Goal: Task Accomplishment & Management: Manage account settings

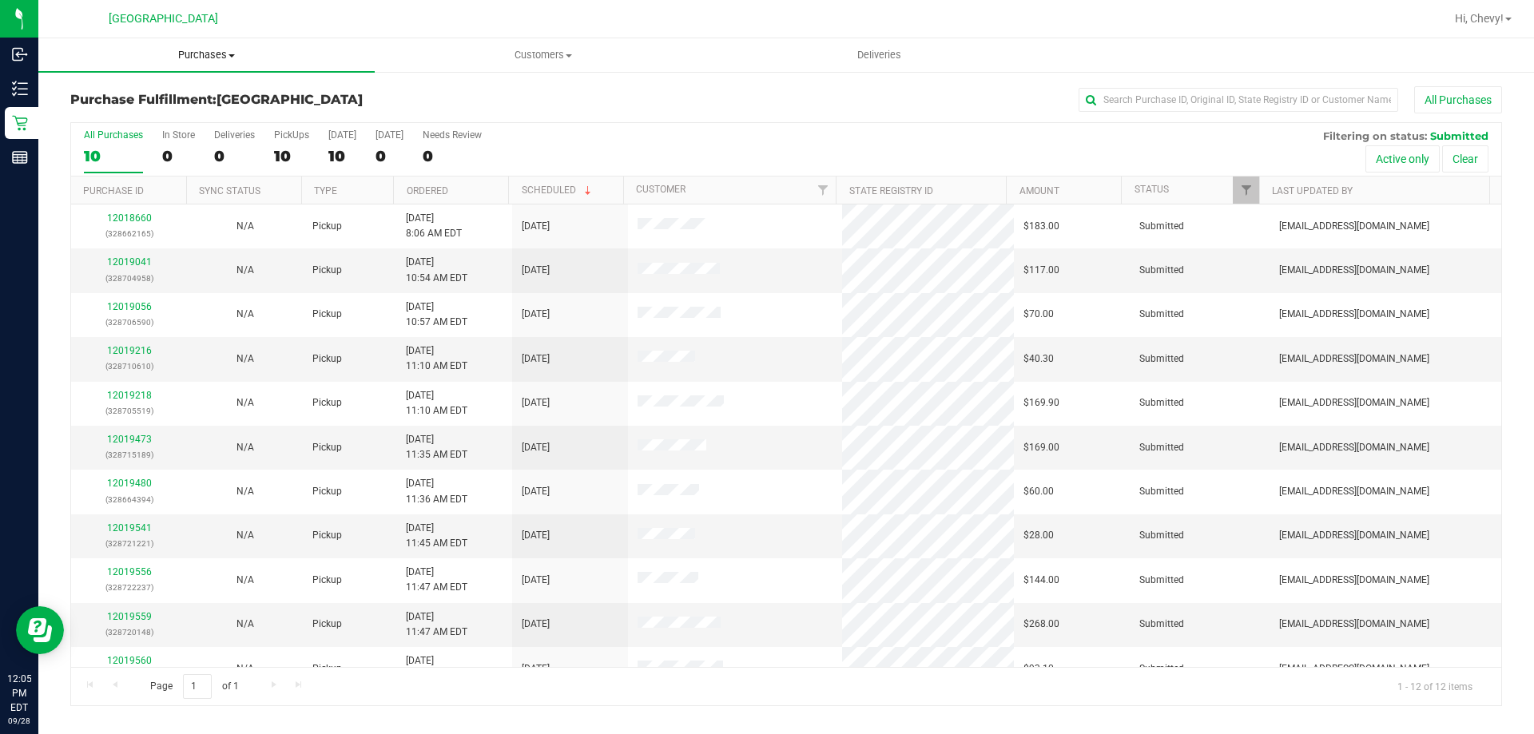
click at [204, 52] on span "Purchases" at bounding box center [206, 55] width 336 height 14
click at [186, 120] on li "Fulfillment" at bounding box center [206, 115] width 336 height 19
click at [190, 58] on span "Purchases" at bounding box center [206, 55] width 336 height 14
click at [187, 116] on li "Fulfillment" at bounding box center [206, 115] width 336 height 19
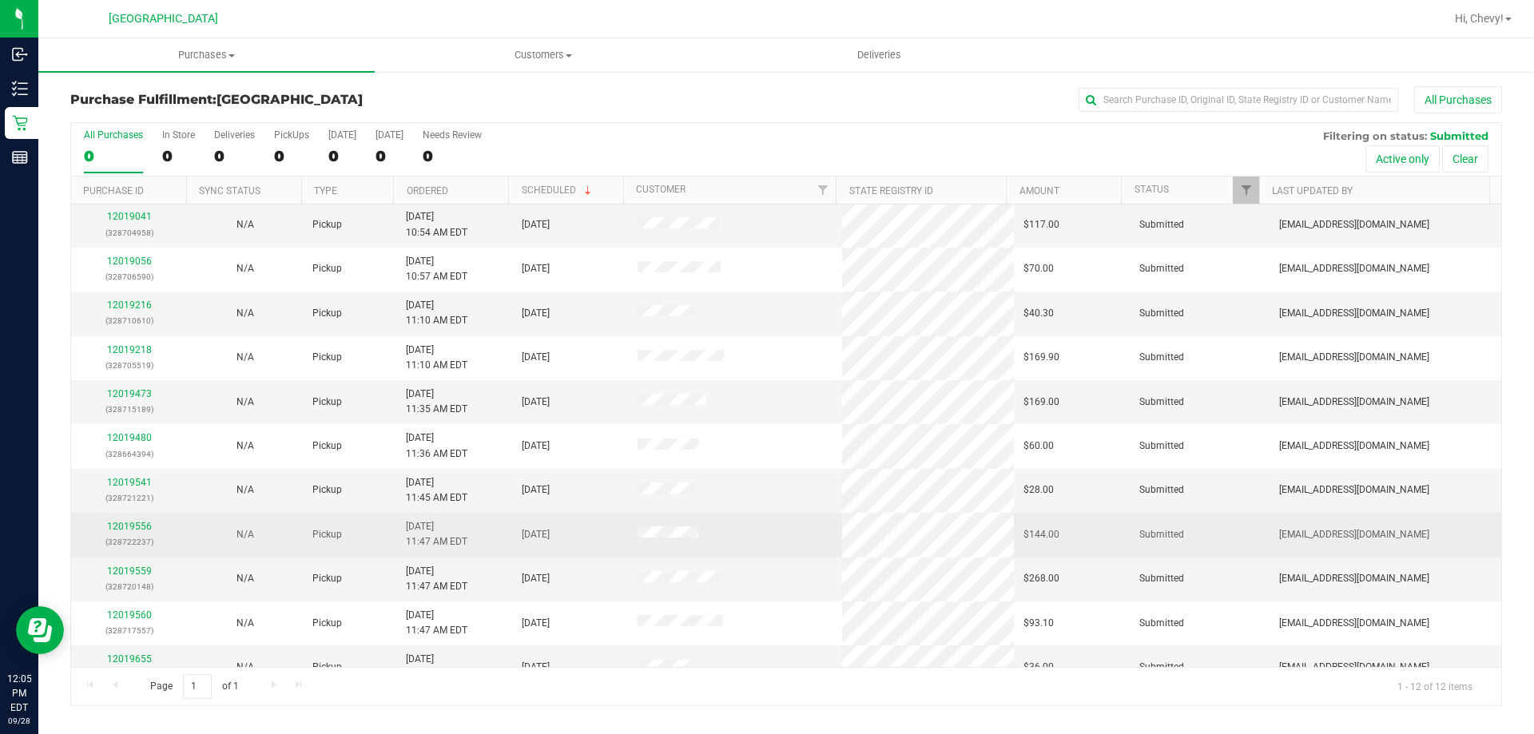
scroll to position [68, 0]
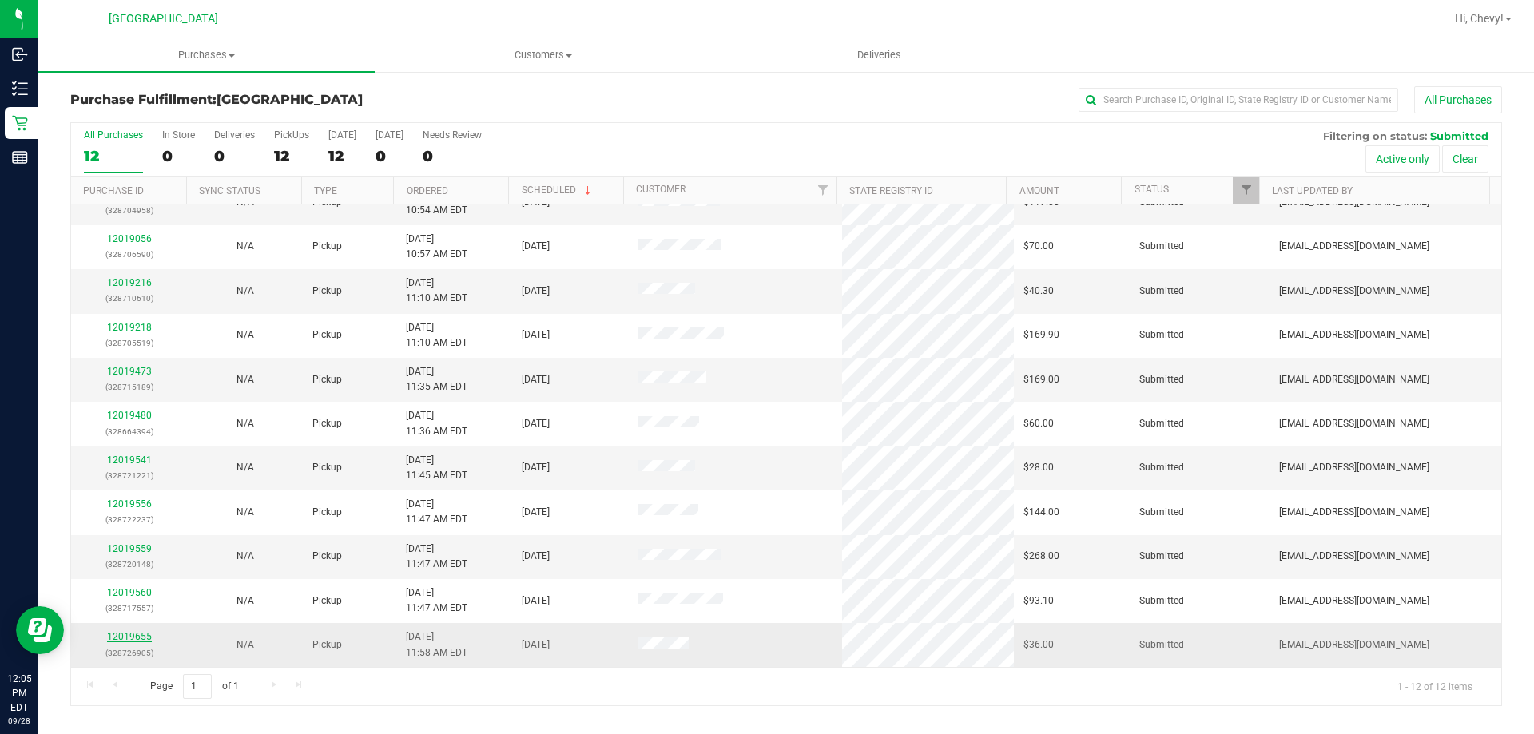
click at [144, 631] on link "12019655" at bounding box center [129, 636] width 45 height 11
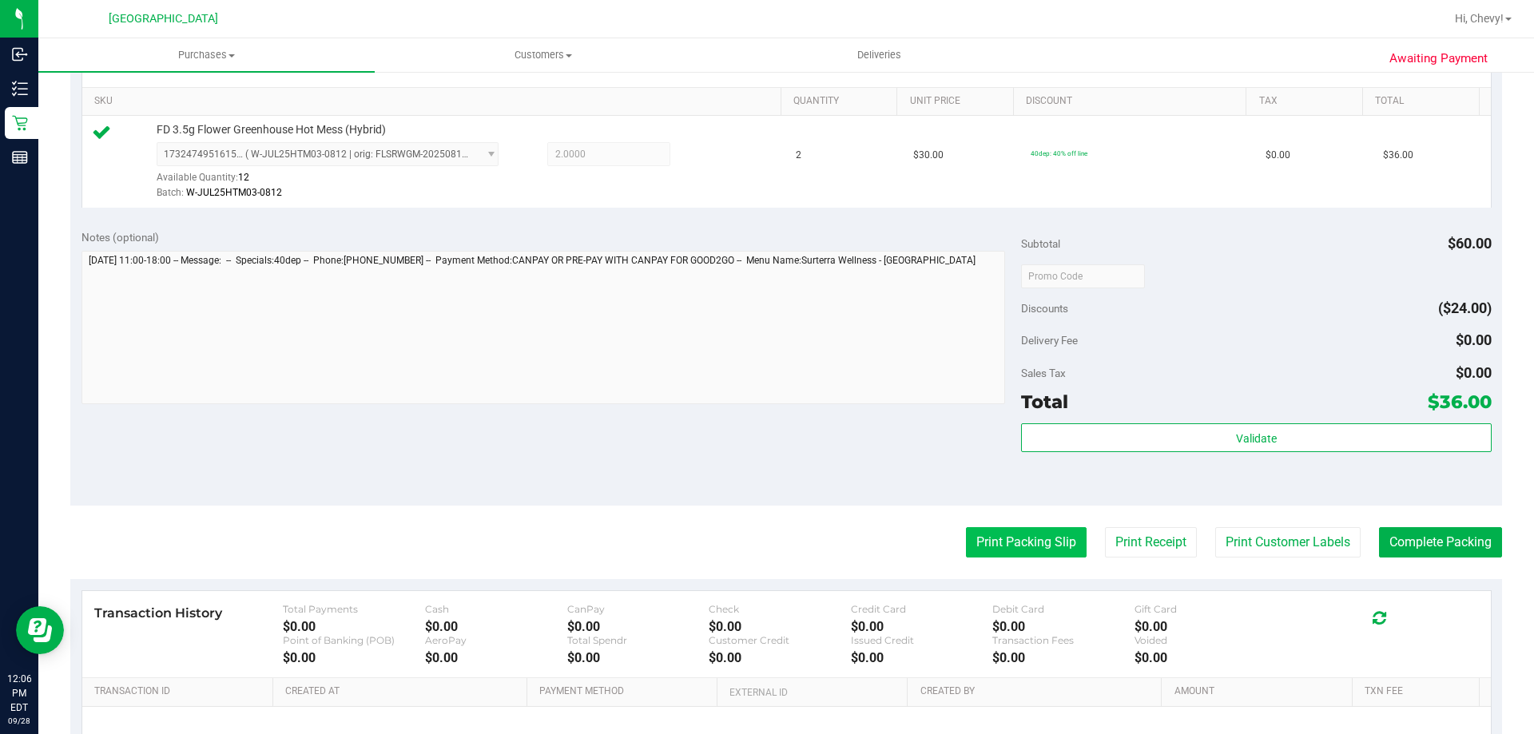
scroll to position [399, 0]
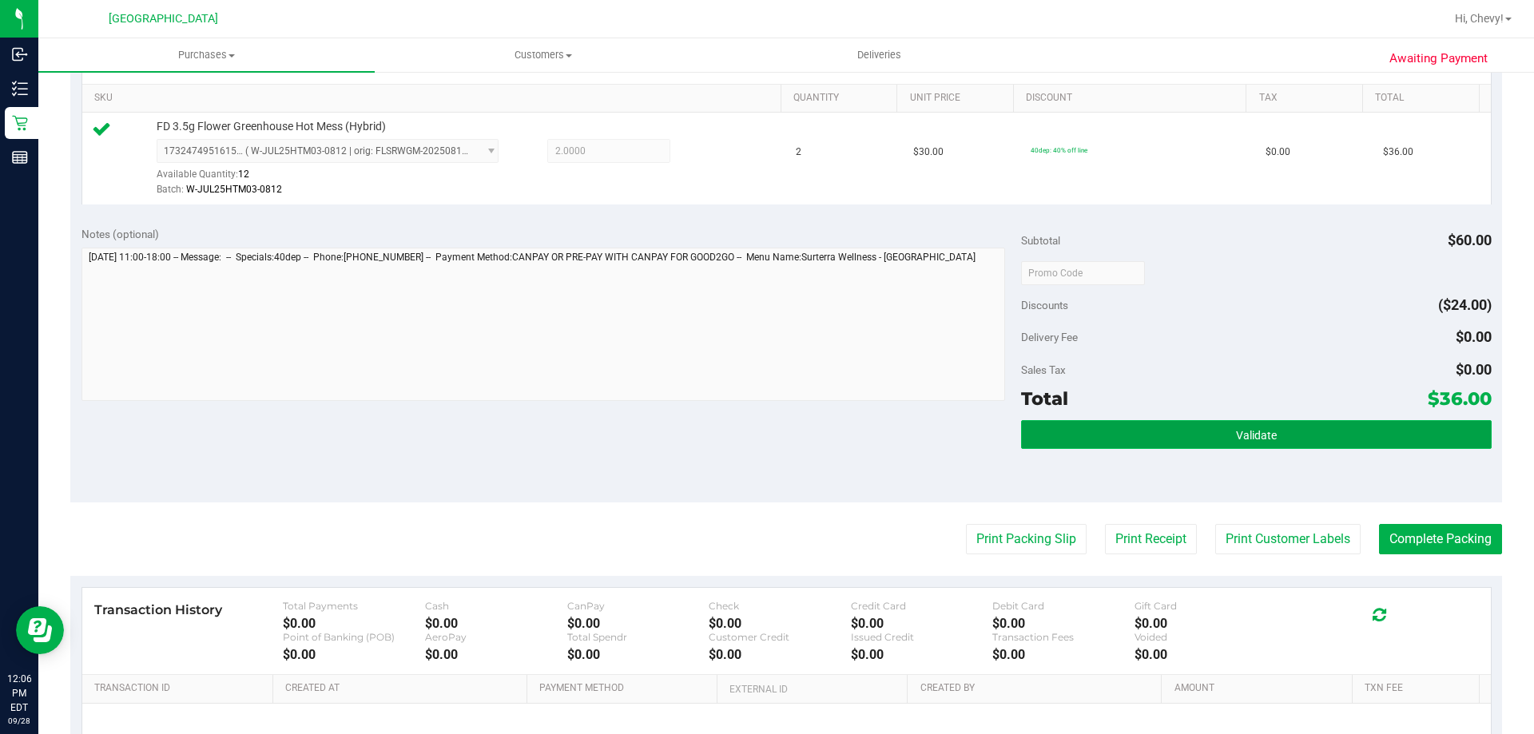
click at [1063, 439] on button "Validate" at bounding box center [1256, 434] width 470 height 29
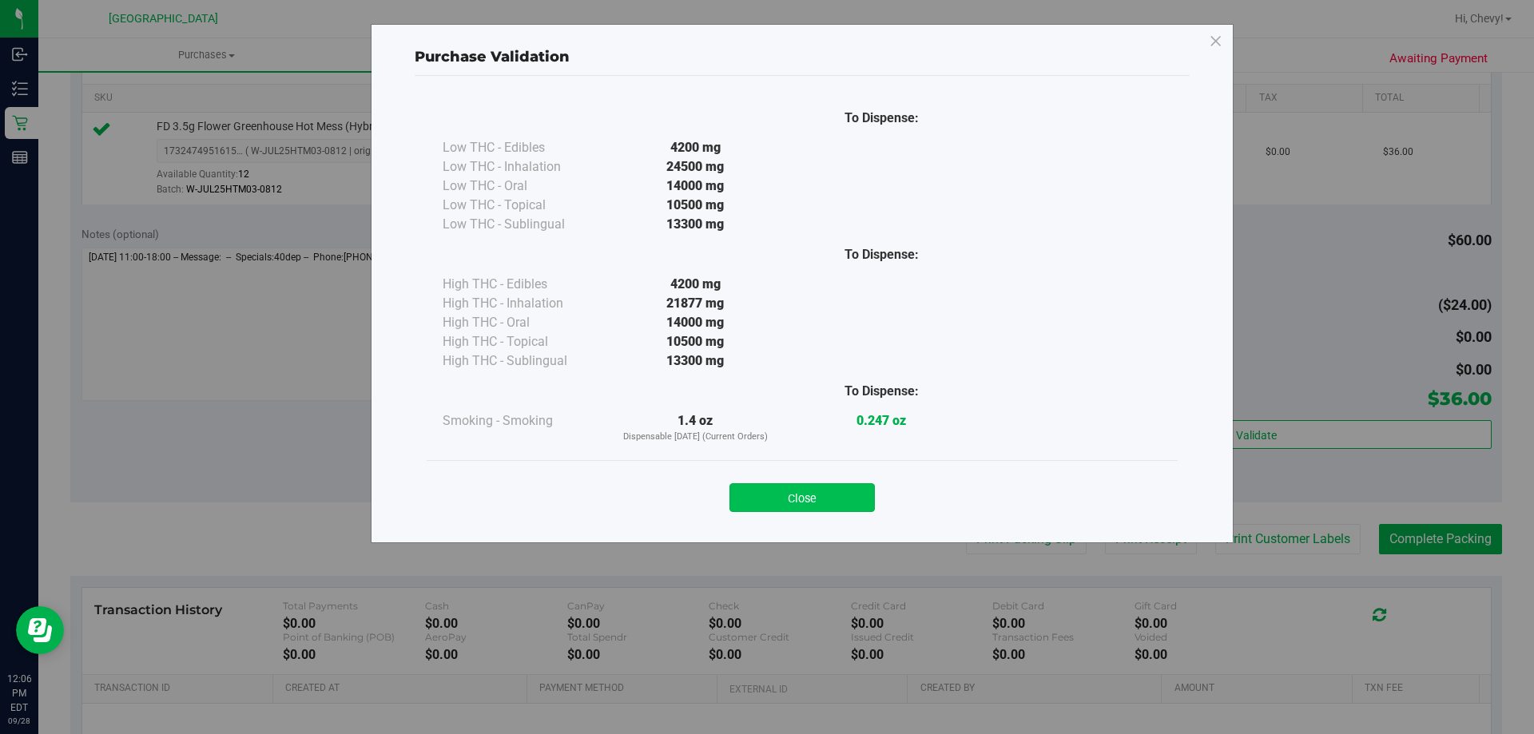
click at [791, 498] on button "Close" at bounding box center [801, 497] width 145 height 29
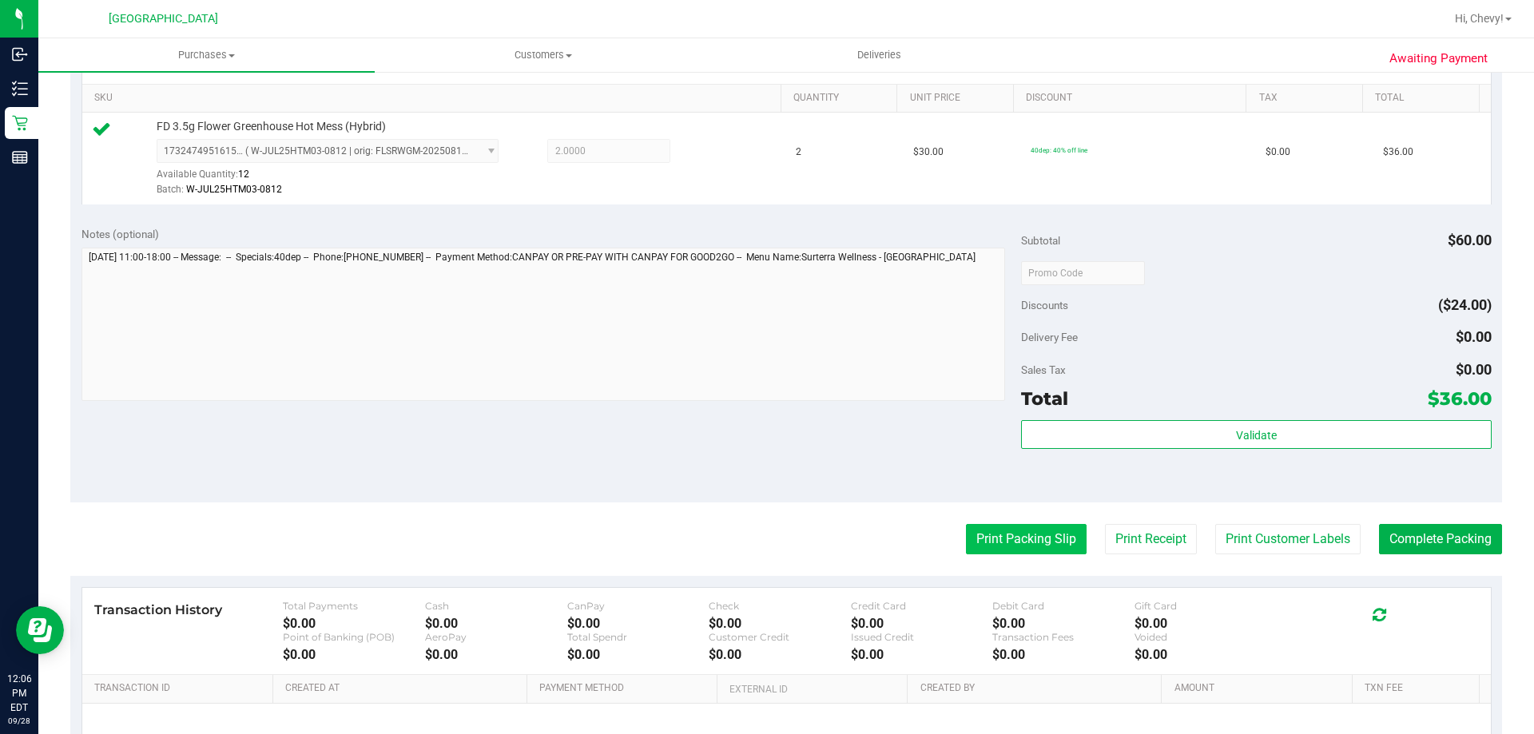
click at [1006, 542] on button "Print Packing Slip" at bounding box center [1026, 539] width 121 height 30
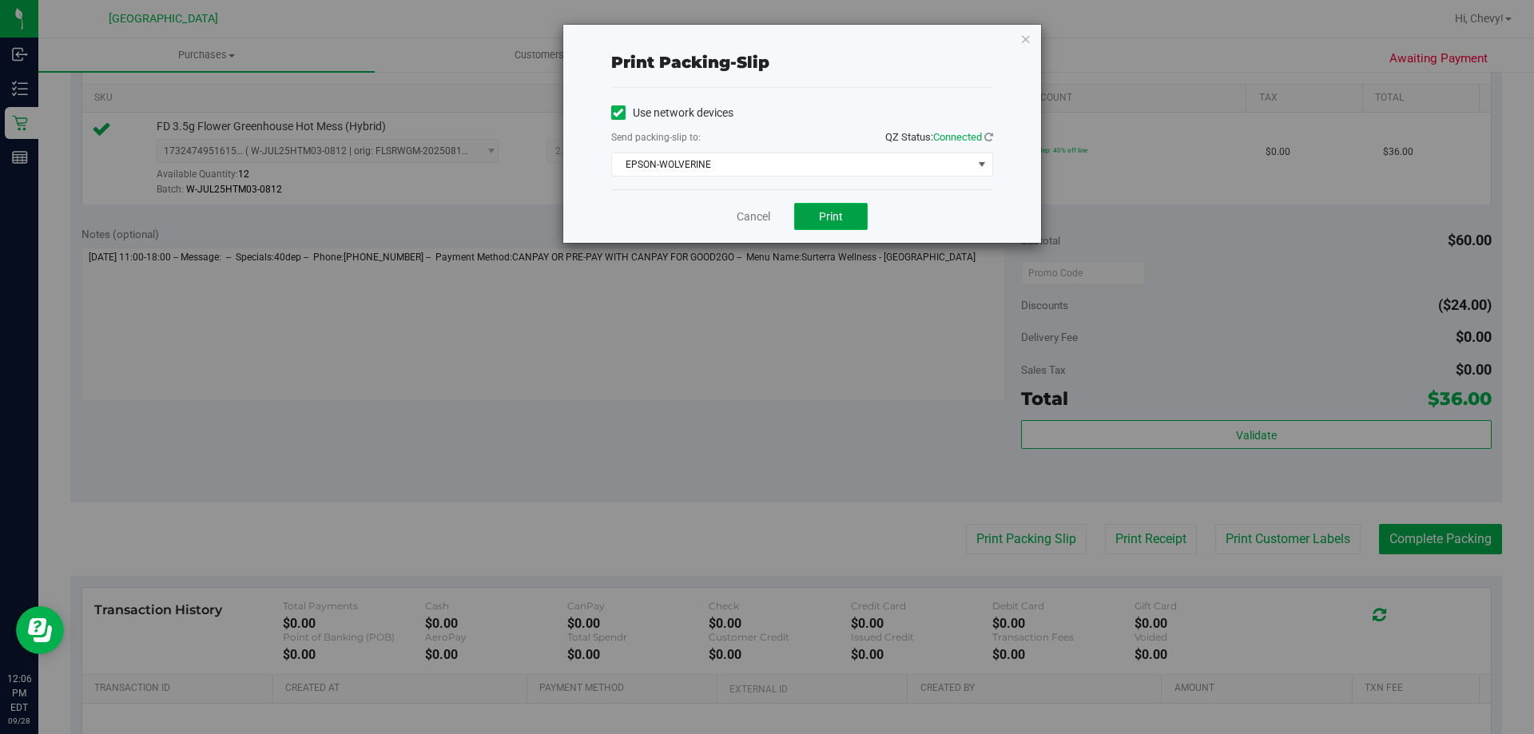
click at [840, 218] on span "Print" at bounding box center [831, 216] width 24 height 13
click at [1026, 39] on icon "button" at bounding box center [1025, 38] width 11 height 19
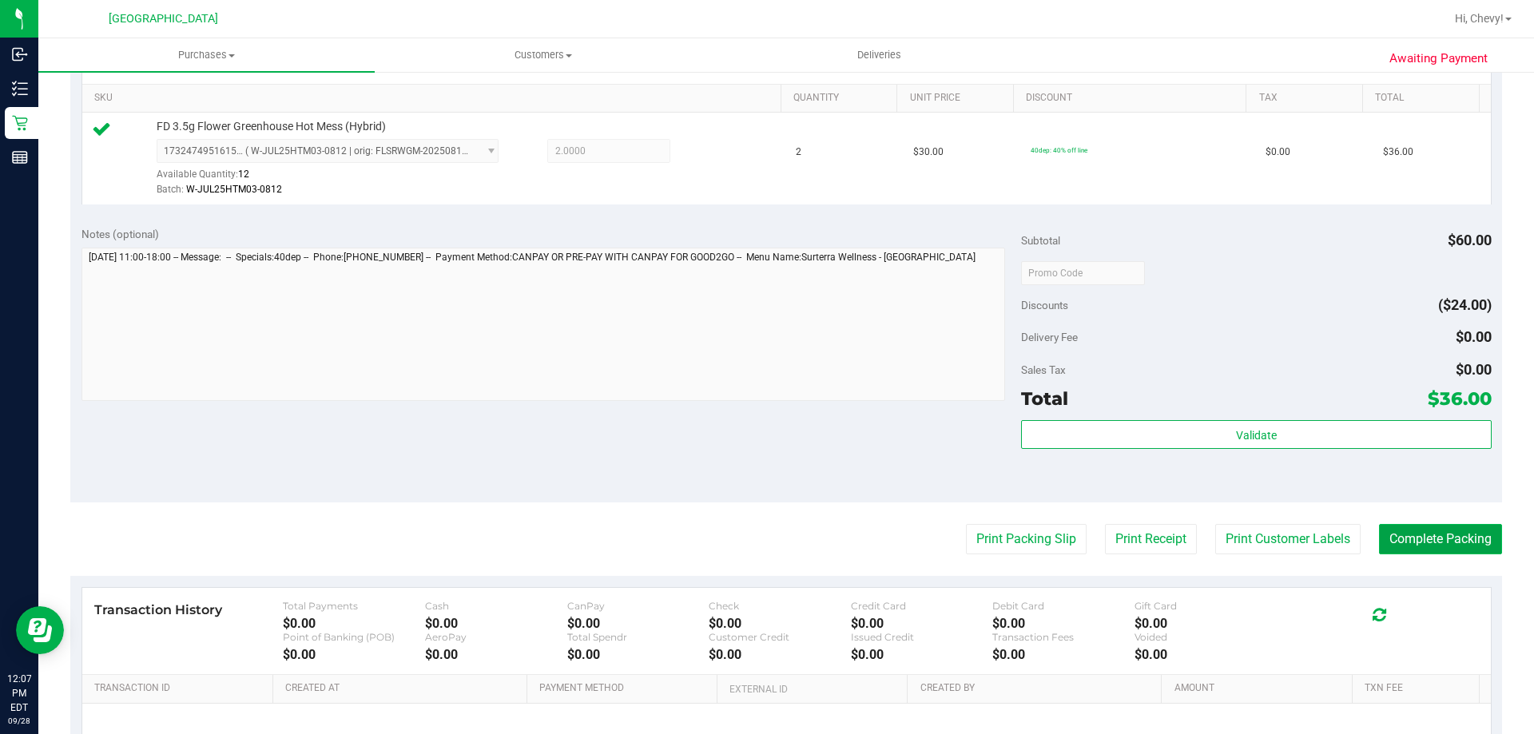
click at [1431, 534] on button "Complete Packing" at bounding box center [1440, 539] width 123 height 30
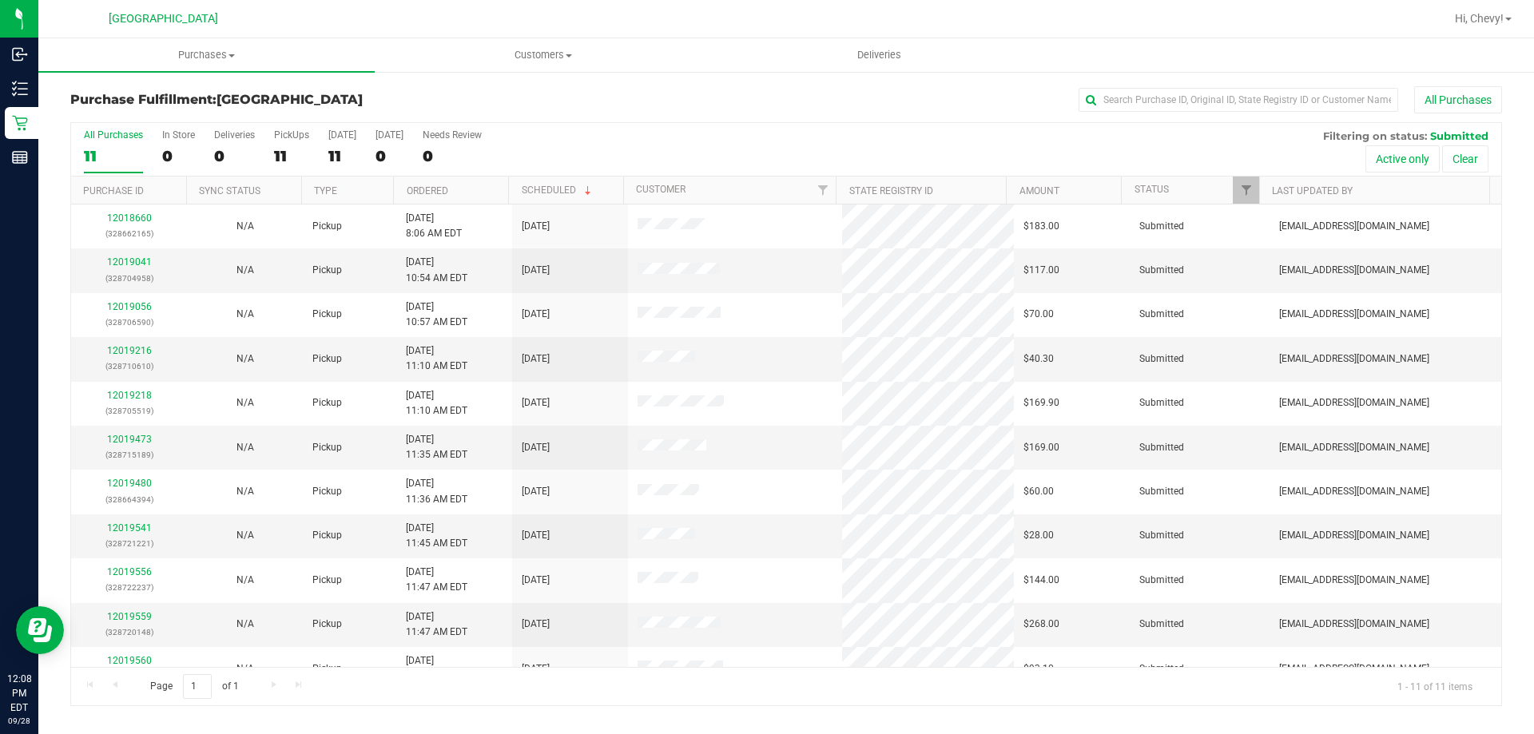
click at [705, 163] on div "All Purchases 11 In Store 0 Deliveries 0 PickUps 11 [DATE] 11 [DATE] 0 Needs Re…" at bounding box center [786, 150] width 1430 height 54
click at [705, 133] on div "All Purchases 11 In Store 0 Deliveries 0 PickUps 11 [DATE] 11 [DATE] 0 Needs Re…" at bounding box center [786, 129] width 1430 height 13
click at [132, 350] on link "12019216" at bounding box center [129, 350] width 45 height 11
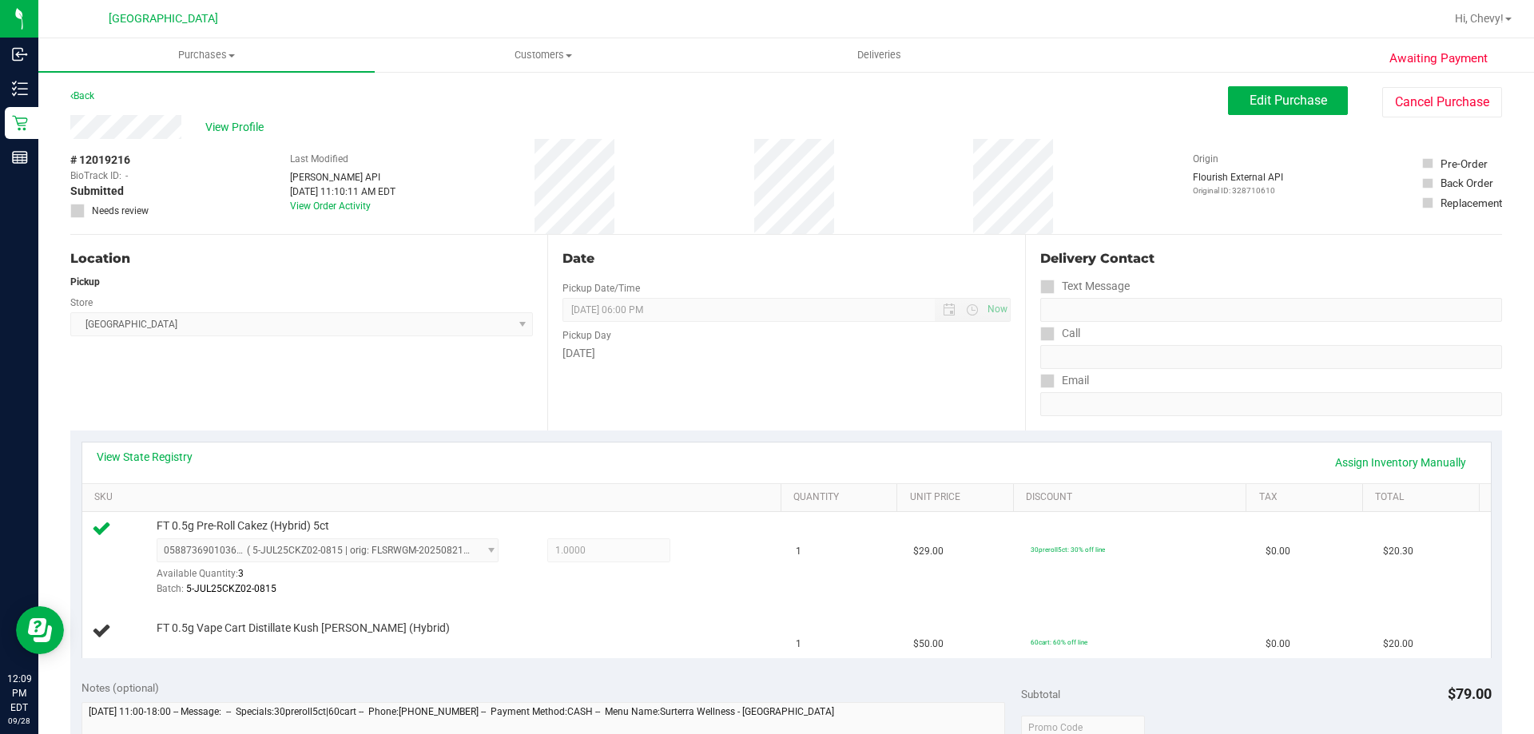
click at [789, 88] on div "Back Edit Purchase Cancel Purchase" at bounding box center [785, 100] width 1431 height 29
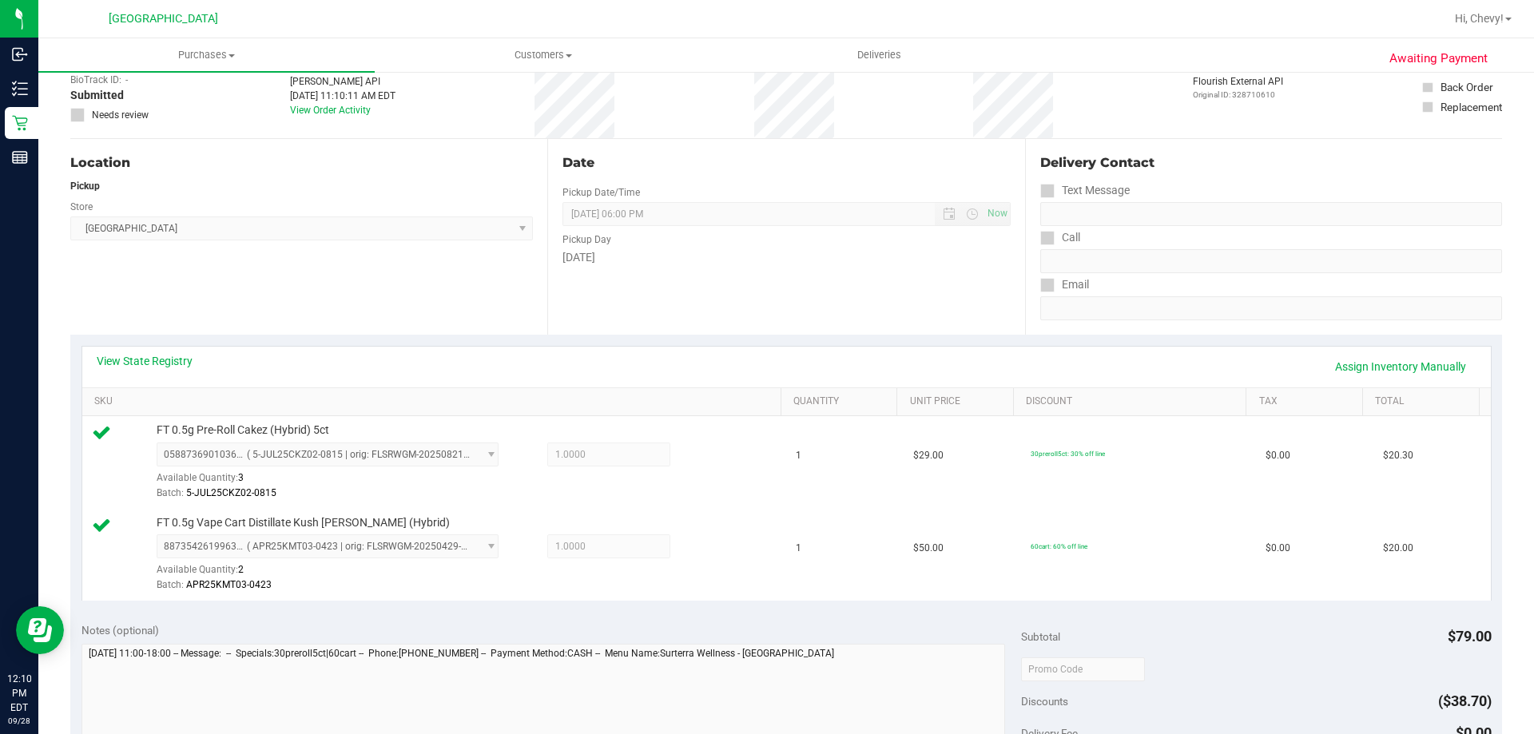
scroll to position [320, 0]
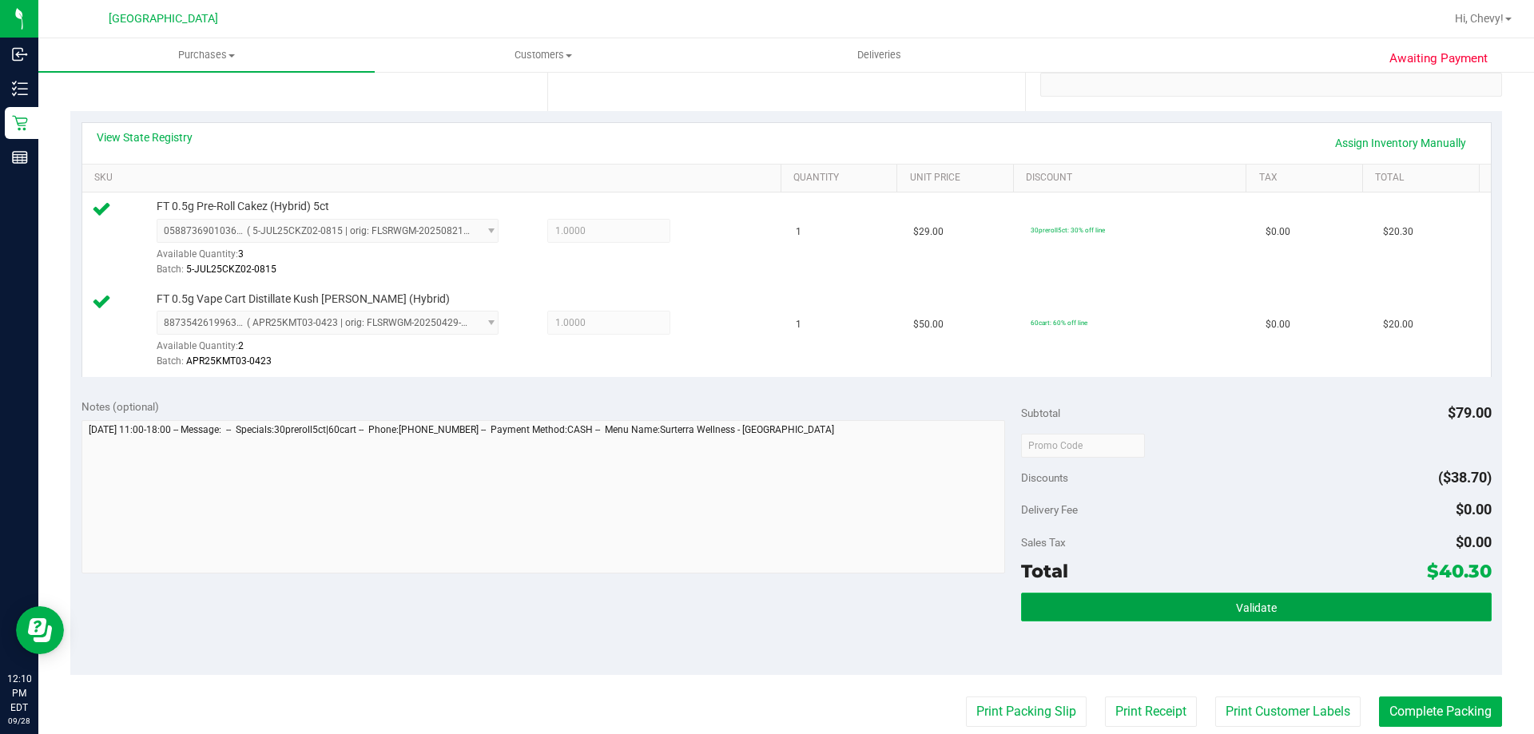
click at [1128, 599] on button "Validate" at bounding box center [1256, 607] width 470 height 29
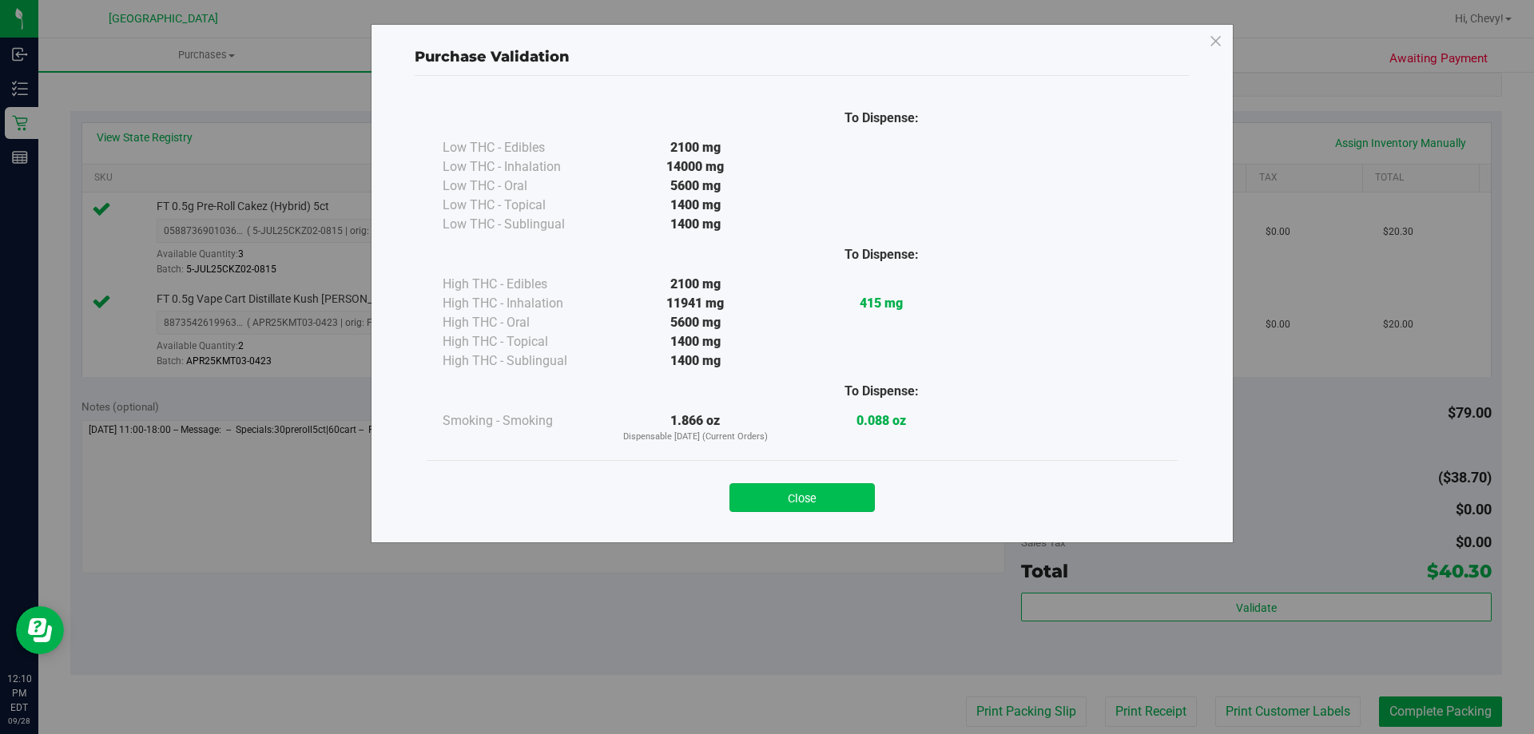
click at [776, 492] on button "Close" at bounding box center [801, 497] width 145 height 29
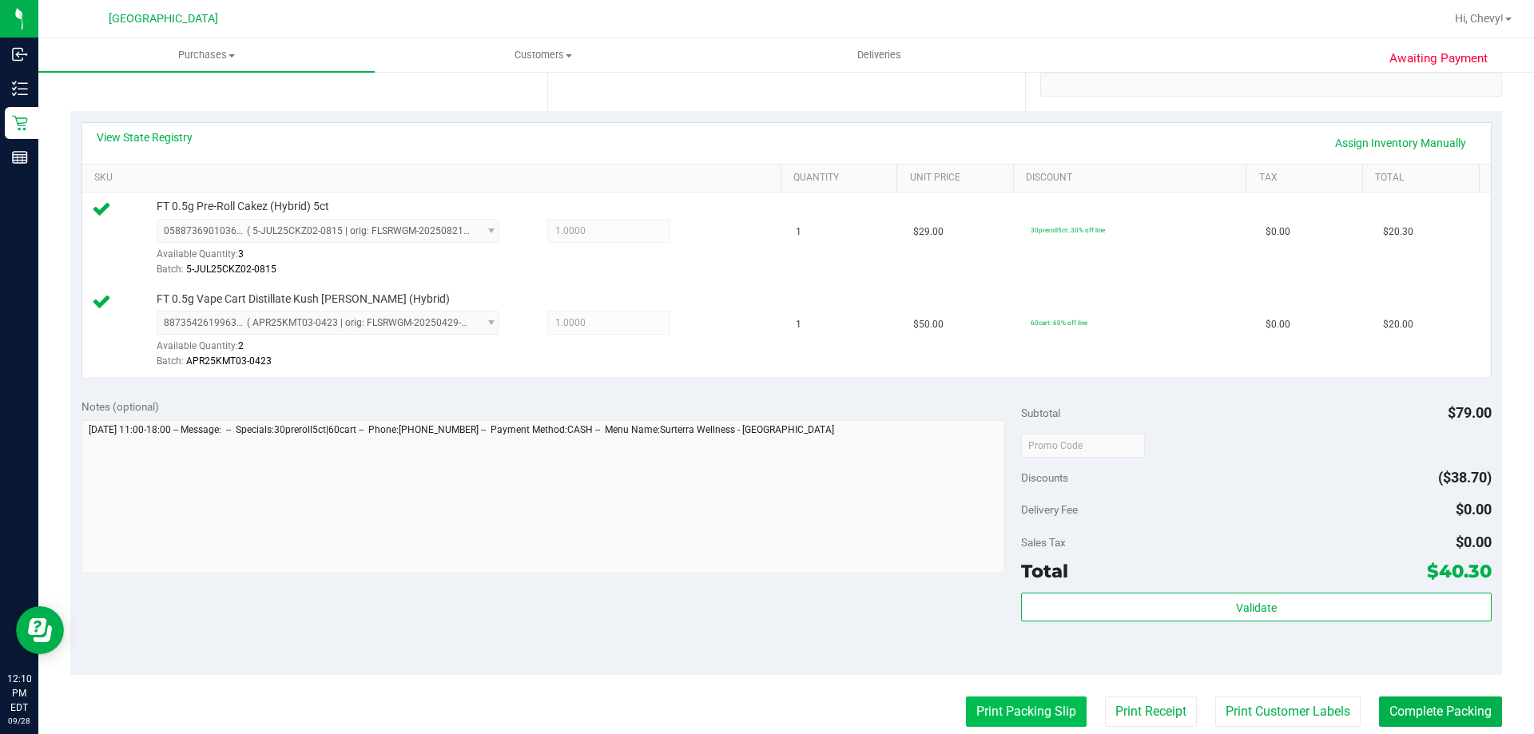
click at [1046, 710] on button "Print Packing Slip" at bounding box center [1026, 712] width 121 height 30
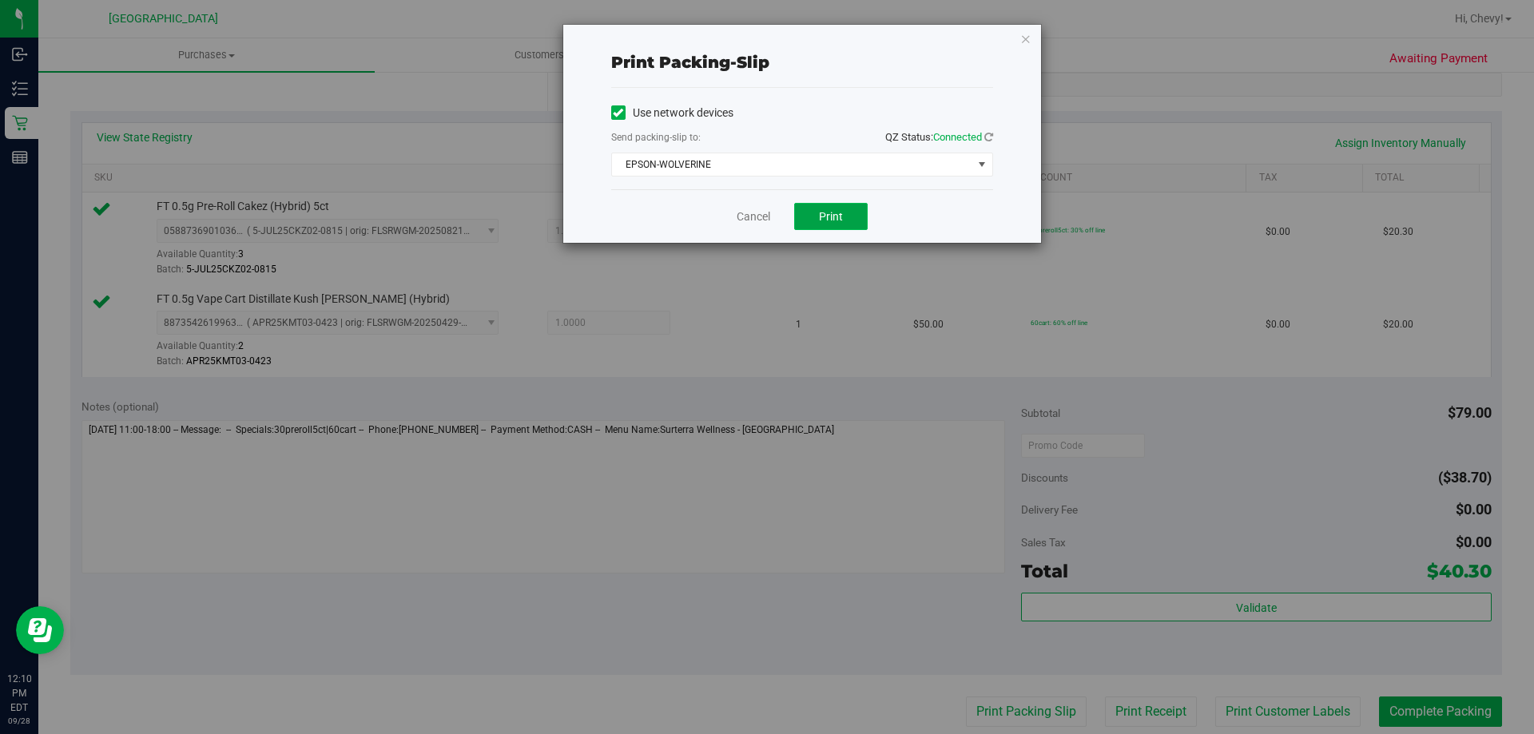
click at [844, 214] on button "Print" at bounding box center [830, 216] width 73 height 27
click at [764, 209] on link "Cancel" at bounding box center [754, 216] width 34 height 17
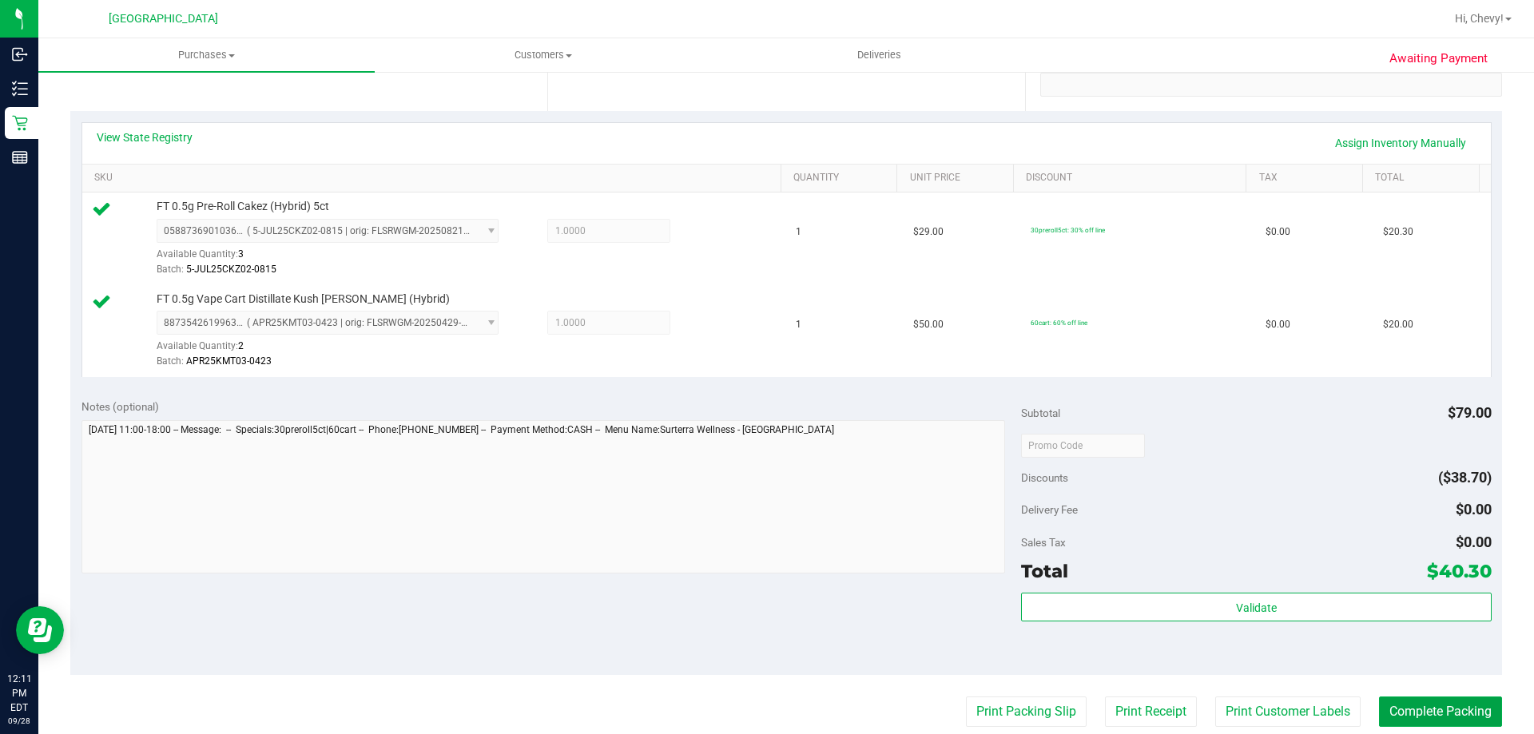
drag, startPoint x: 1390, startPoint y: 717, endPoint x: 1375, endPoint y: 694, distance: 27.0
click at [1388, 717] on button "Complete Packing" at bounding box center [1440, 712] width 123 height 30
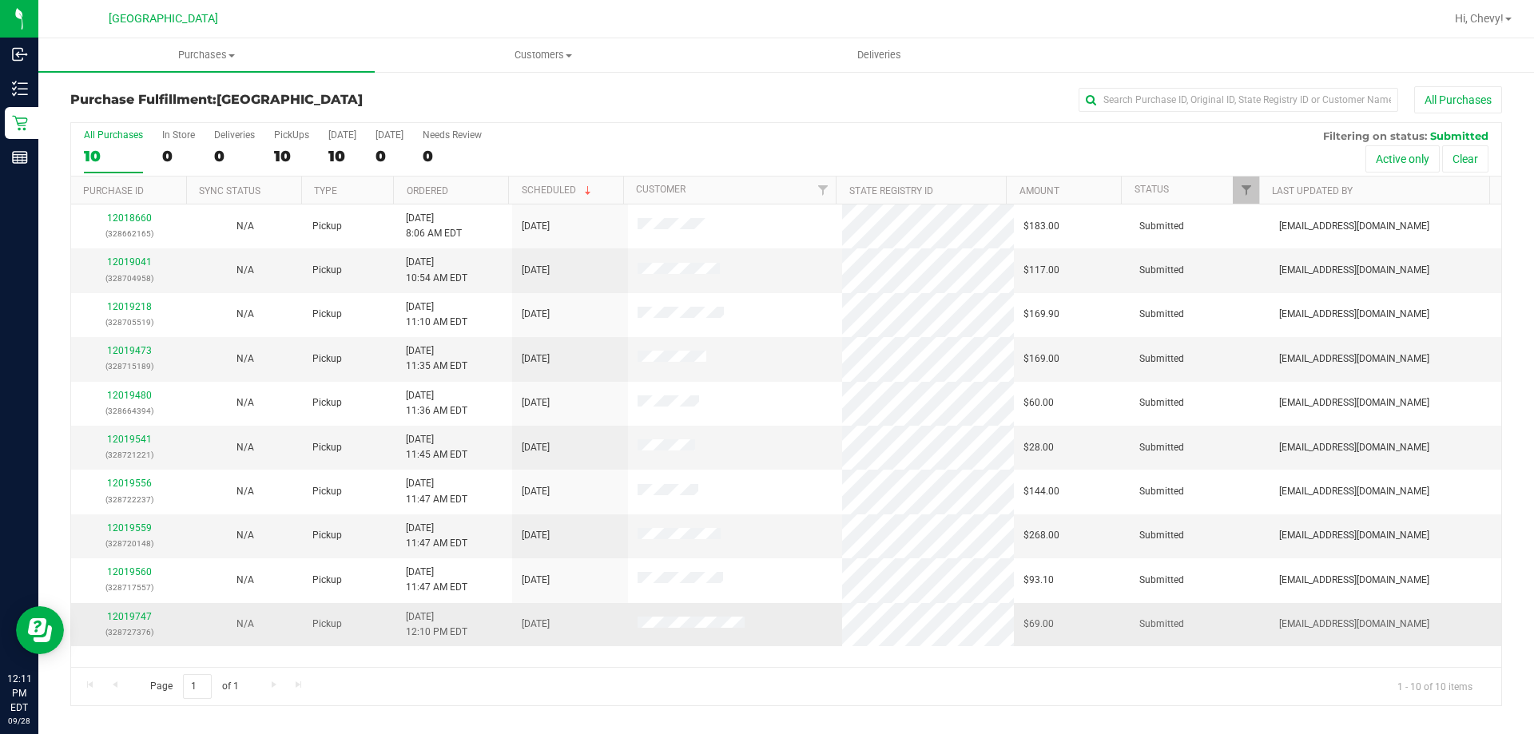
click at [145, 622] on div "12019747 (328727376)" at bounding box center [129, 624] width 97 height 30
click at [143, 619] on link "12019747" at bounding box center [129, 616] width 45 height 11
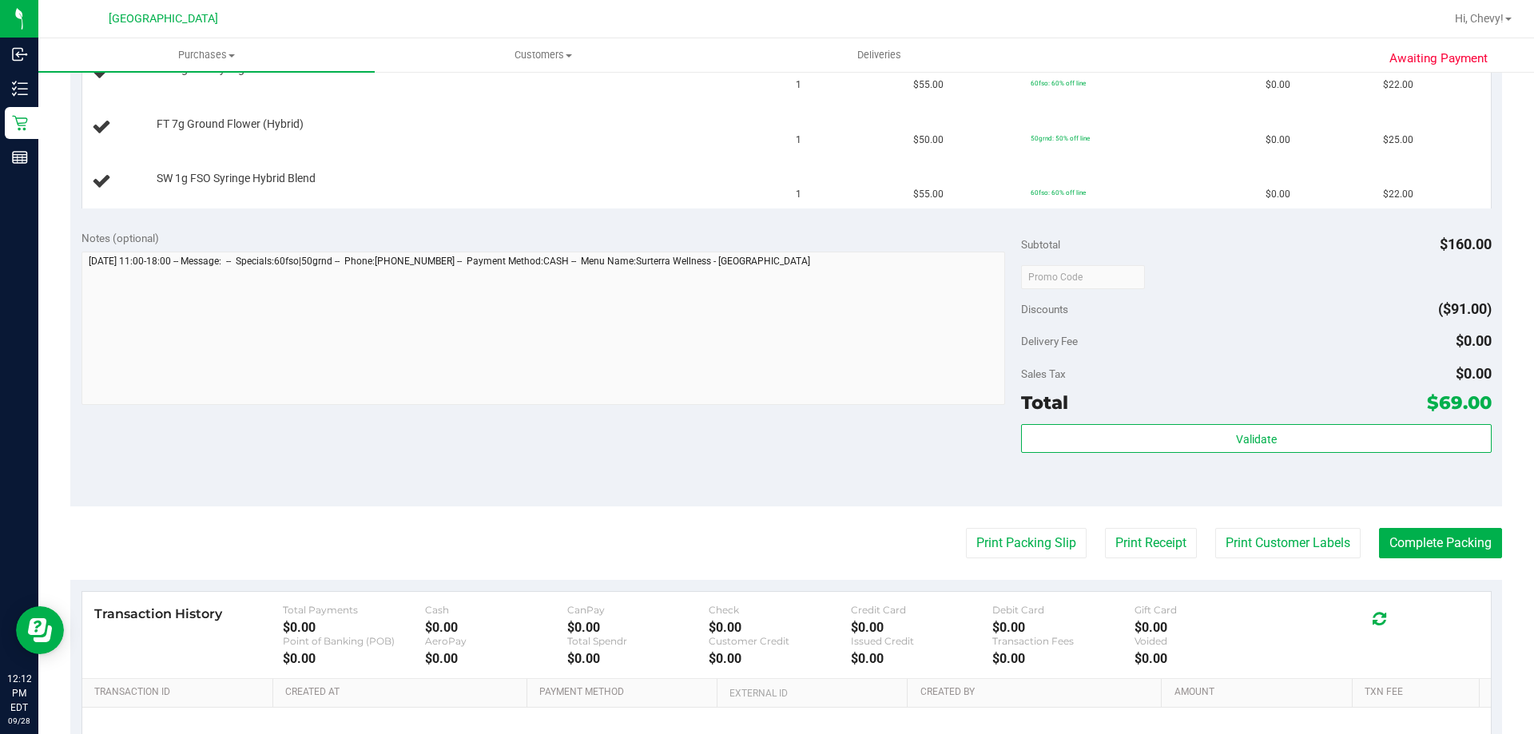
scroll to position [479, 0]
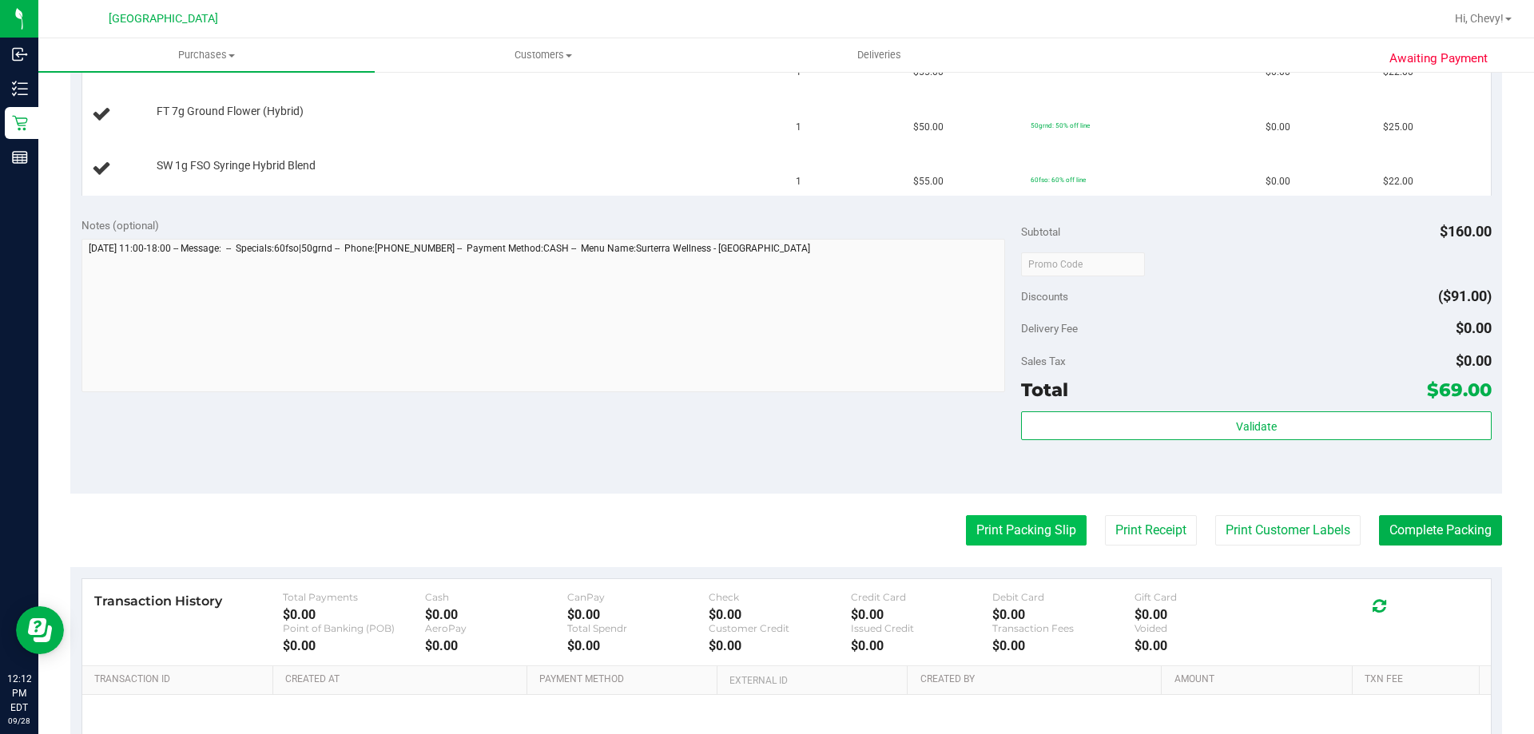
click at [1027, 522] on button "Print Packing Slip" at bounding box center [1026, 530] width 121 height 30
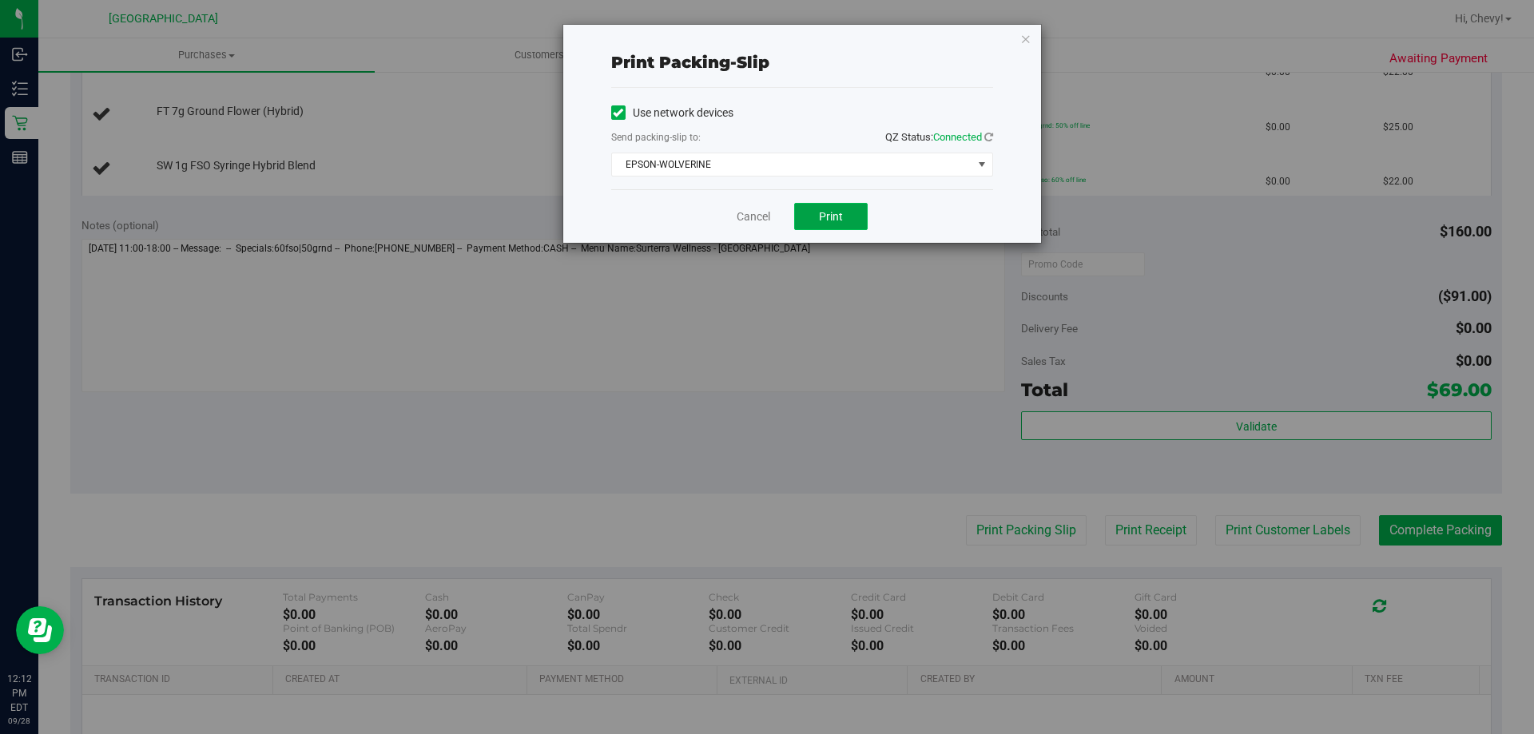
click at [846, 216] on button "Print" at bounding box center [830, 216] width 73 height 27
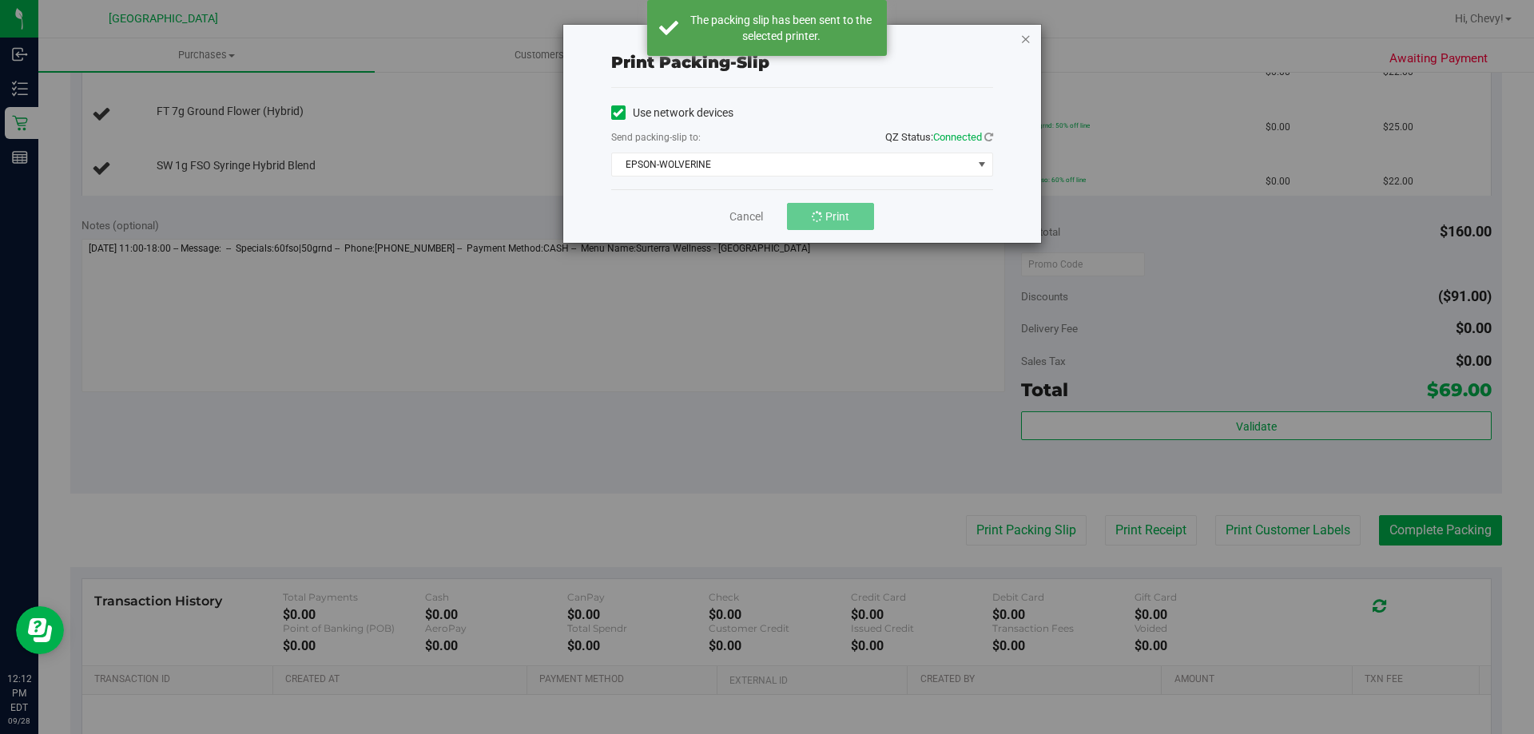
click at [1026, 38] on icon "button" at bounding box center [1025, 38] width 11 height 19
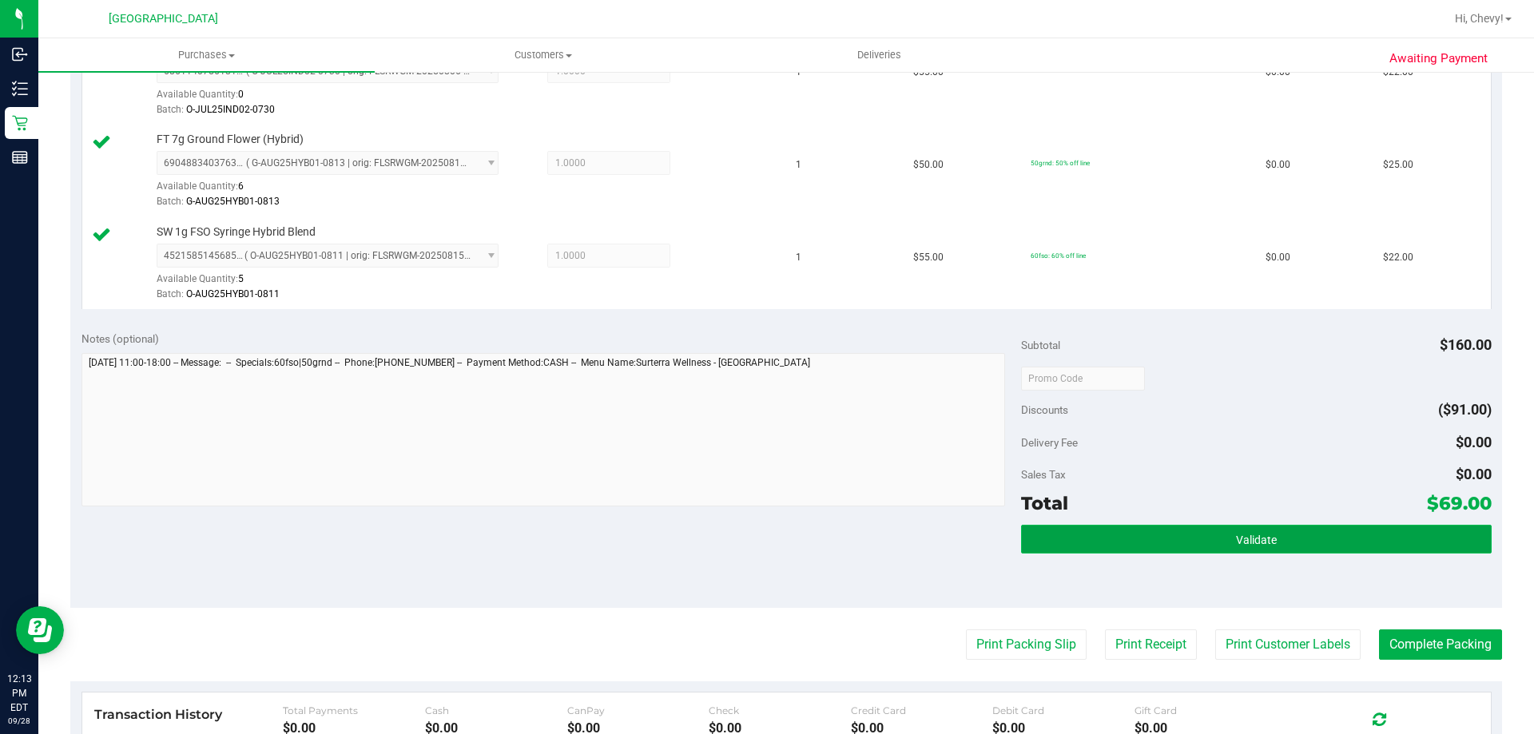
click at [1216, 530] on button "Validate" at bounding box center [1256, 539] width 470 height 29
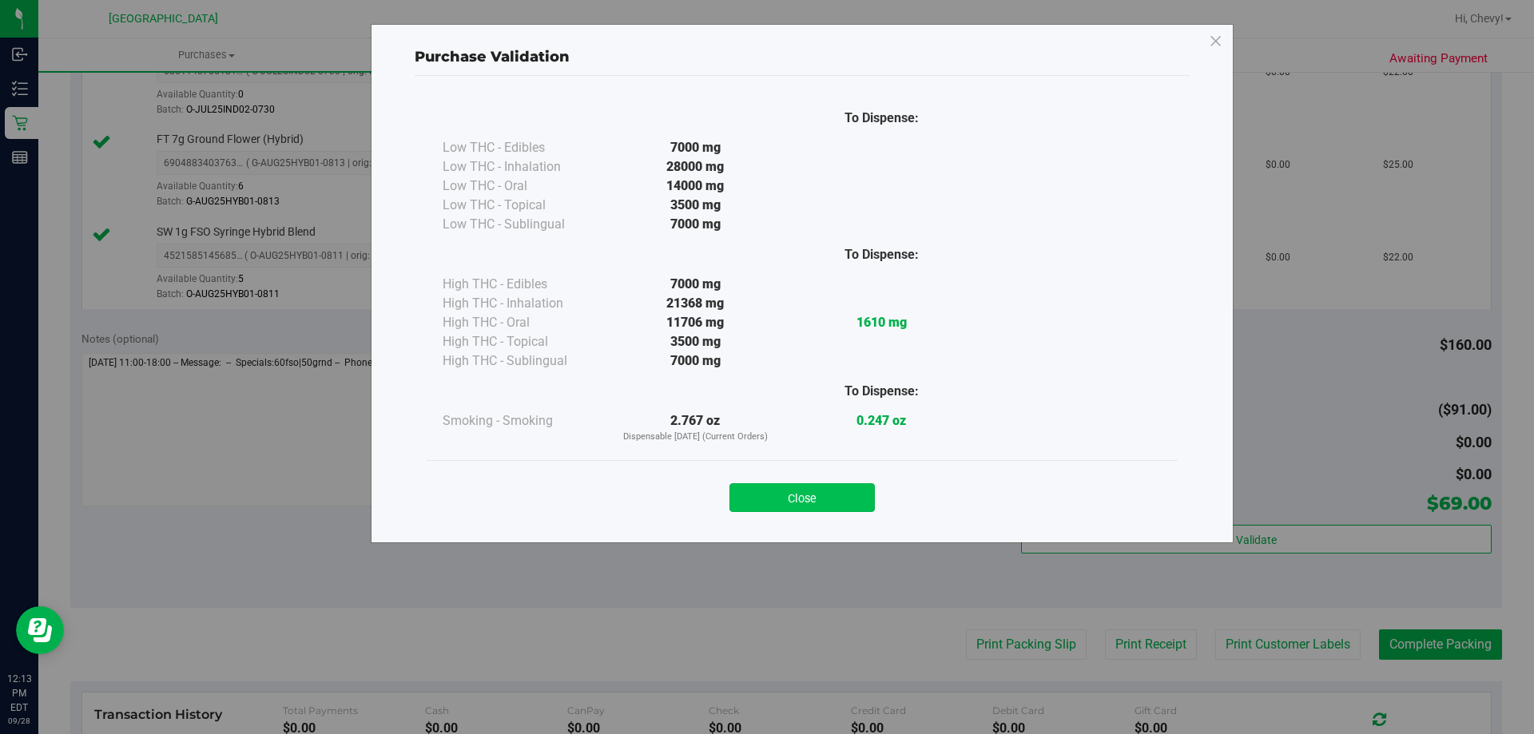
click at [763, 494] on button "Close" at bounding box center [801, 497] width 145 height 29
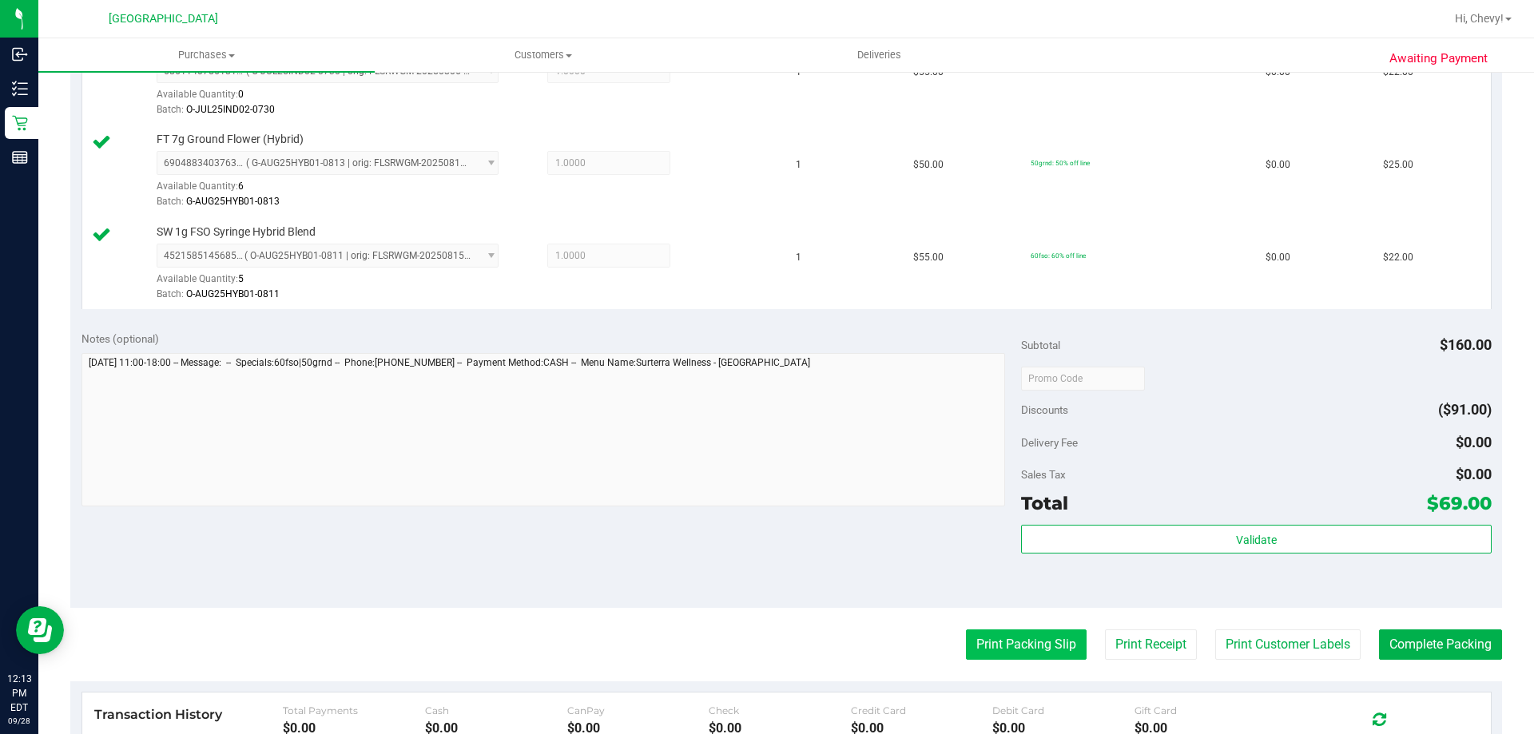
click at [1047, 637] on button "Print Packing Slip" at bounding box center [1026, 644] width 121 height 30
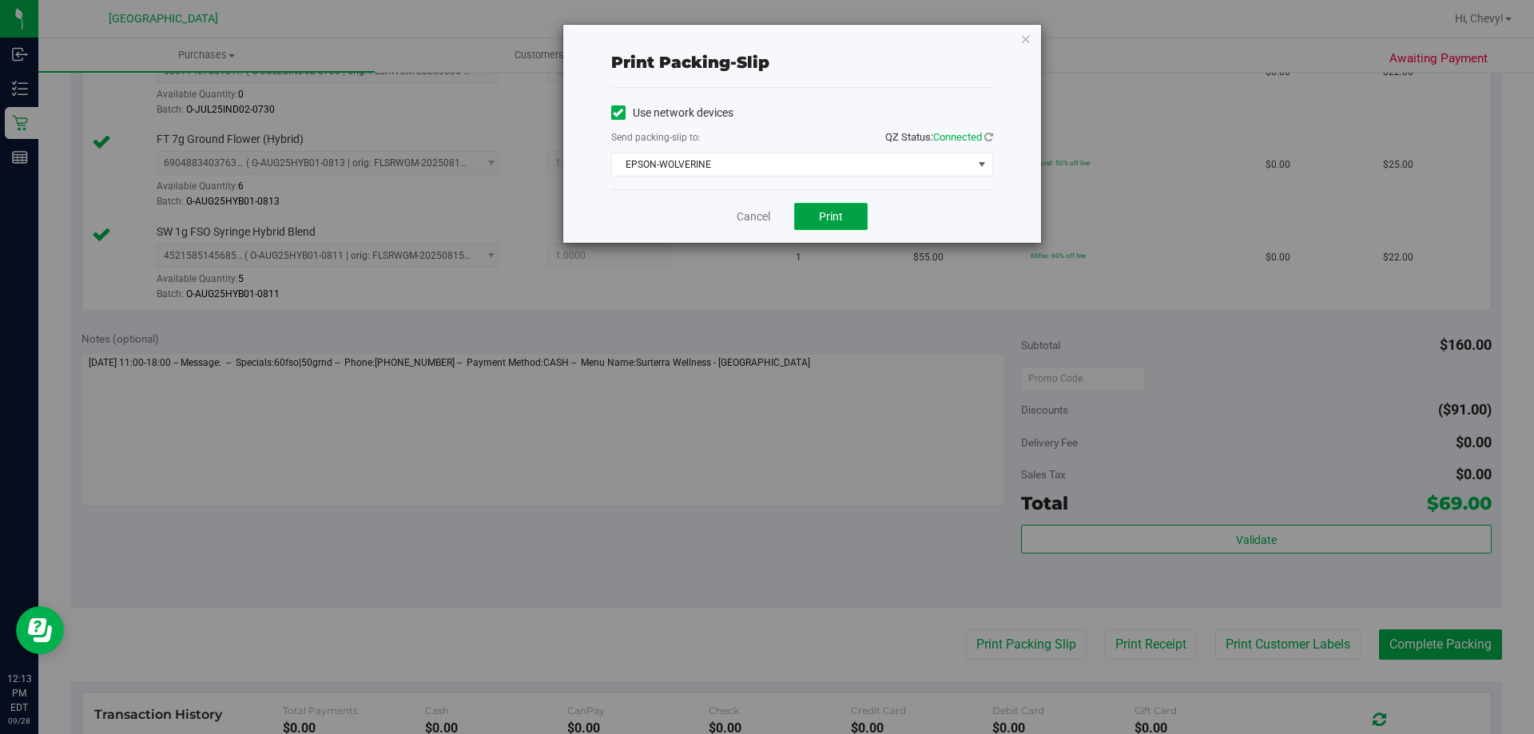
click at [840, 213] on span "Print" at bounding box center [831, 216] width 24 height 13
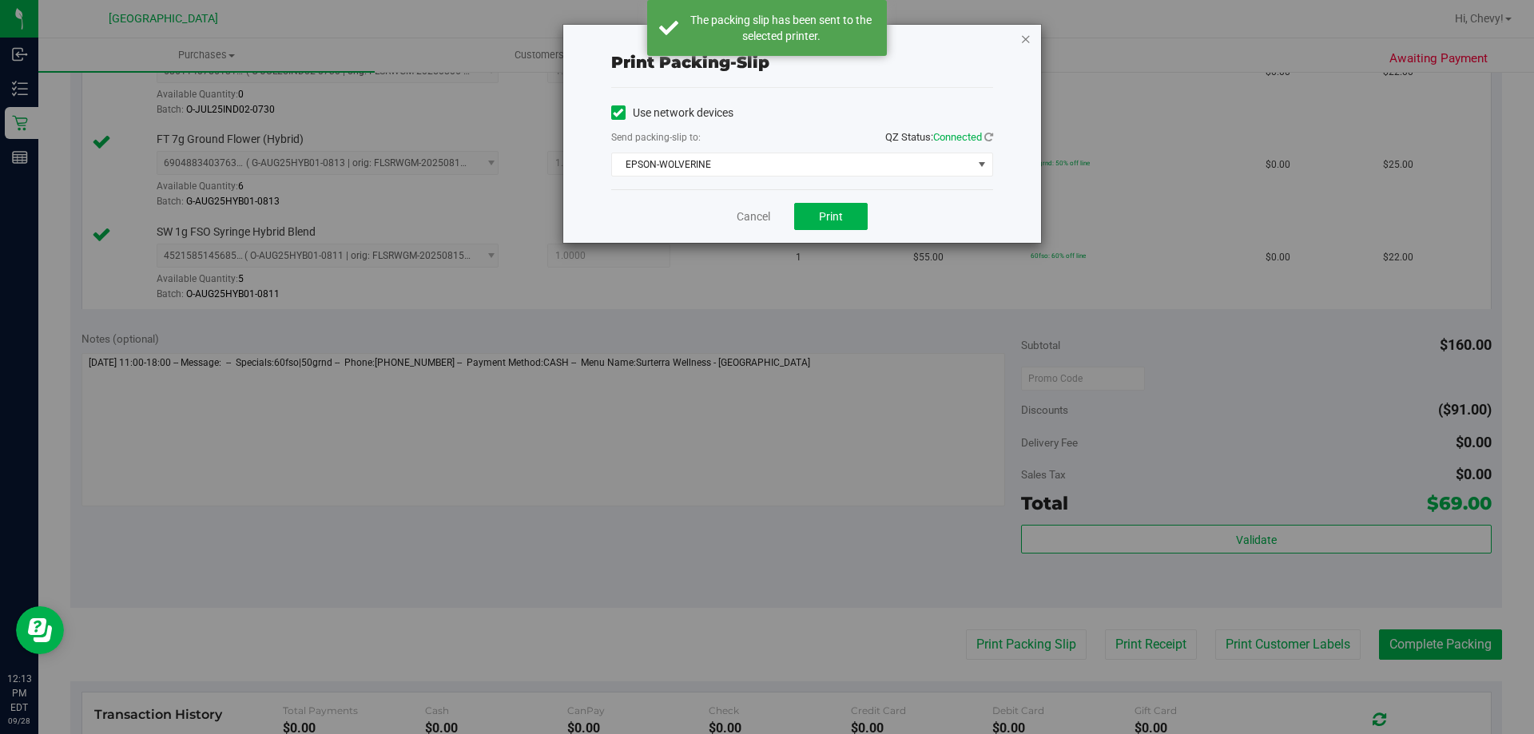
click at [1025, 38] on icon "button" at bounding box center [1025, 38] width 11 height 19
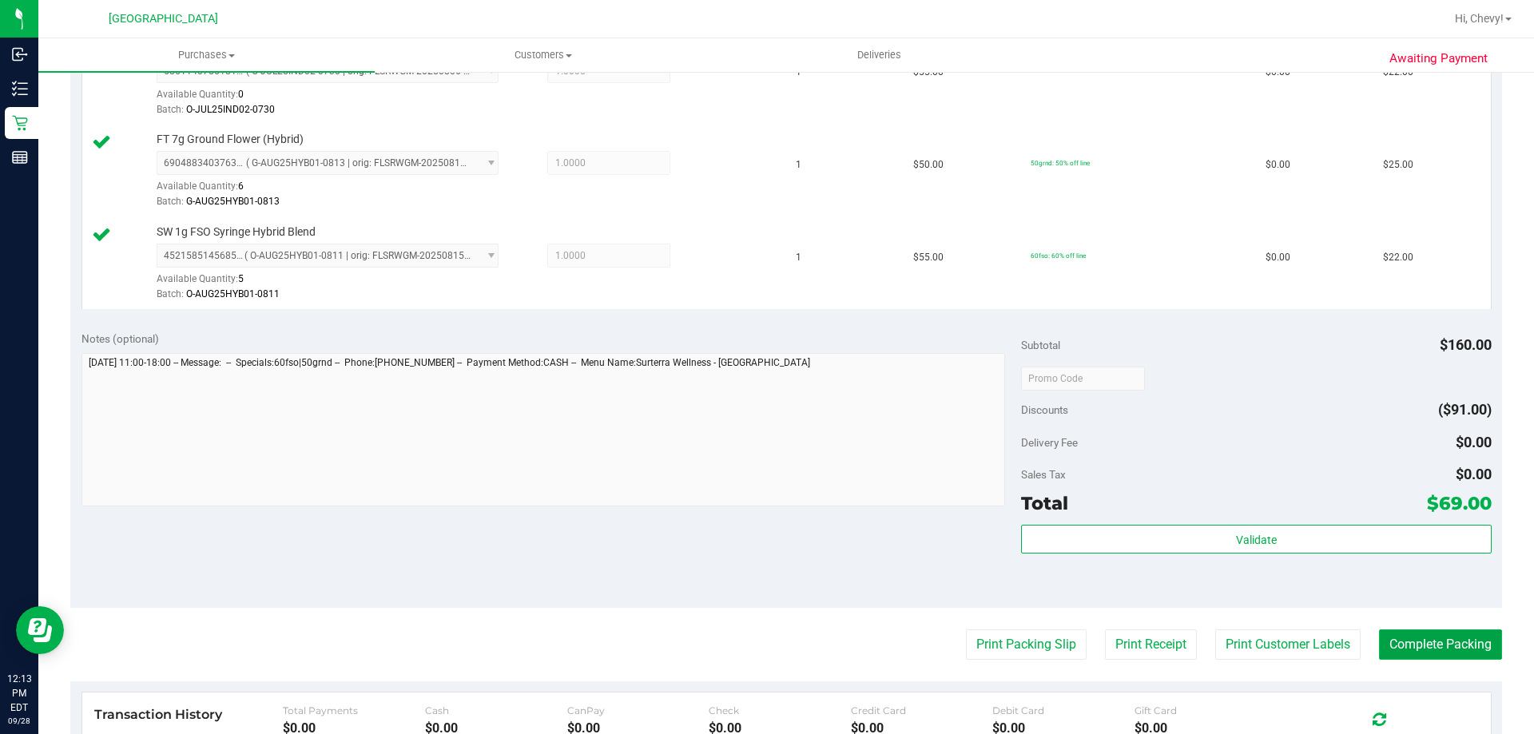
click at [1433, 645] on button "Complete Packing" at bounding box center [1440, 644] width 123 height 30
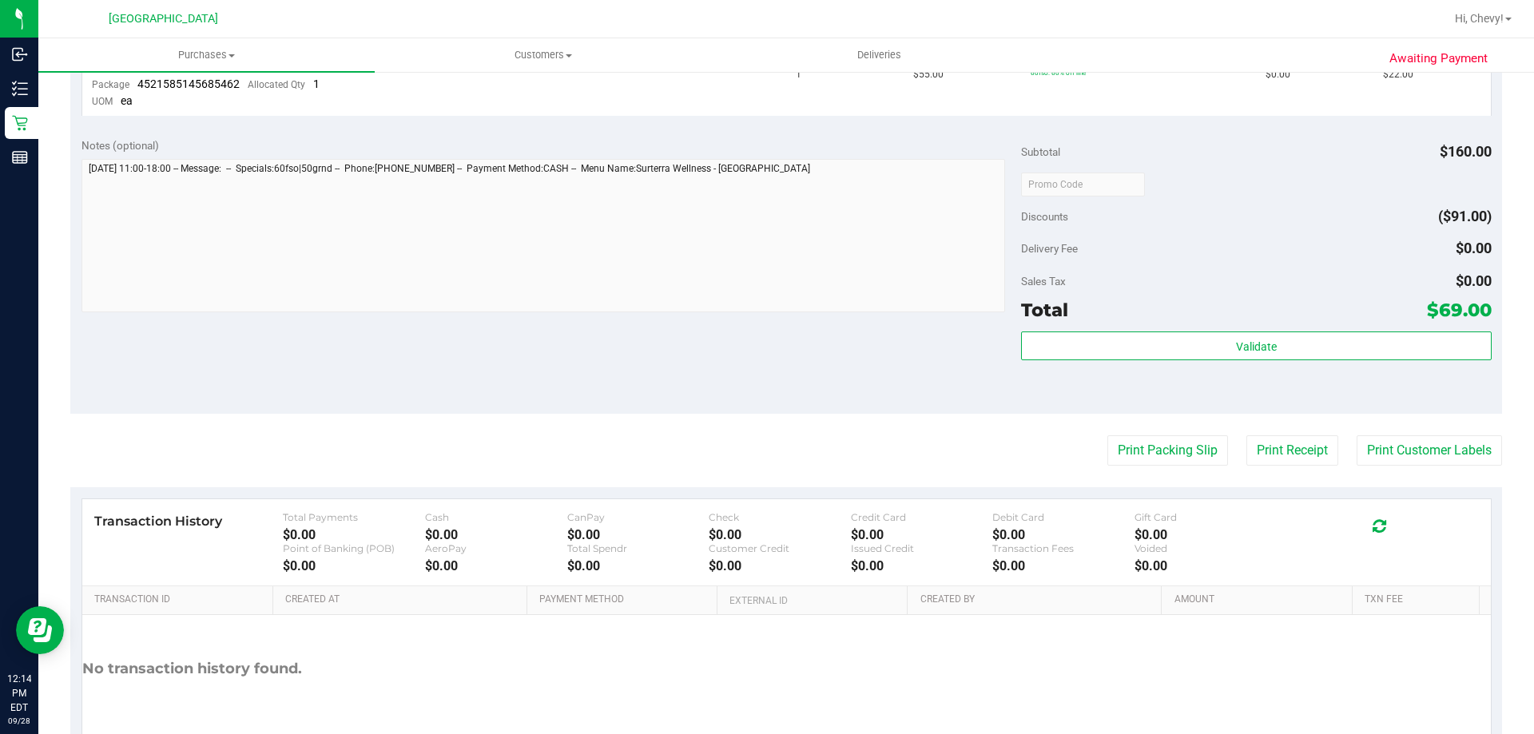
scroll to position [724, 0]
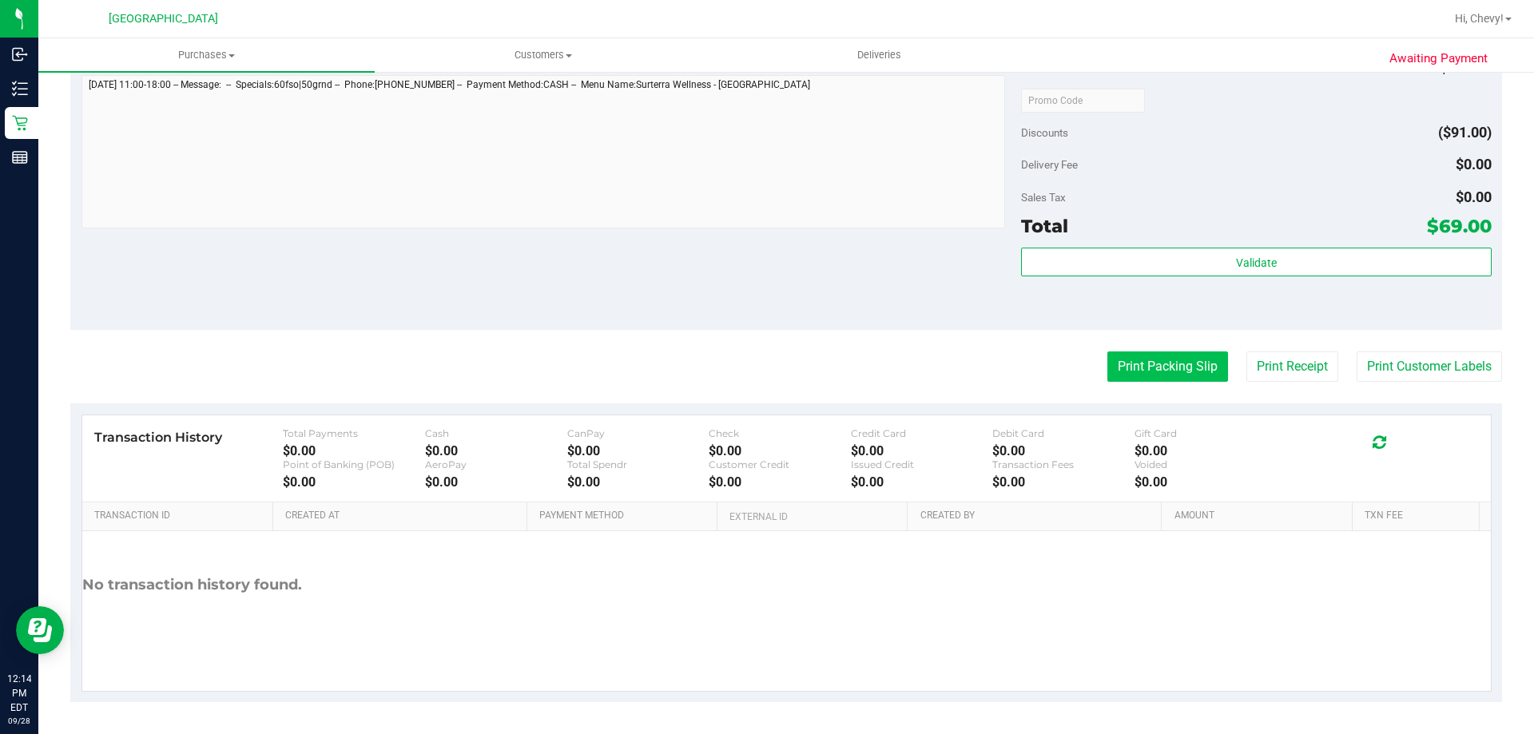
click at [1157, 369] on button "Print Packing Slip" at bounding box center [1167, 366] width 121 height 30
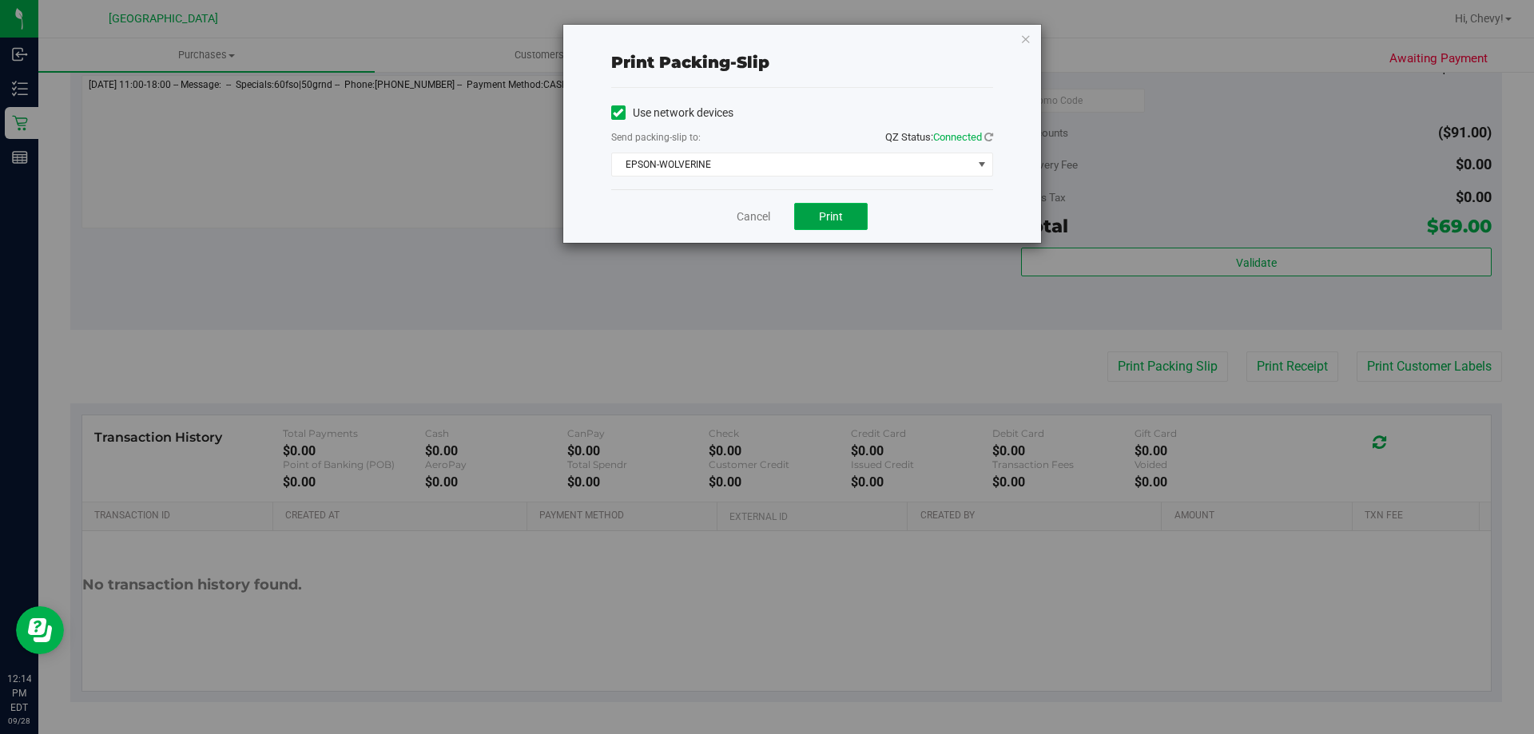
click at [826, 216] on span "Print" at bounding box center [831, 216] width 24 height 13
click at [1030, 32] on icon "button" at bounding box center [1025, 38] width 11 height 19
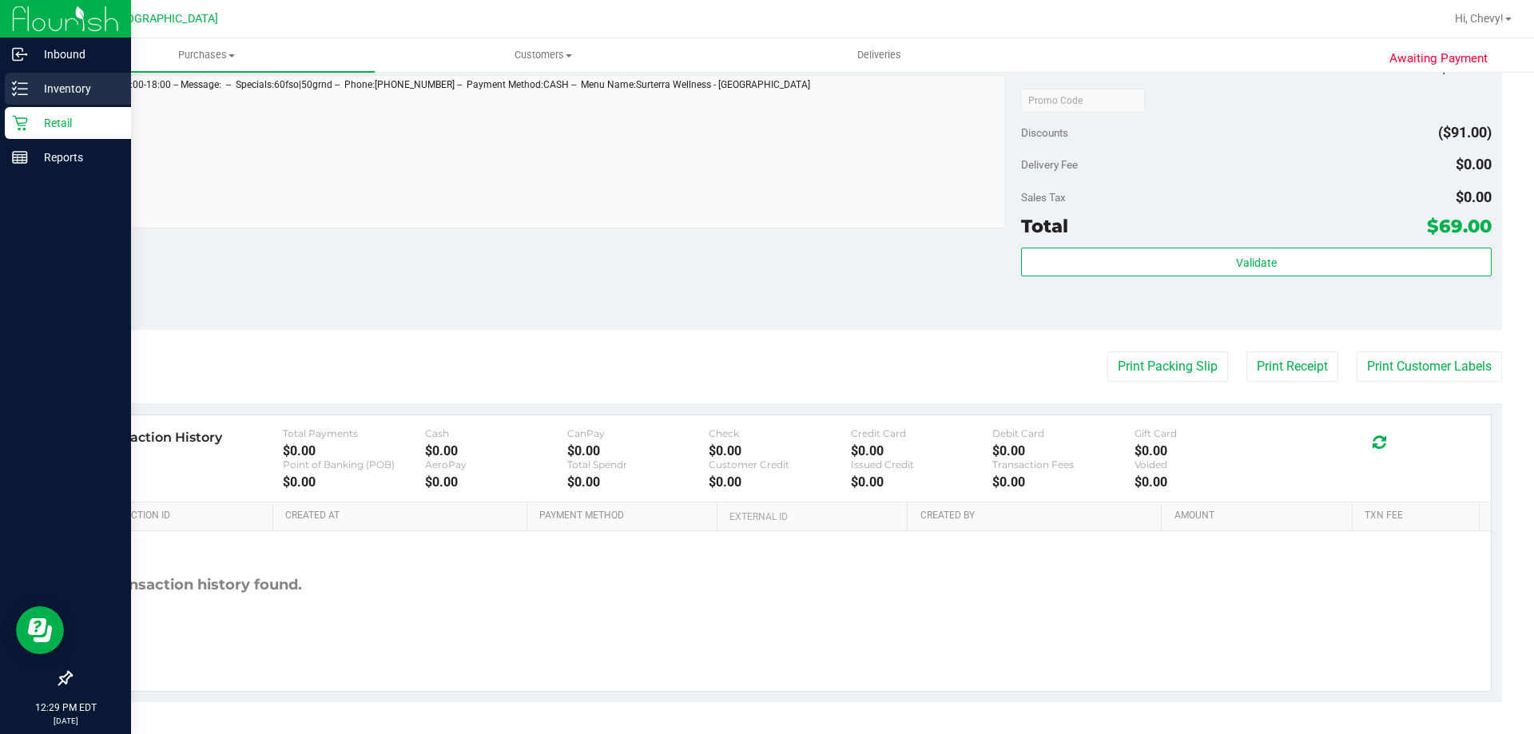
click at [7, 97] on div "Inventory" at bounding box center [68, 89] width 126 height 32
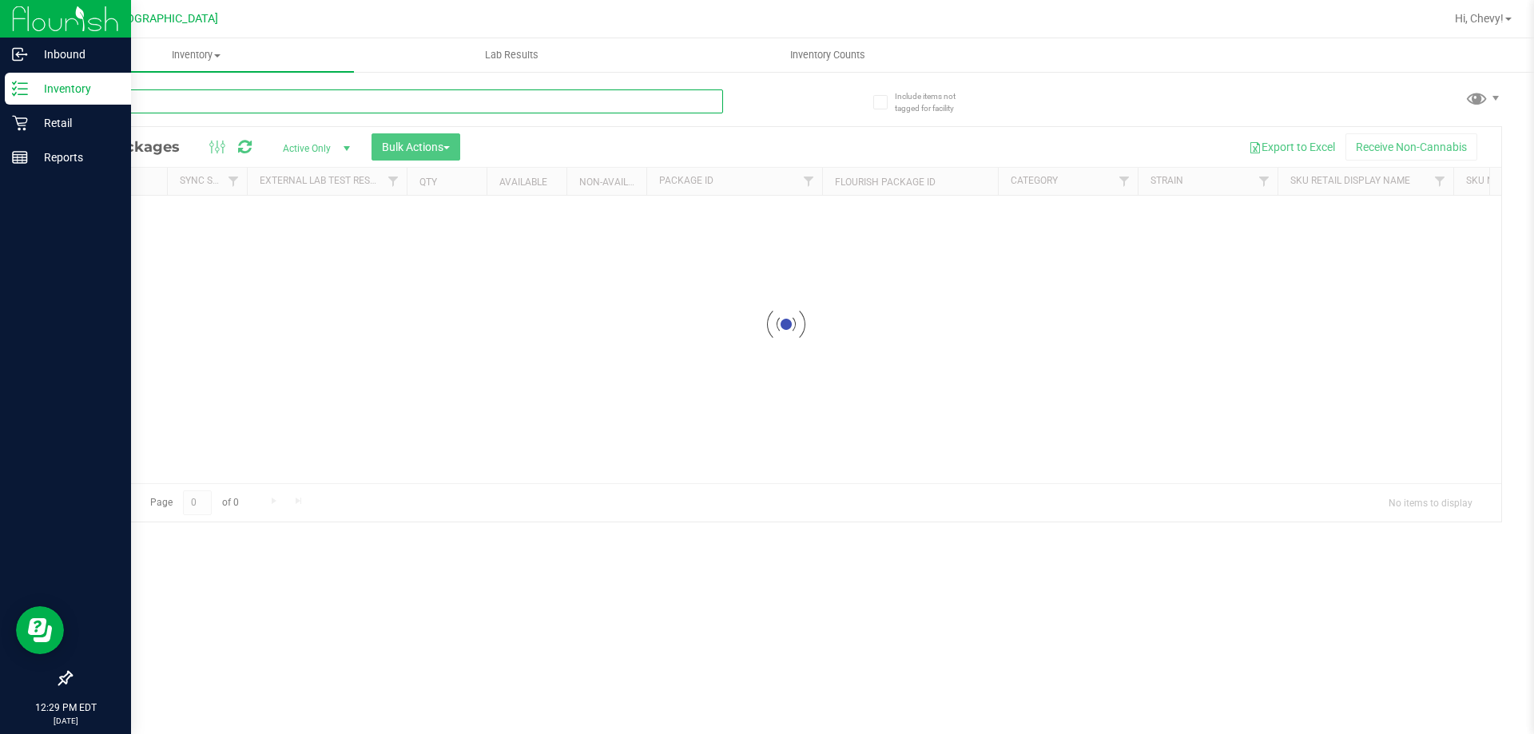
click at [251, 102] on input "text" at bounding box center [396, 101] width 653 height 24
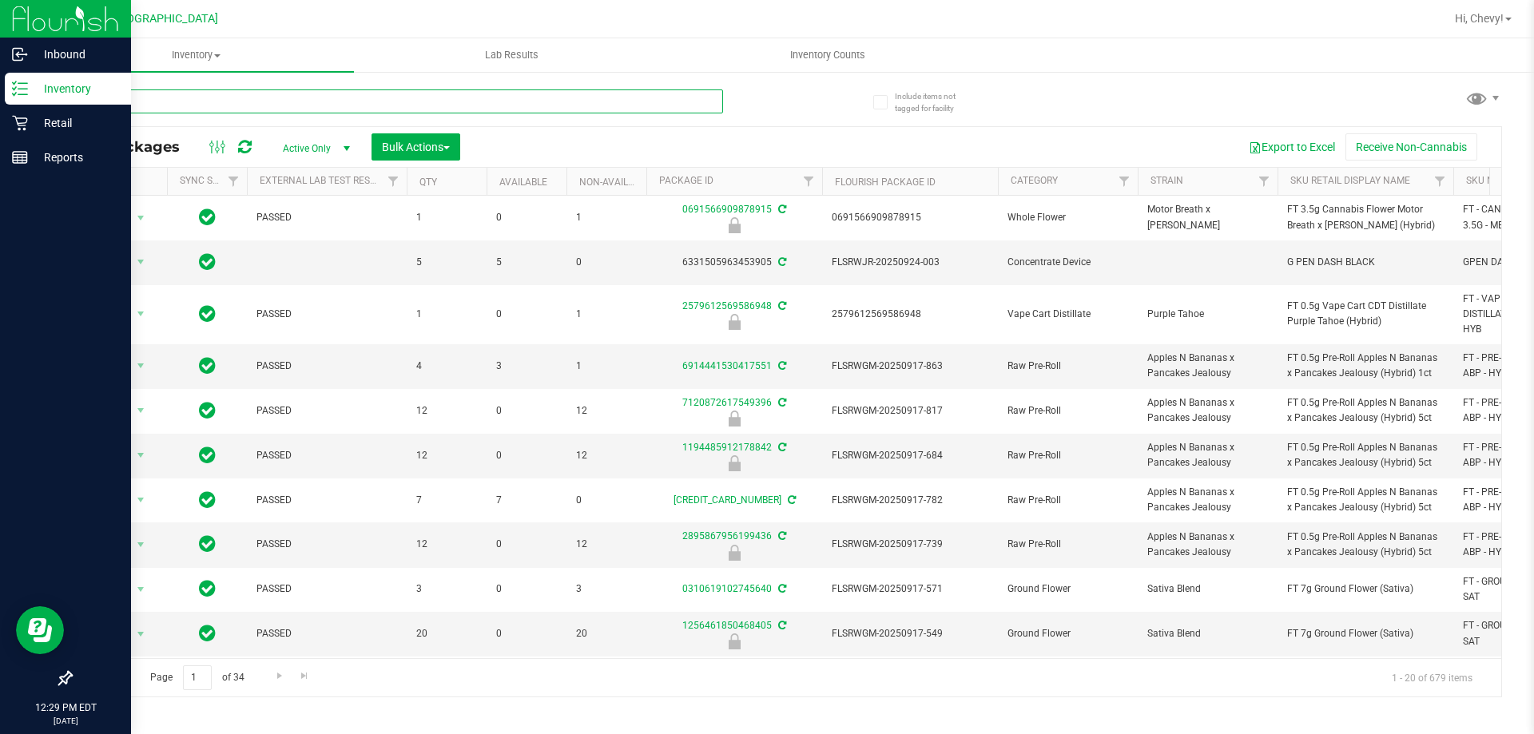
click at [249, 99] on input "text" at bounding box center [396, 101] width 653 height 24
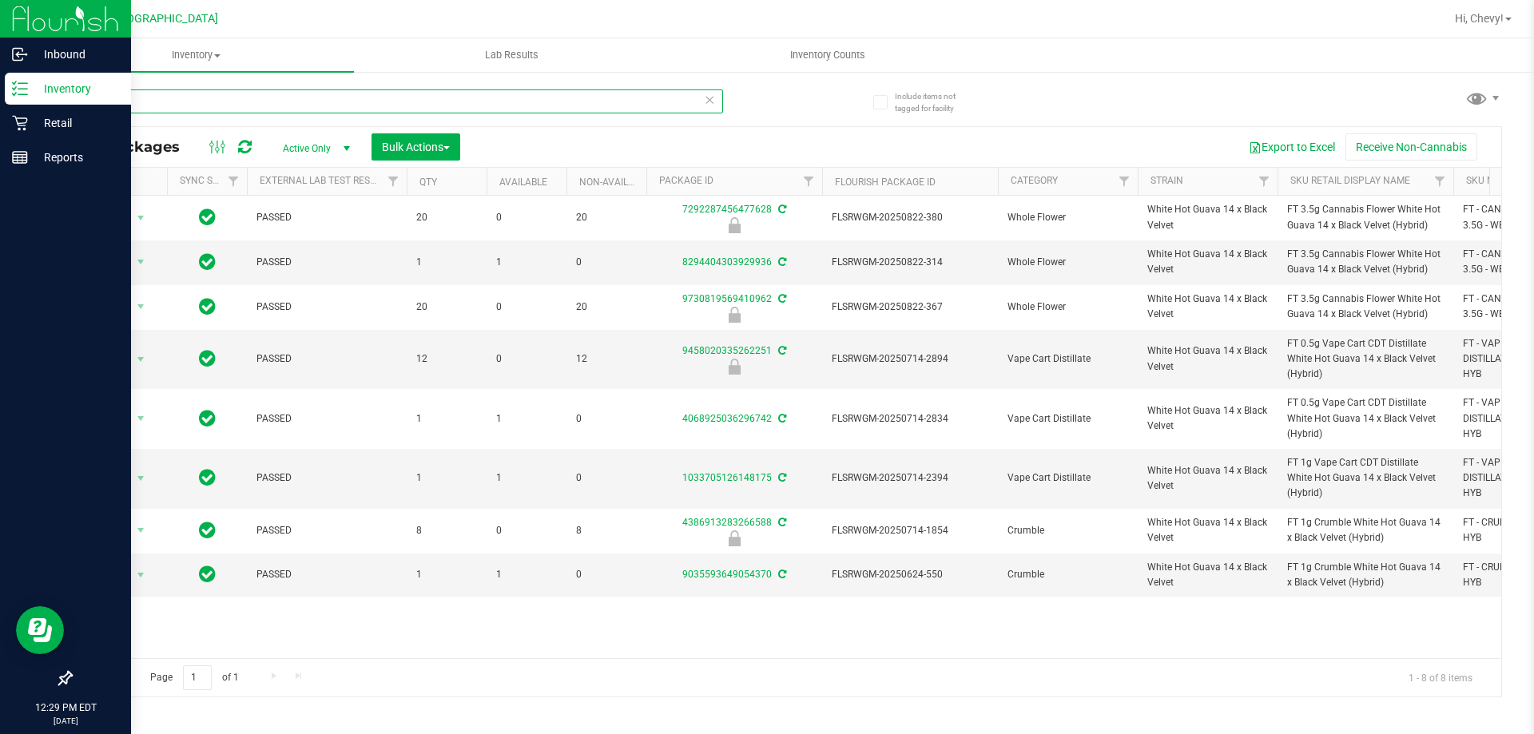
type input "wbv"
click at [26, 142] on div "Reports" at bounding box center [68, 157] width 126 height 32
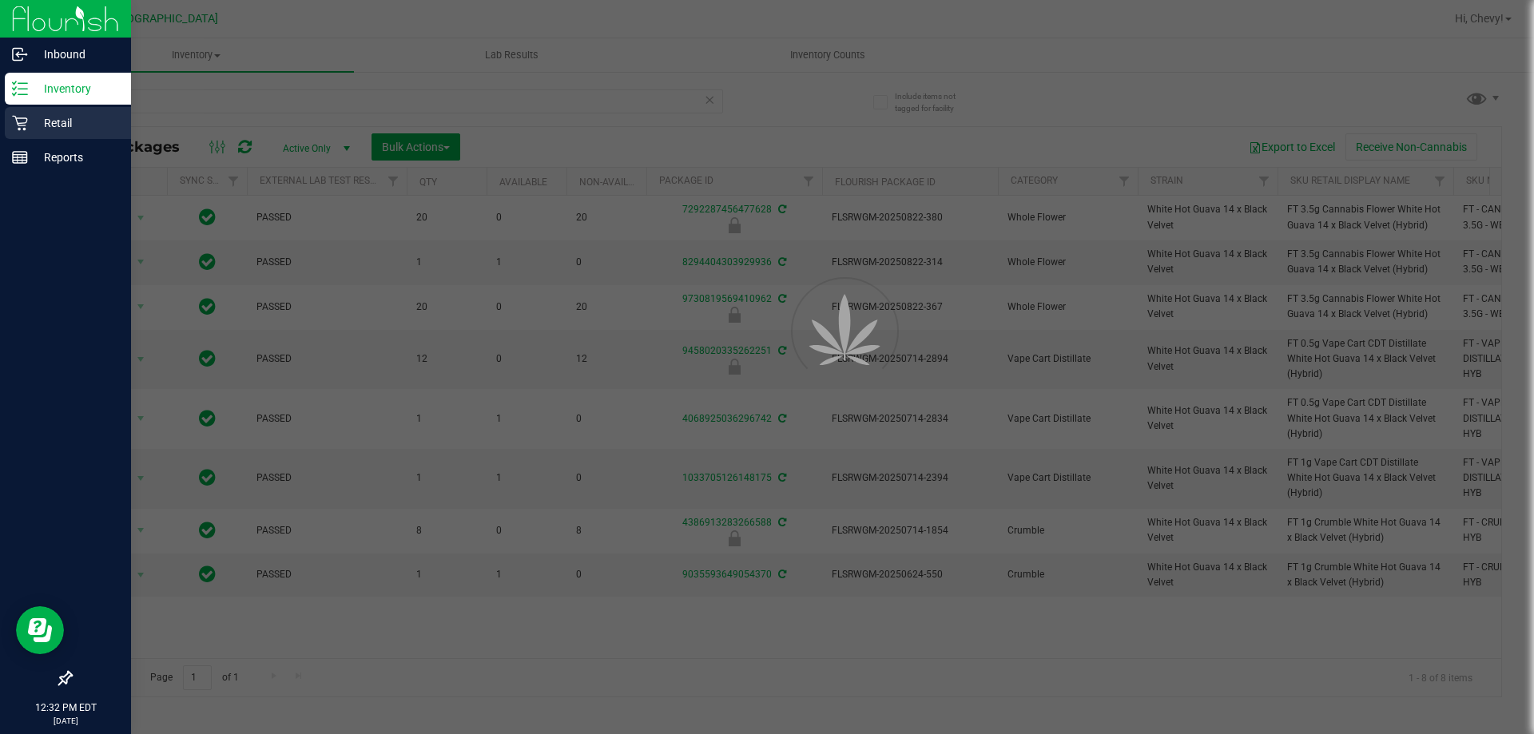
click at [27, 134] on div "Retail" at bounding box center [68, 123] width 126 height 32
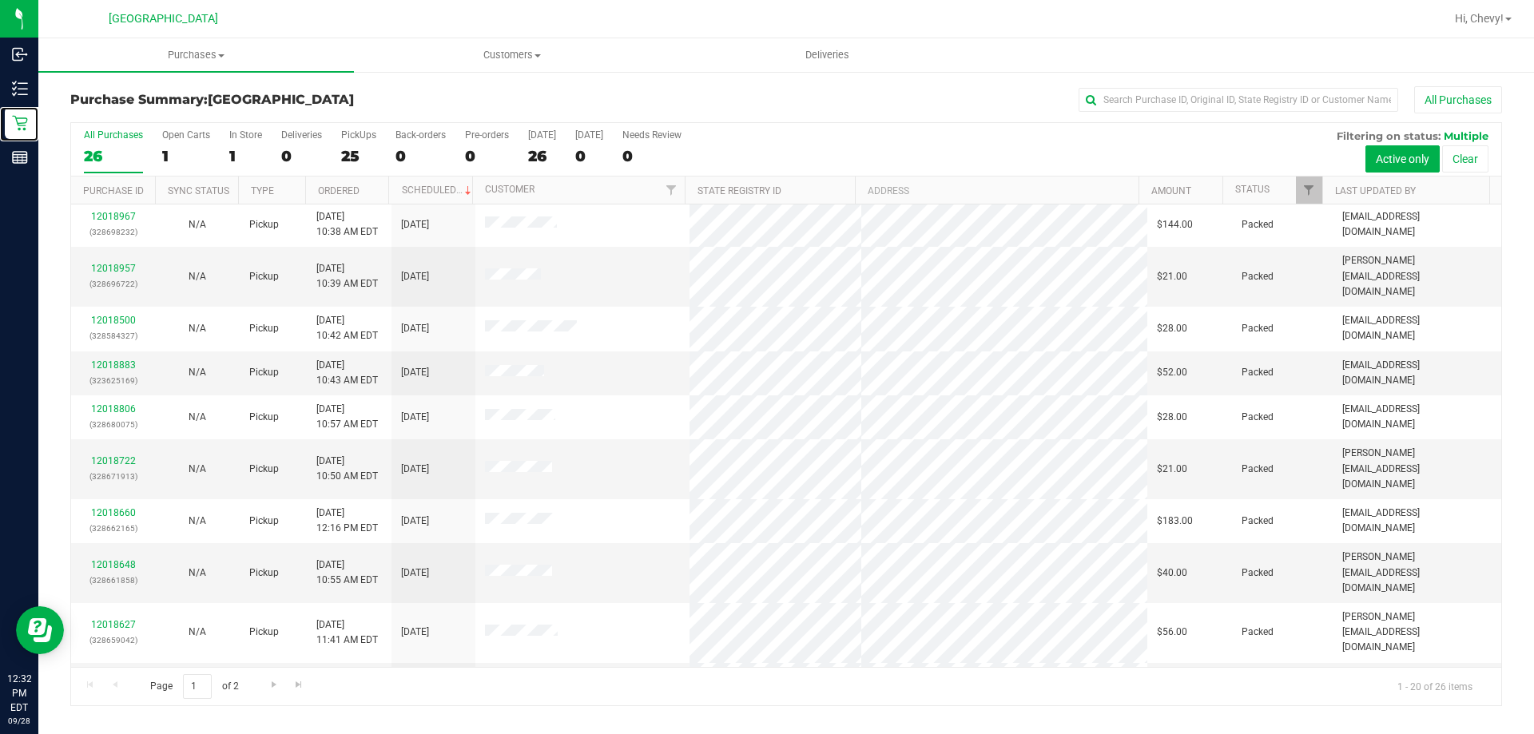
scroll to position [422, 0]
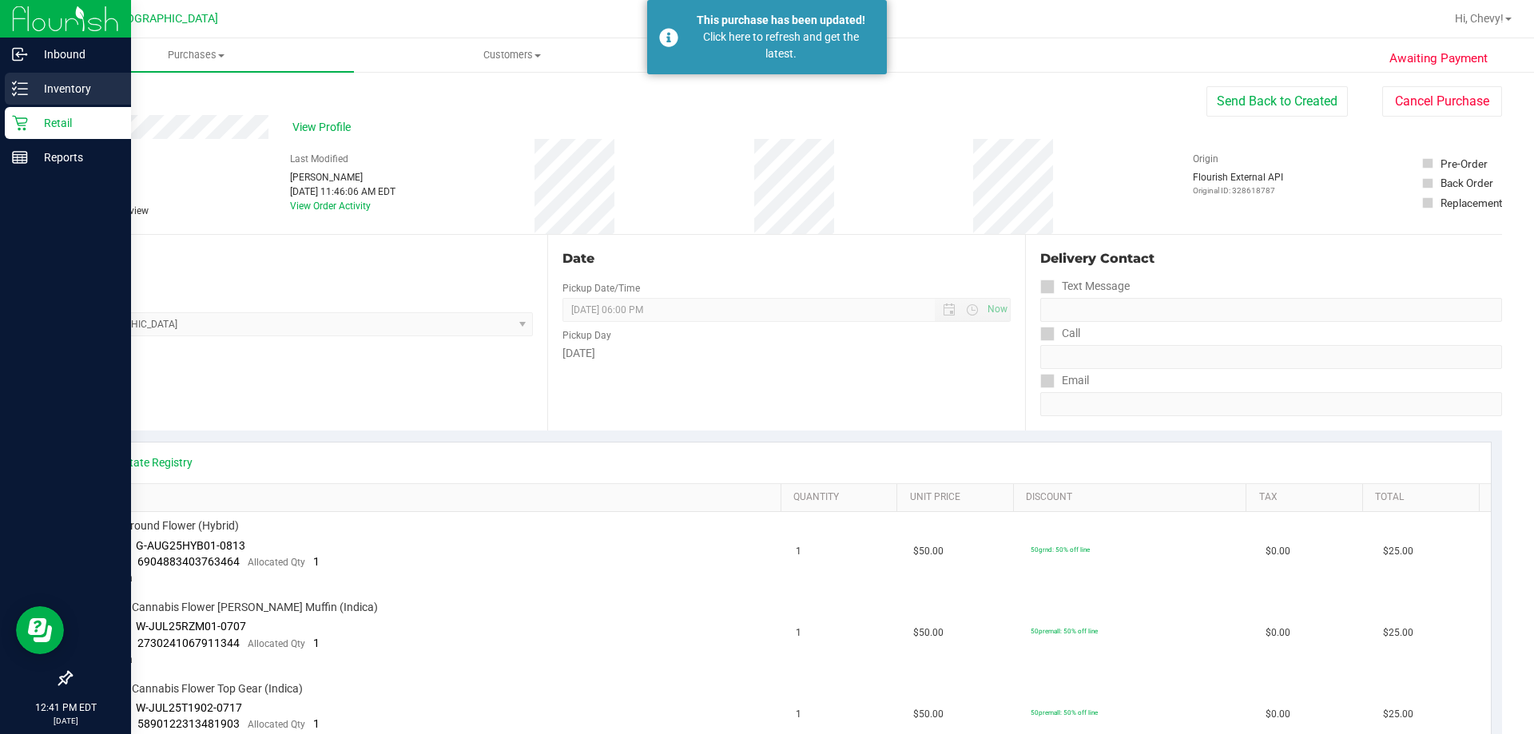
click at [28, 89] on p "Inventory" at bounding box center [76, 88] width 96 height 19
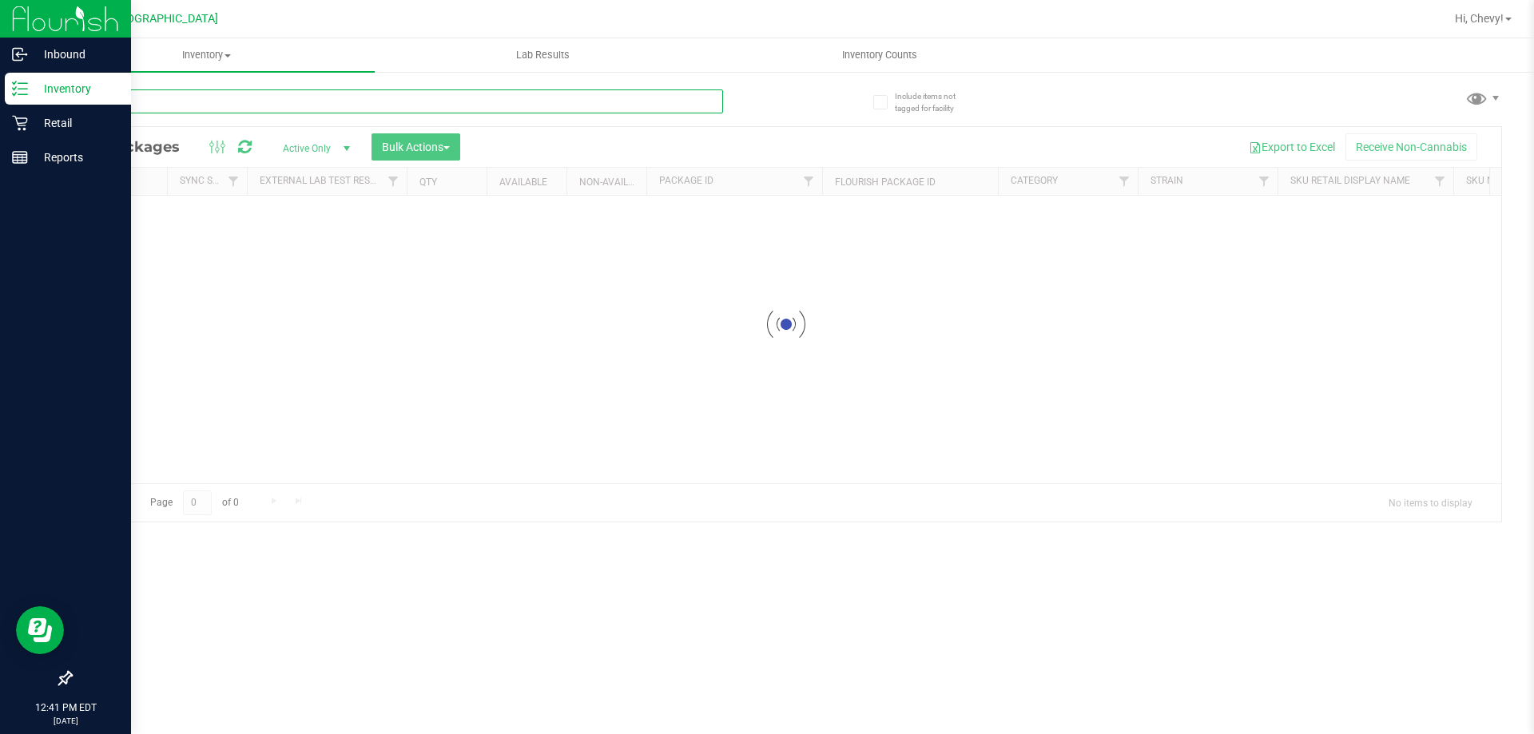
click at [194, 109] on input "text" at bounding box center [396, 101] width 653 height 24
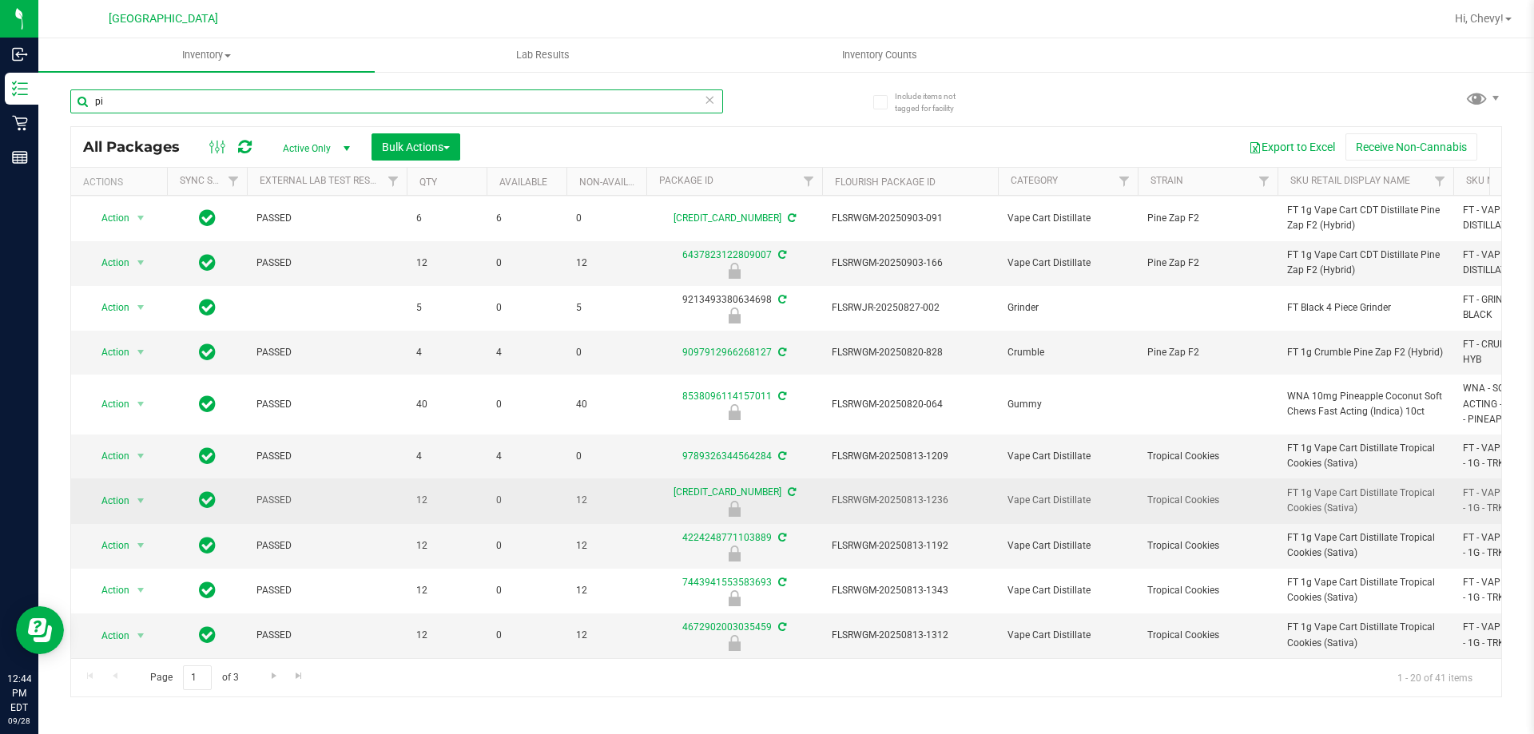
scroll to position [459, 0]
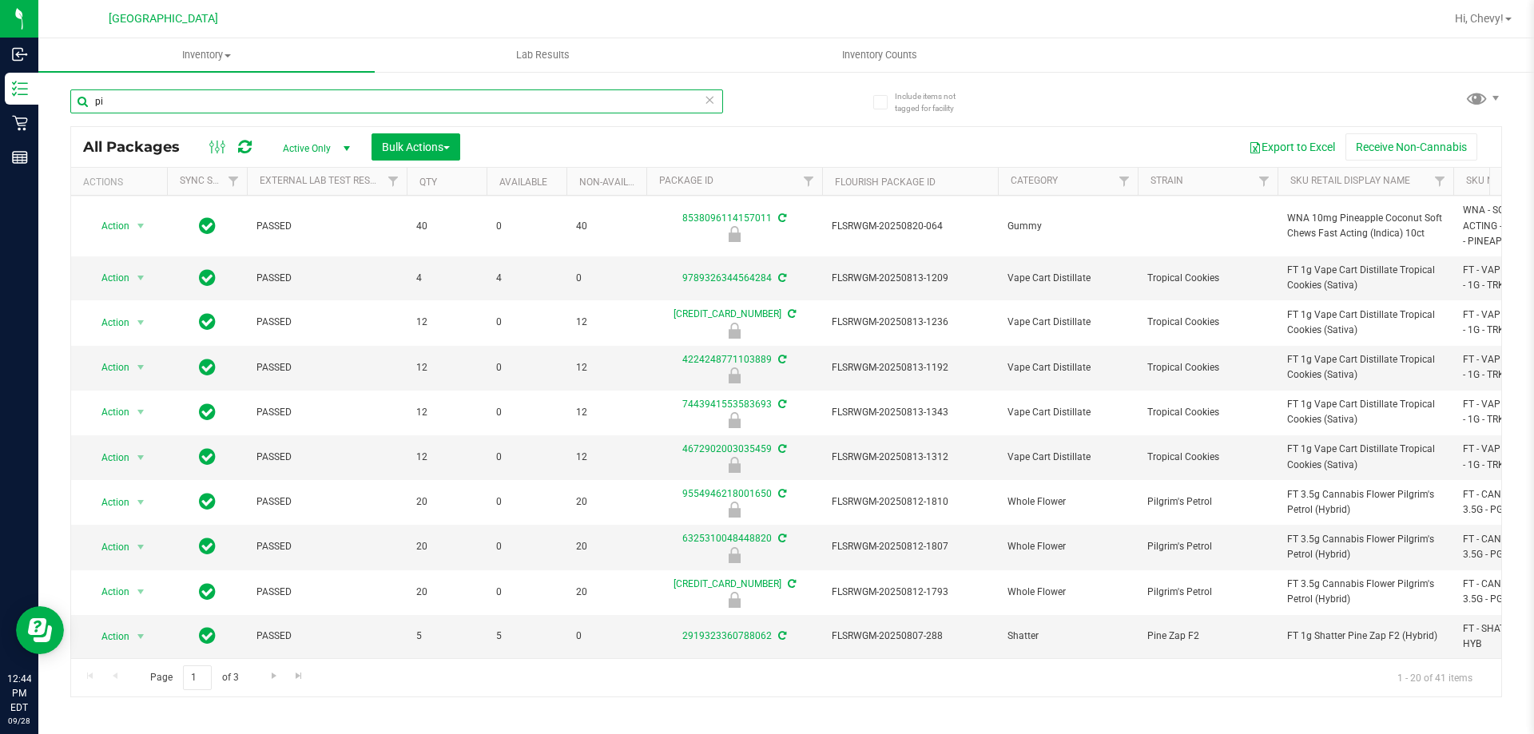
click at [330, 104] on input "pi" at bounding box center [396, 101] width 653 height 24
type input "p"
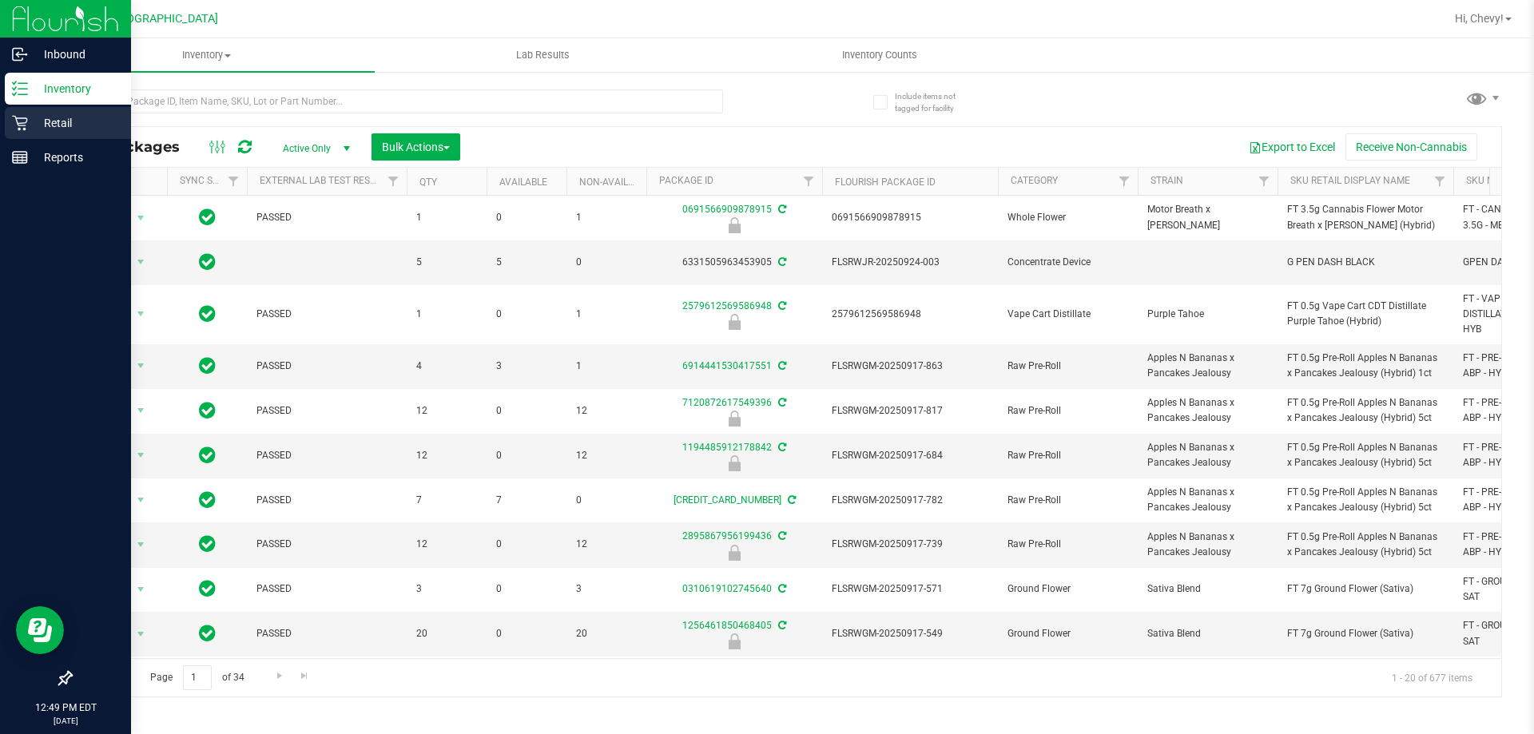
click at [18, 129] on icon at bounding box center [20, 123] width 16 height 16
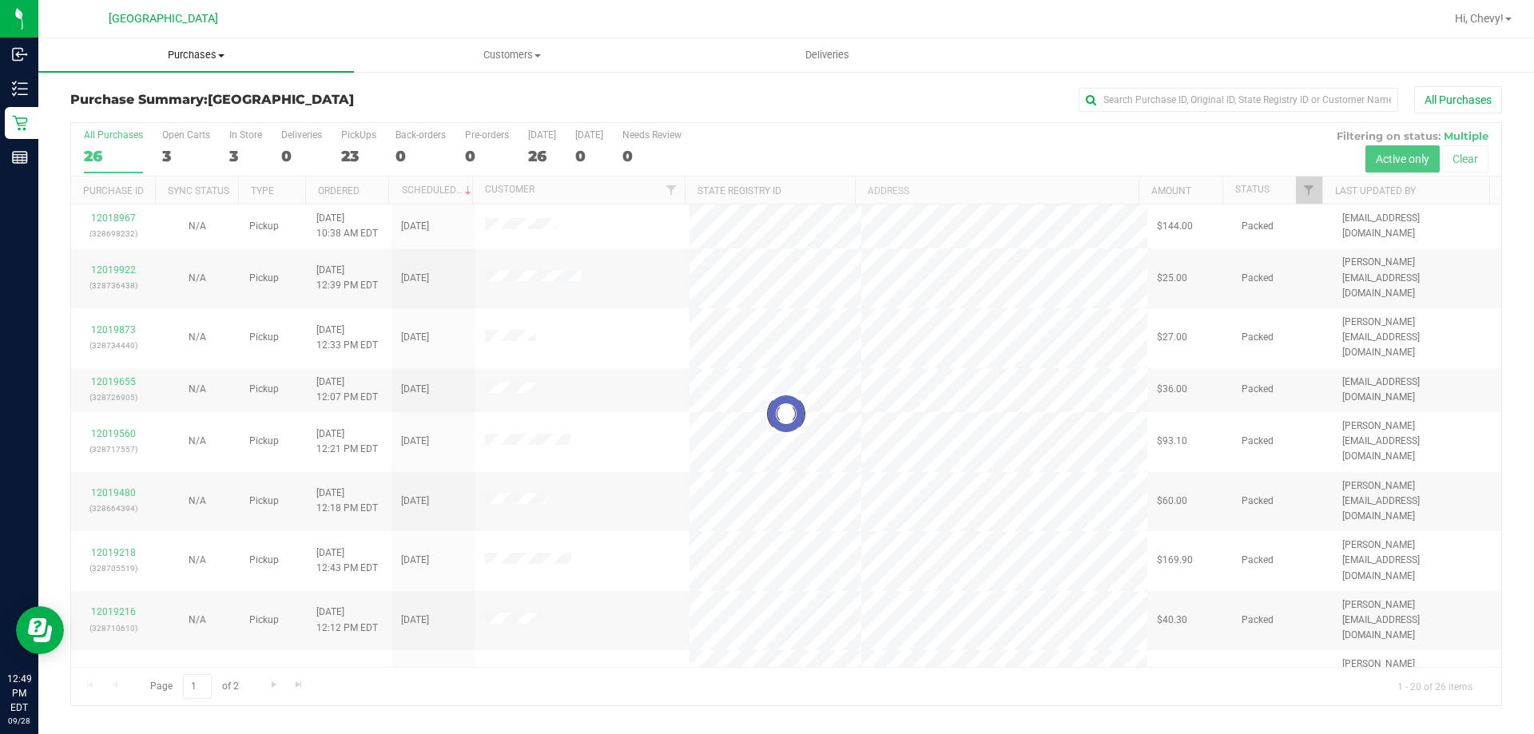
click at [194, 56] on span "Purchases" at bounding box center [196, 55] width 316 height 14
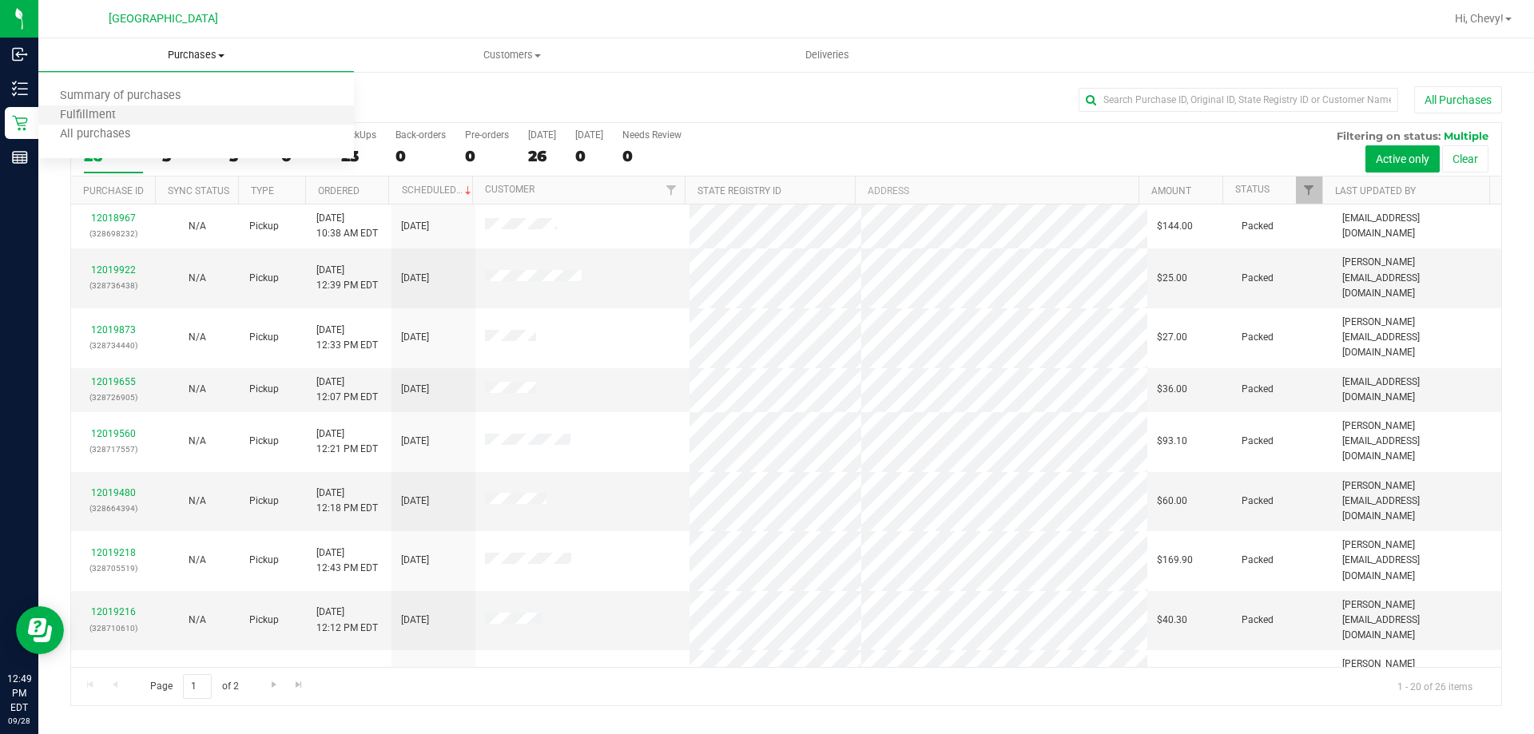
click at [186, 110] on li "Fulfillment" at bounding box center [196, 115] width 316 height 19
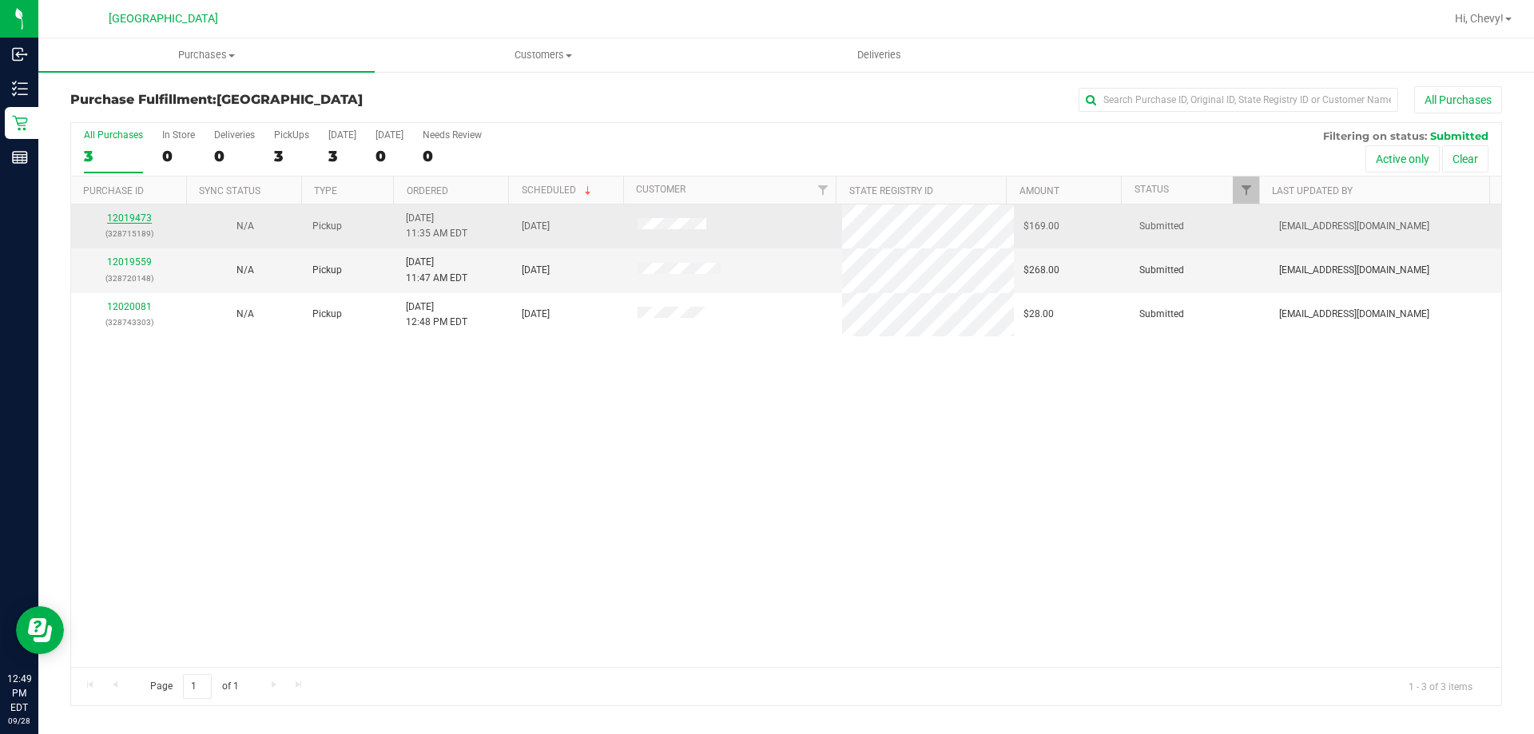
click at [137, 213] on link "12019473" at bounding box center [129, 217] width 45 height 11
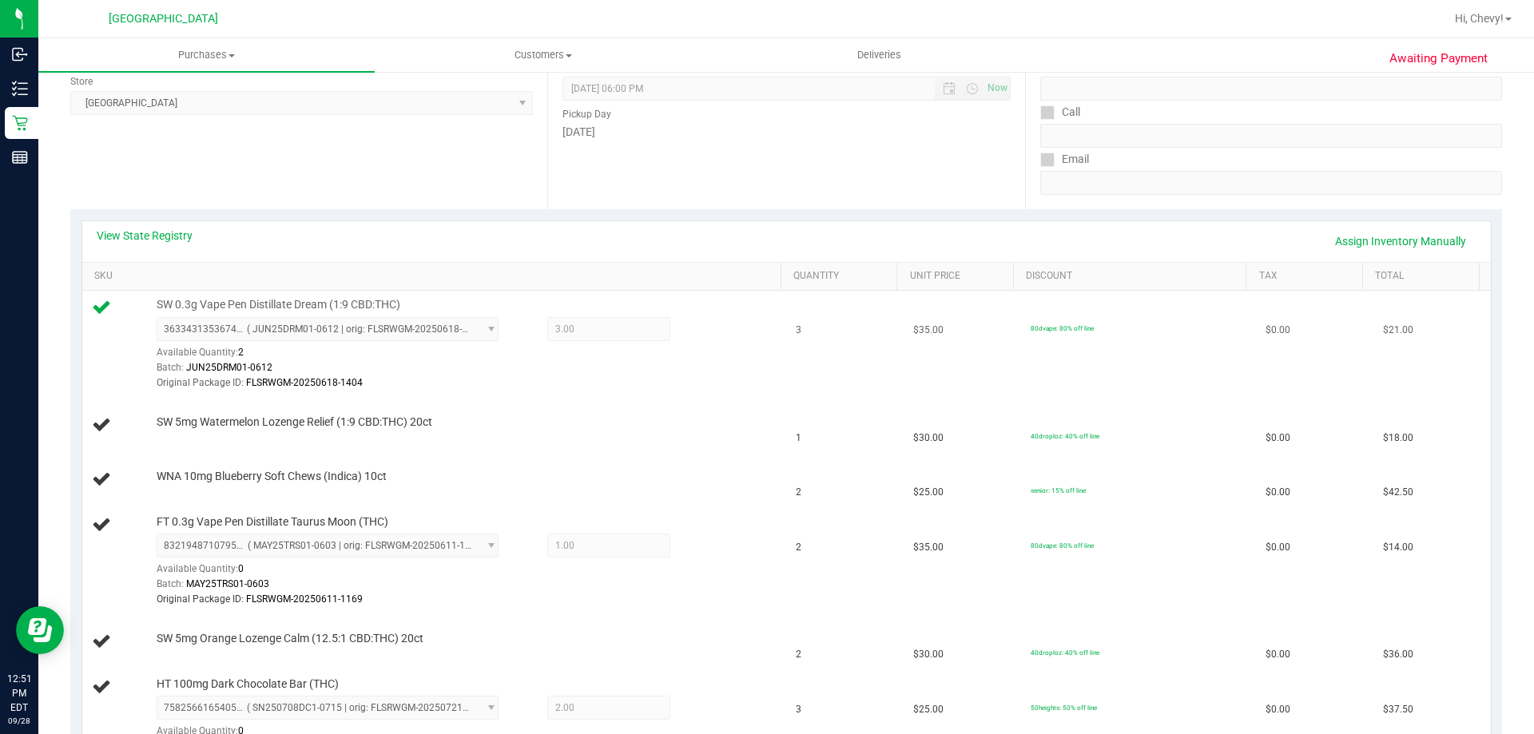
scroll to position [222, 0]
click at [430, 548] on span "8321948710795874 ( MAY25TRS01-0603 | orig: FLSRWGM-20250611-1169 ) 011827584226…" at bounding box center [328, 545] width 342 height 24
click at [575, 579] on div "Batch: MAY25TRS01-0603" at bounding box center [465, 583] width 617 height 15
click at [1343, 238] on link "Assign Inventory Manually" at bounding box center [1400, 240] width 152 height 27
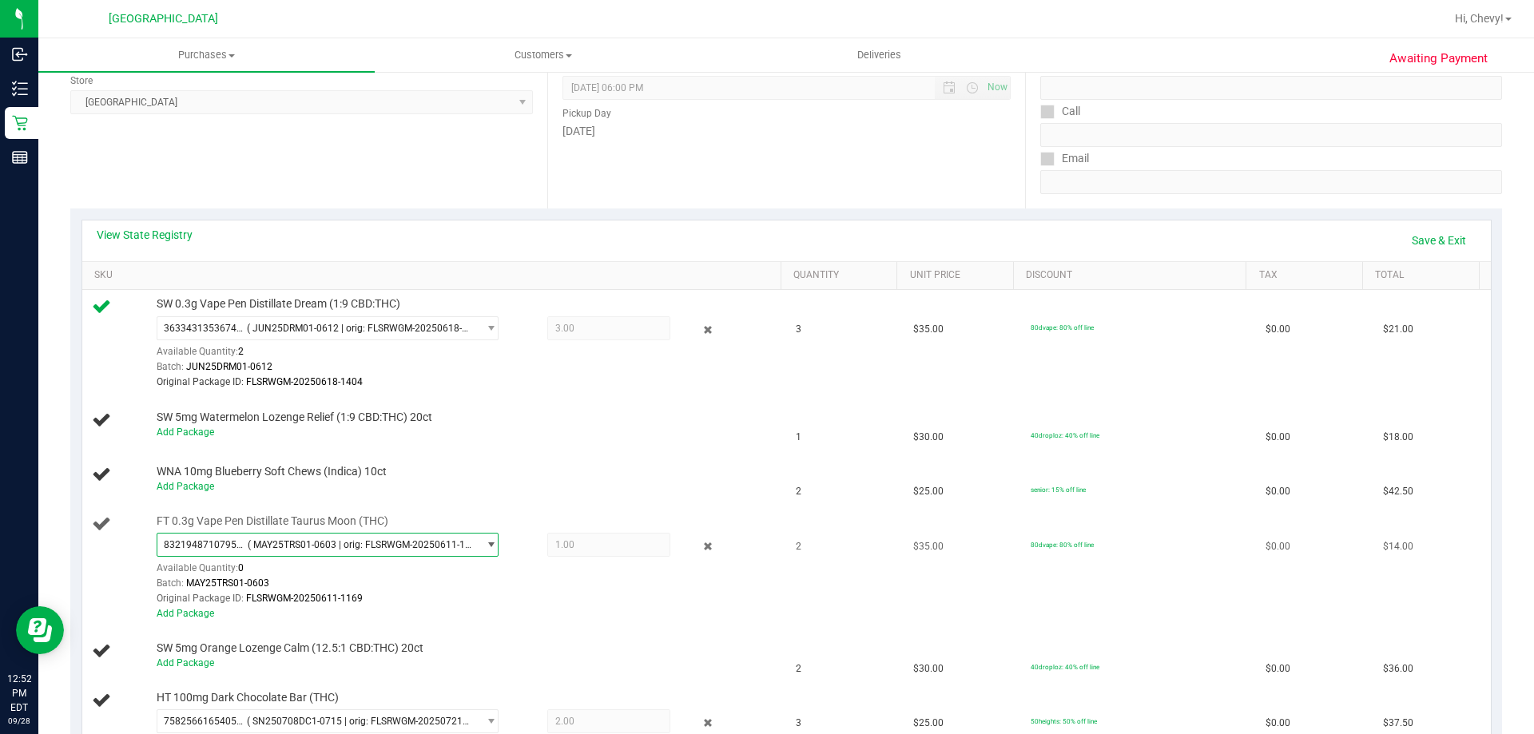
click at [308, 543] on span "( MAY25TRS01-0603 | orig: FLSRWGM-20250611-1169 )" at bounding box center [360, 544] width 224 height 11
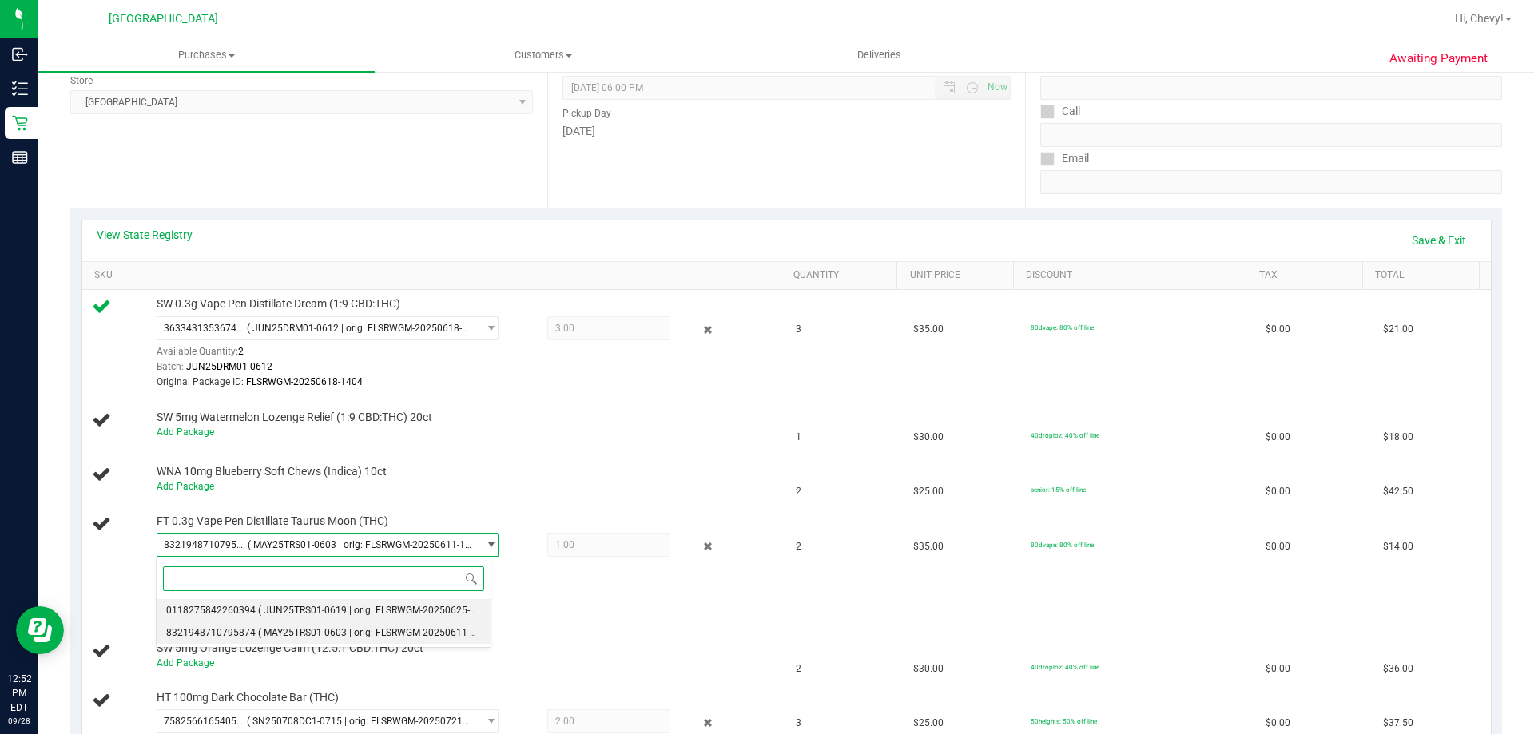
click at [314, 613] on span "( JUN25TRS01-0619 | orig: FLSRWGM-20250625-996 )" at bounding box center [375, 610] width 234 height 11
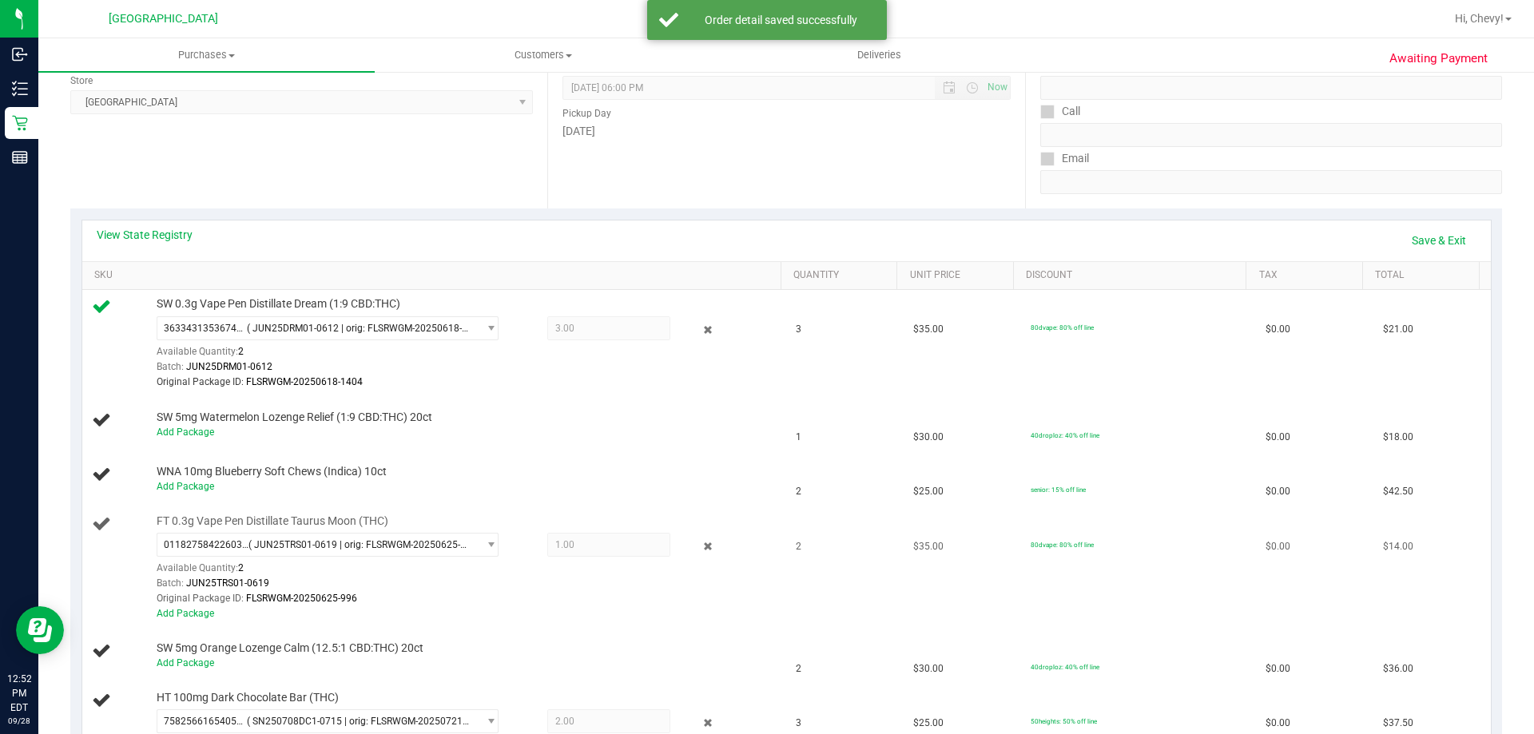
click at [592, 549] on span "1.00 1" at bounding box center [608, 545] width 123 height 24
click at [208, 610] on link "Add Package" at bounding box center [186, 613] width 58 height 11
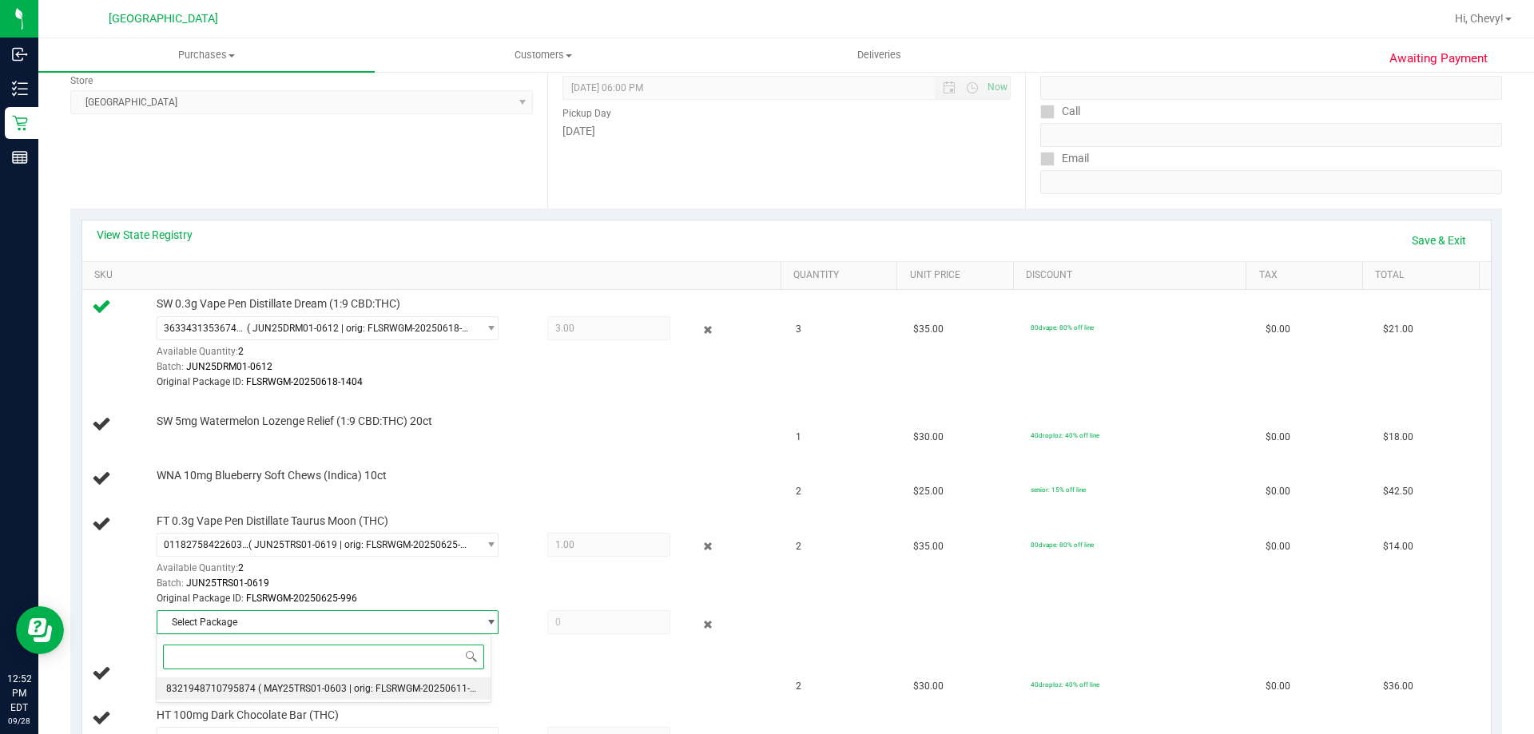
click at [258, 689] on span "( MAY25TRS01-0603 | orig: FLSRWGM-20250611-1169 )" at bounding box center [378, 688] width 240 height 11
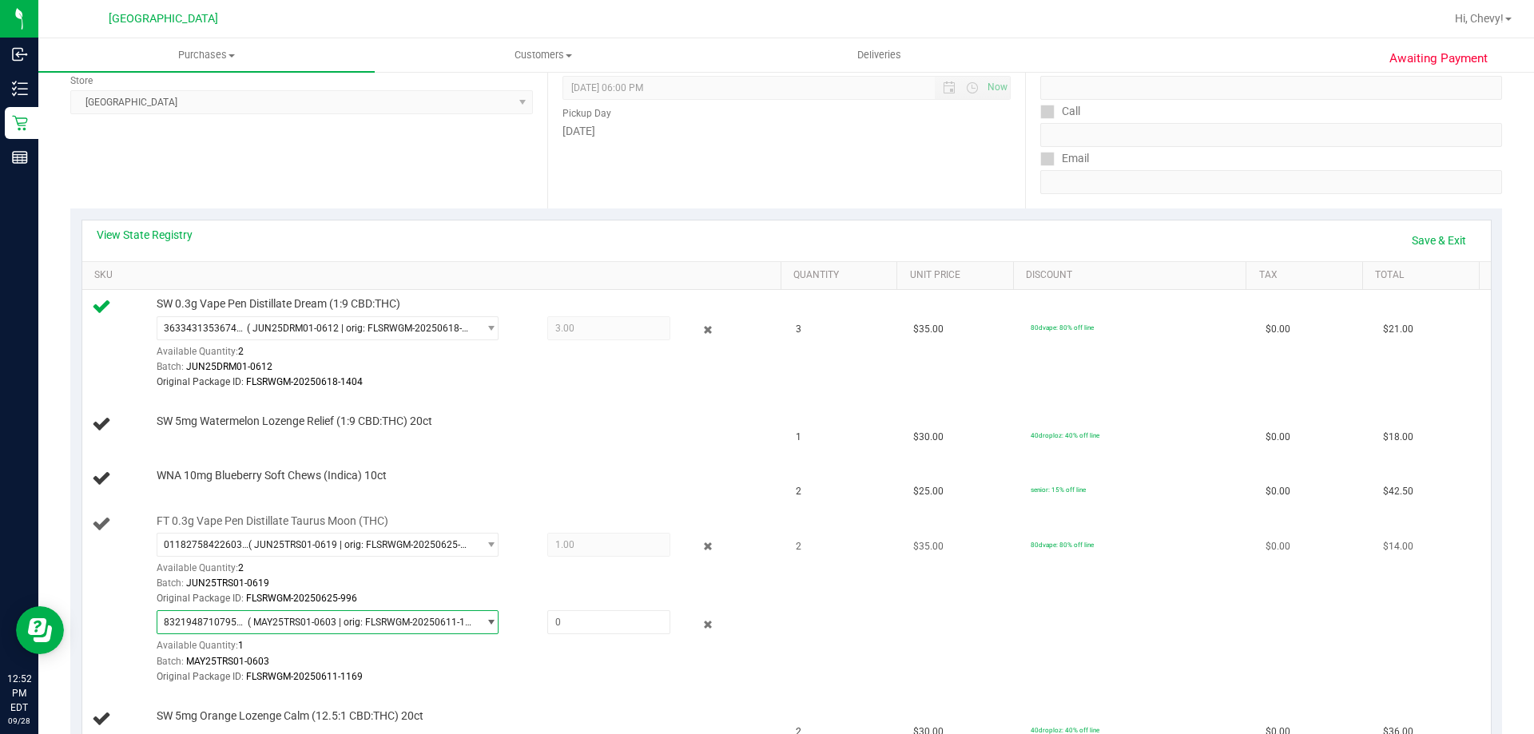
click at [574, 645] on div "8321948710795874 ( MAY25TRS01-0603 | orig: FLSRWGM-20250611-1169 ) 832194871079…" at bounding box center [465, 647] width 617 height 74
click at [570, 629] on span at bounding box center [608, 622] width 123 height 24
type input "1"
type input "1.0000"
click at [1430, 233] on link "Save & Exit" at bounding box center [1438, 240] width 75 height 27
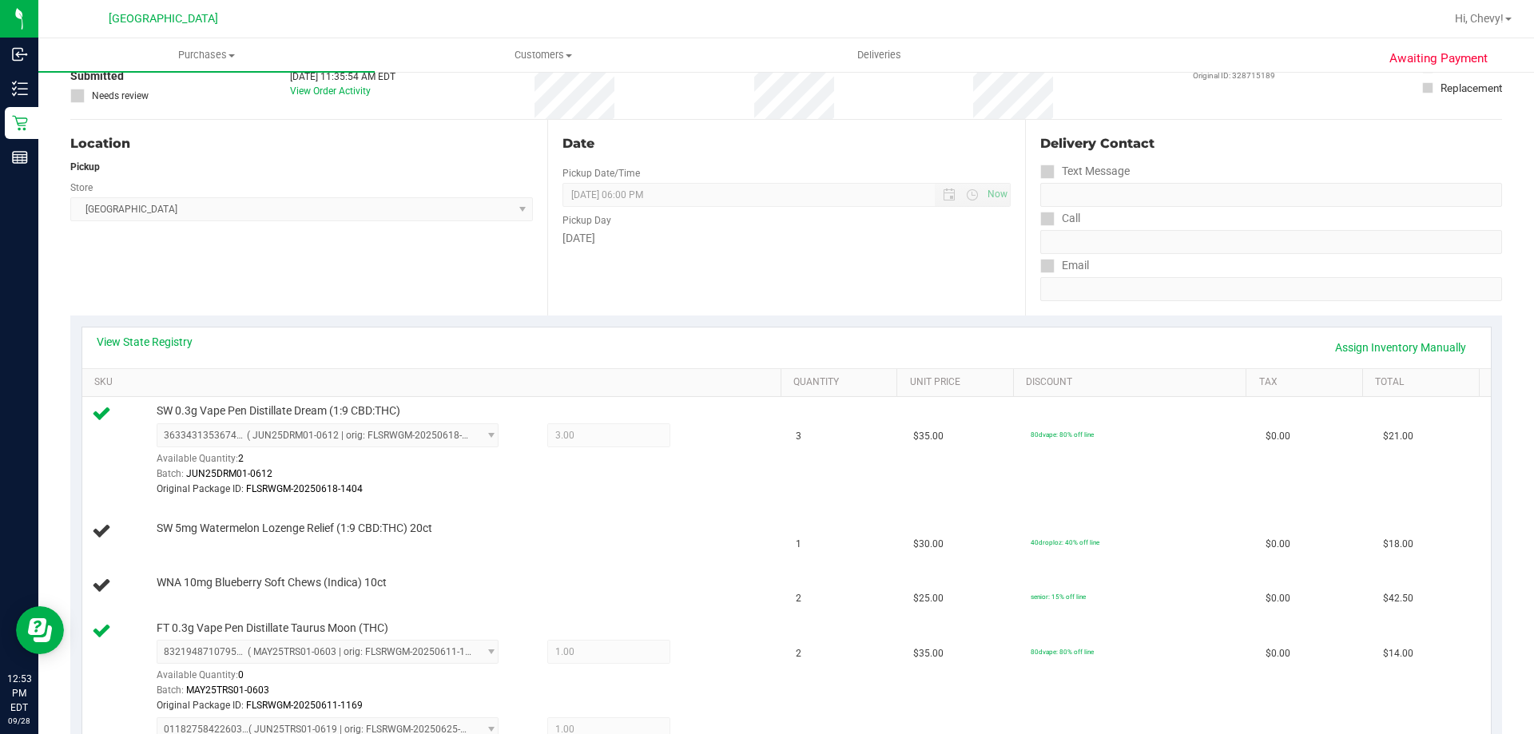
scroll to position [93, 0]
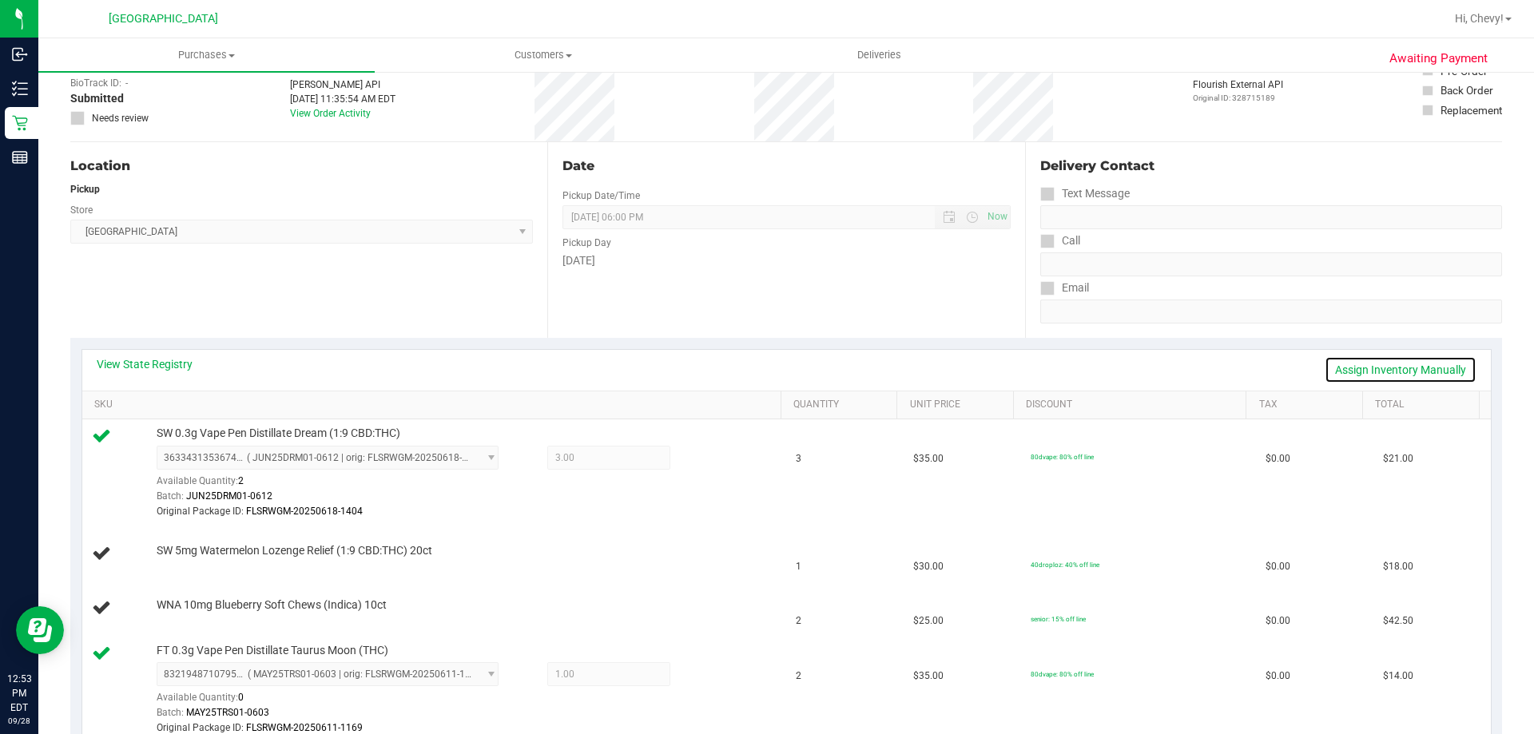
click at [1435, 368] on link "Assign Inventory Manually" at bounding box center [1400, 369] width 152 height 27
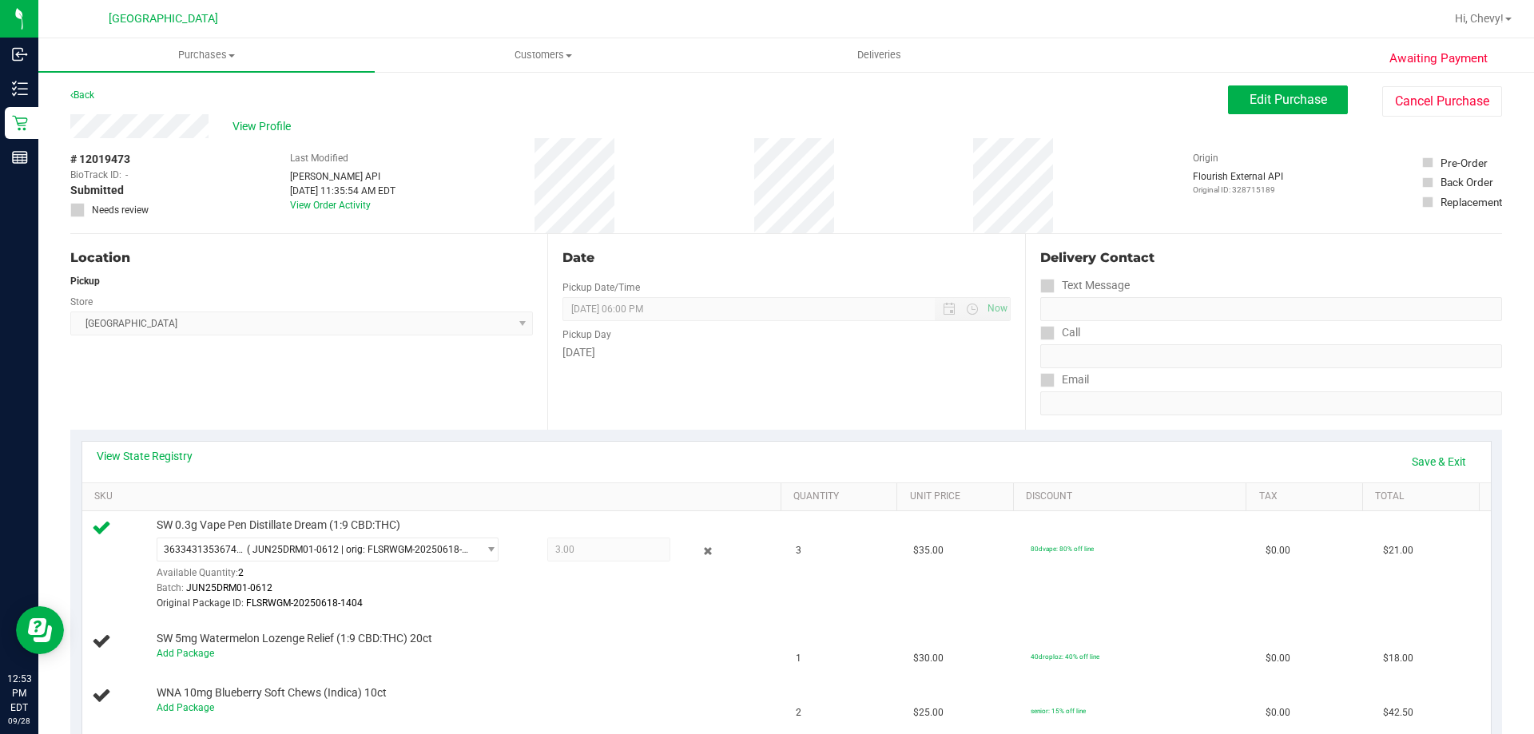
scroll to position [0, 0]
click at [1249, 99] on span "Edit Purchase" at bounding box center [1287, 100] width 77 height 15
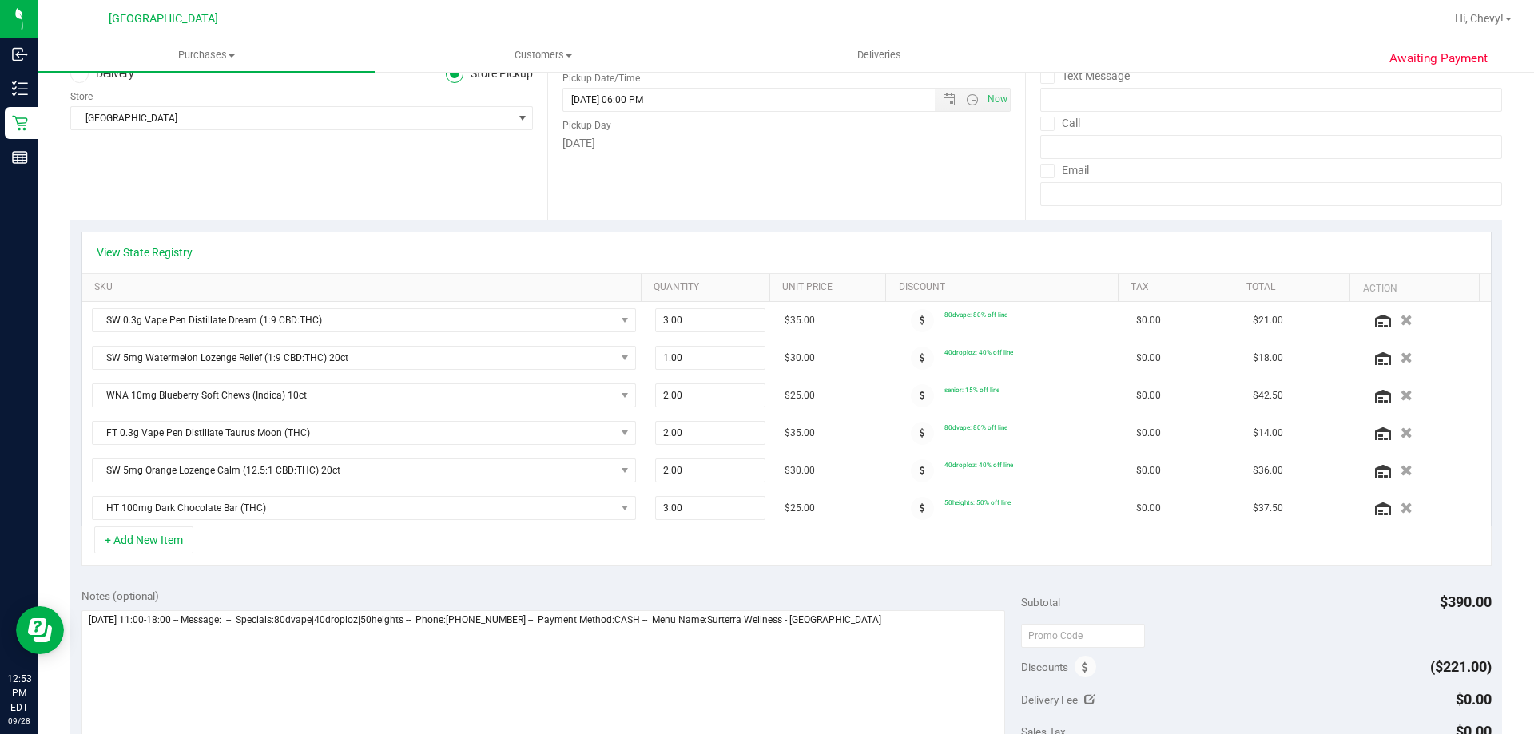
scroll to position [240, 0]
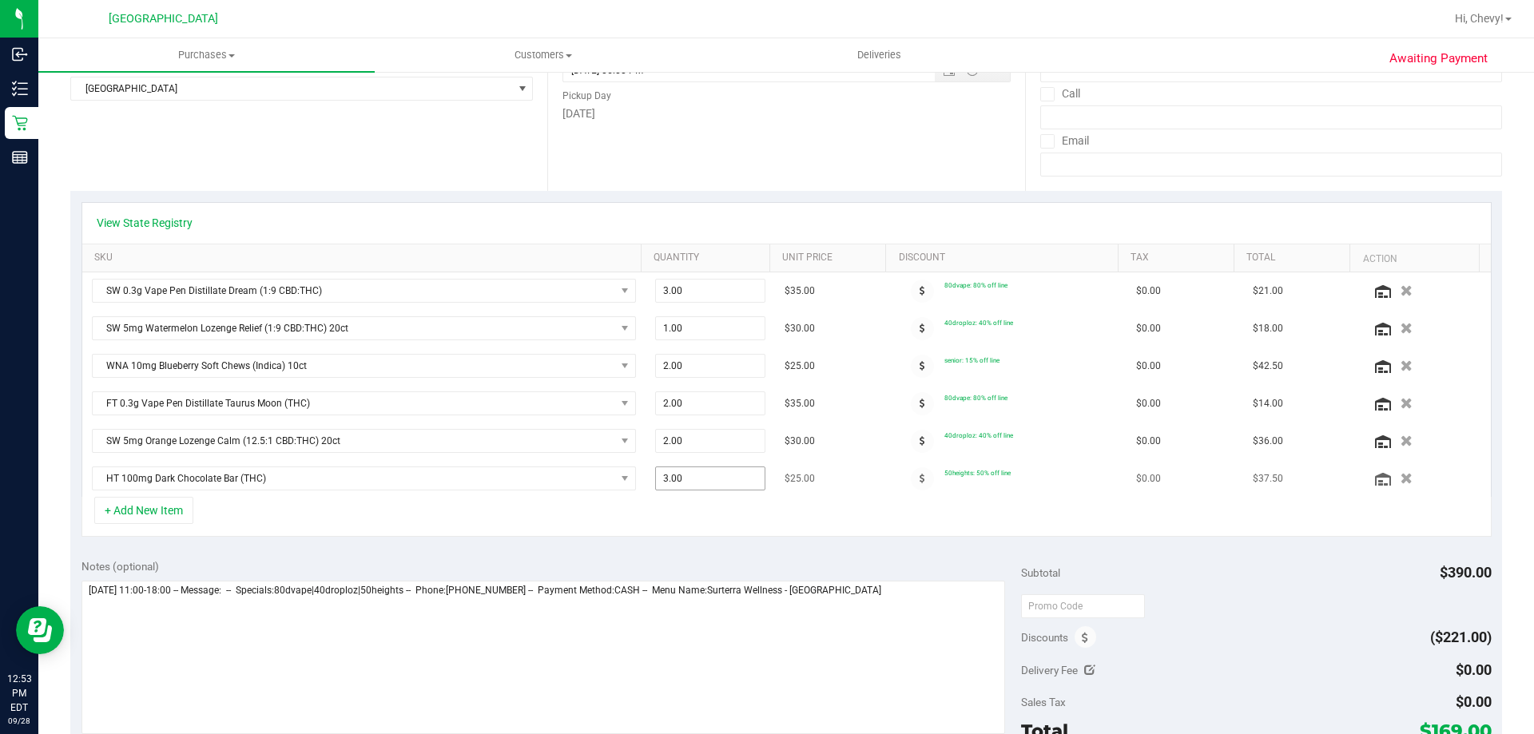
click at [677, 482] on span "3.00 3" at bounding box center [710, 479] width 111 height 24
type input "2"
type input "2.00"
click at [676, 517] on div "+ Add New Item" at bounding box center [786, 517] width 1410 height 40
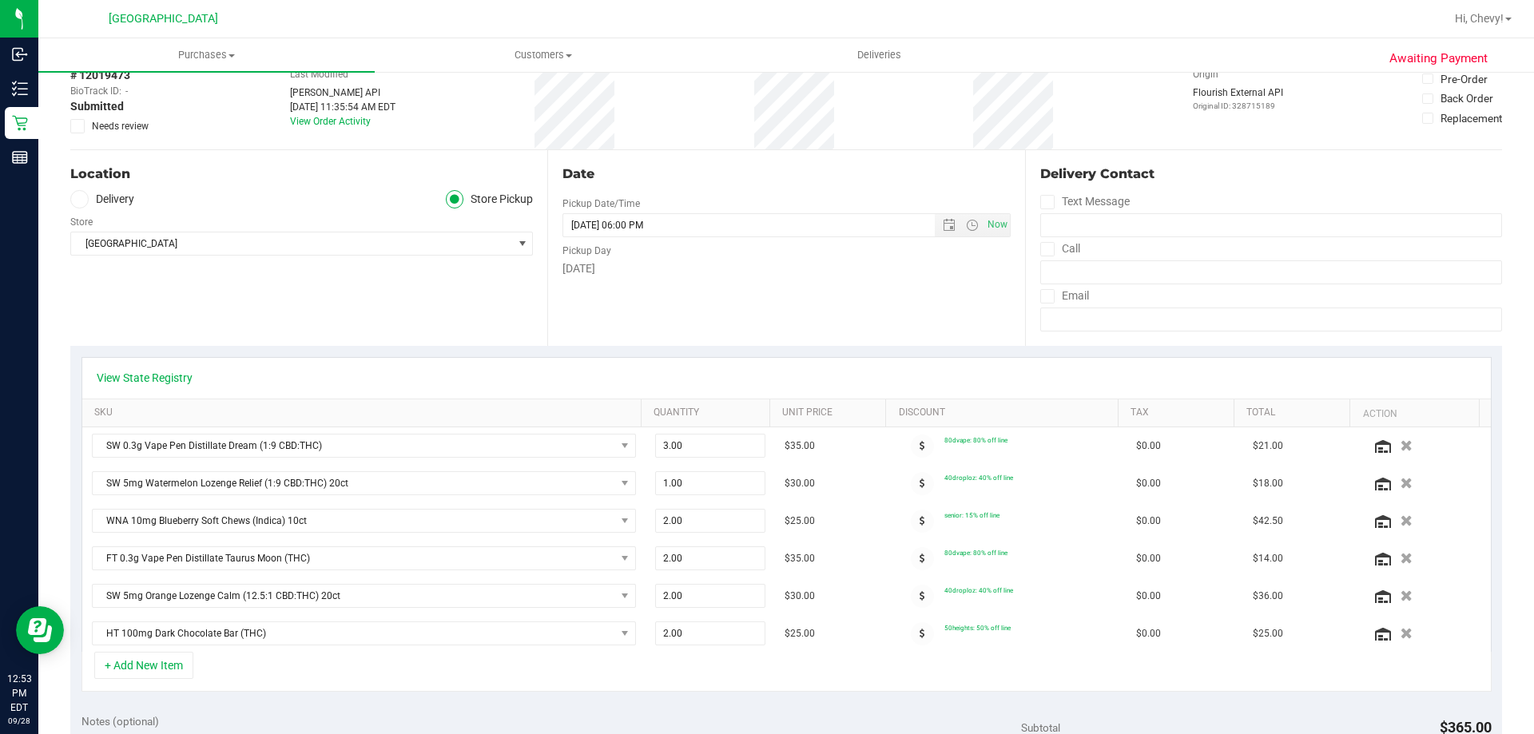
scroll to position [0, 0]
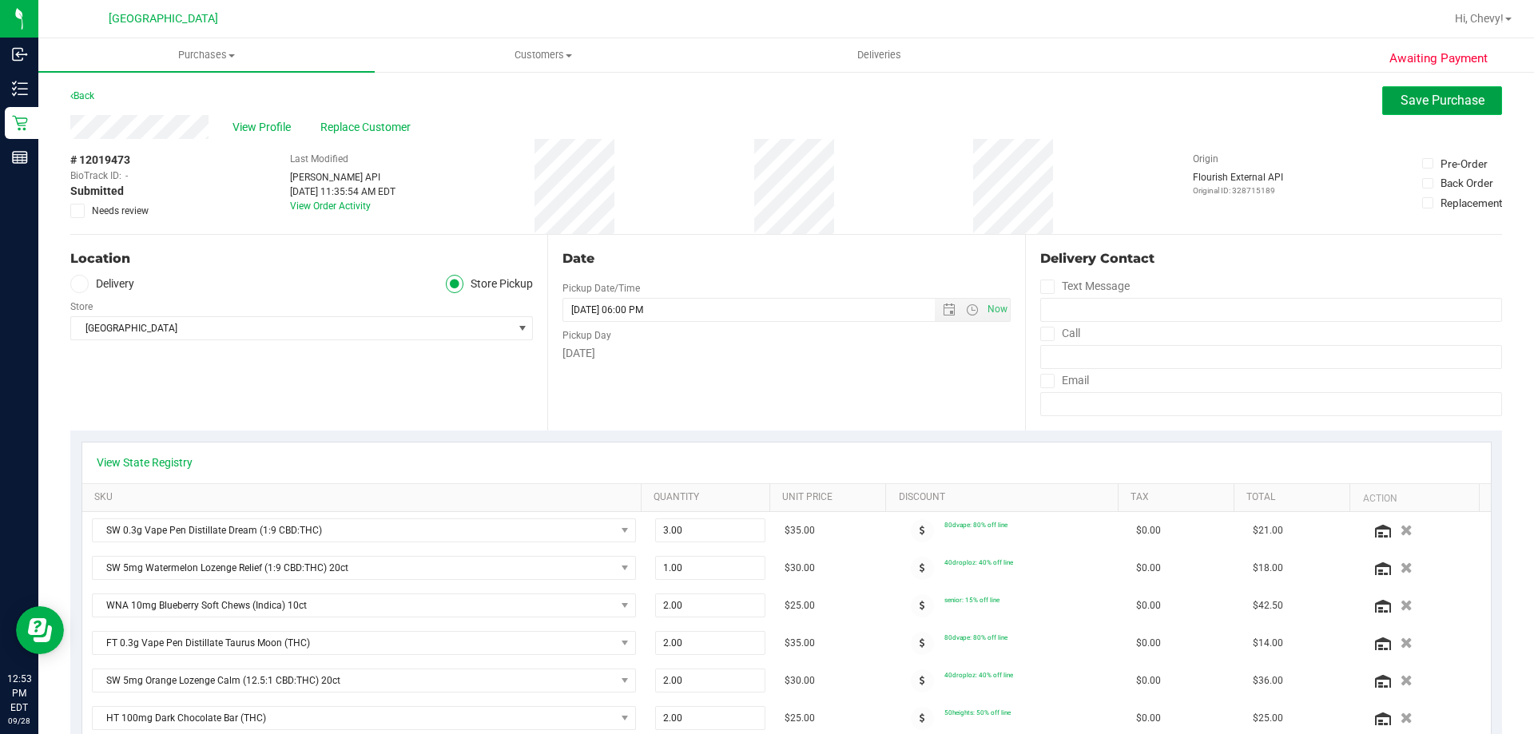
click at [1472, 93] on button "Save Purchase" at bounding box center [1442, 100] width 120 height 29
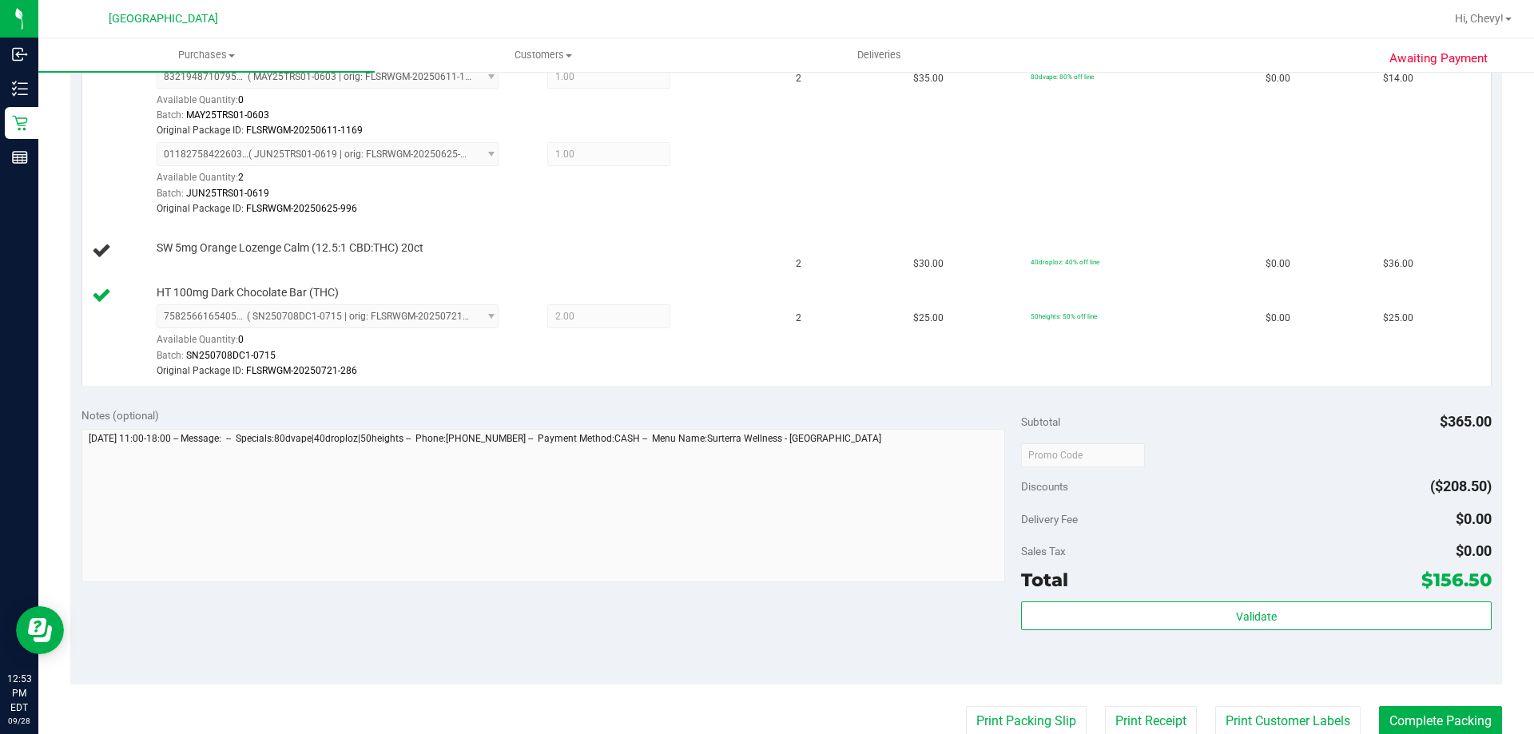
scroll to position [719, 0]
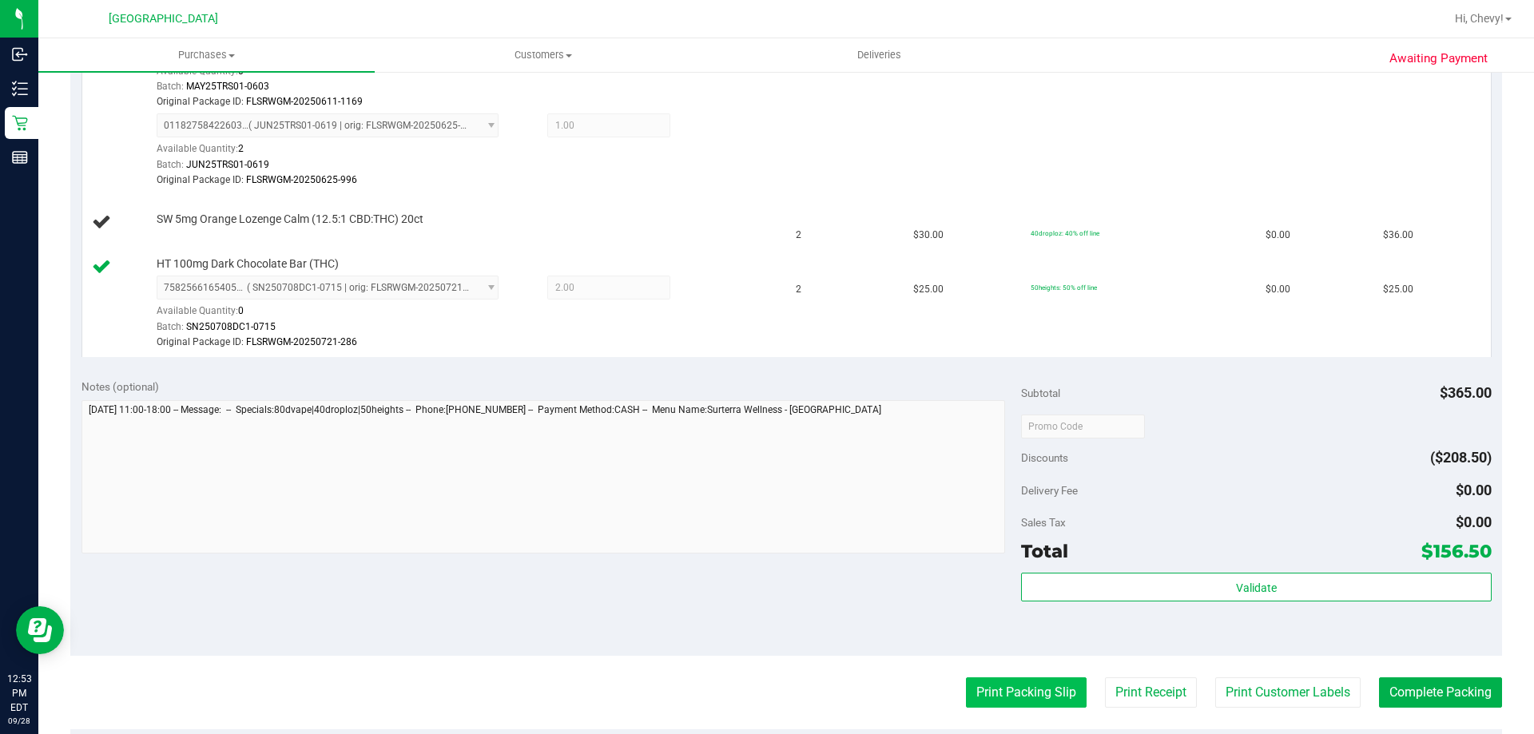
click at [1024, 694] on button "Print Packing Slip" at bounding box center [1026, 692] width 121 height 30
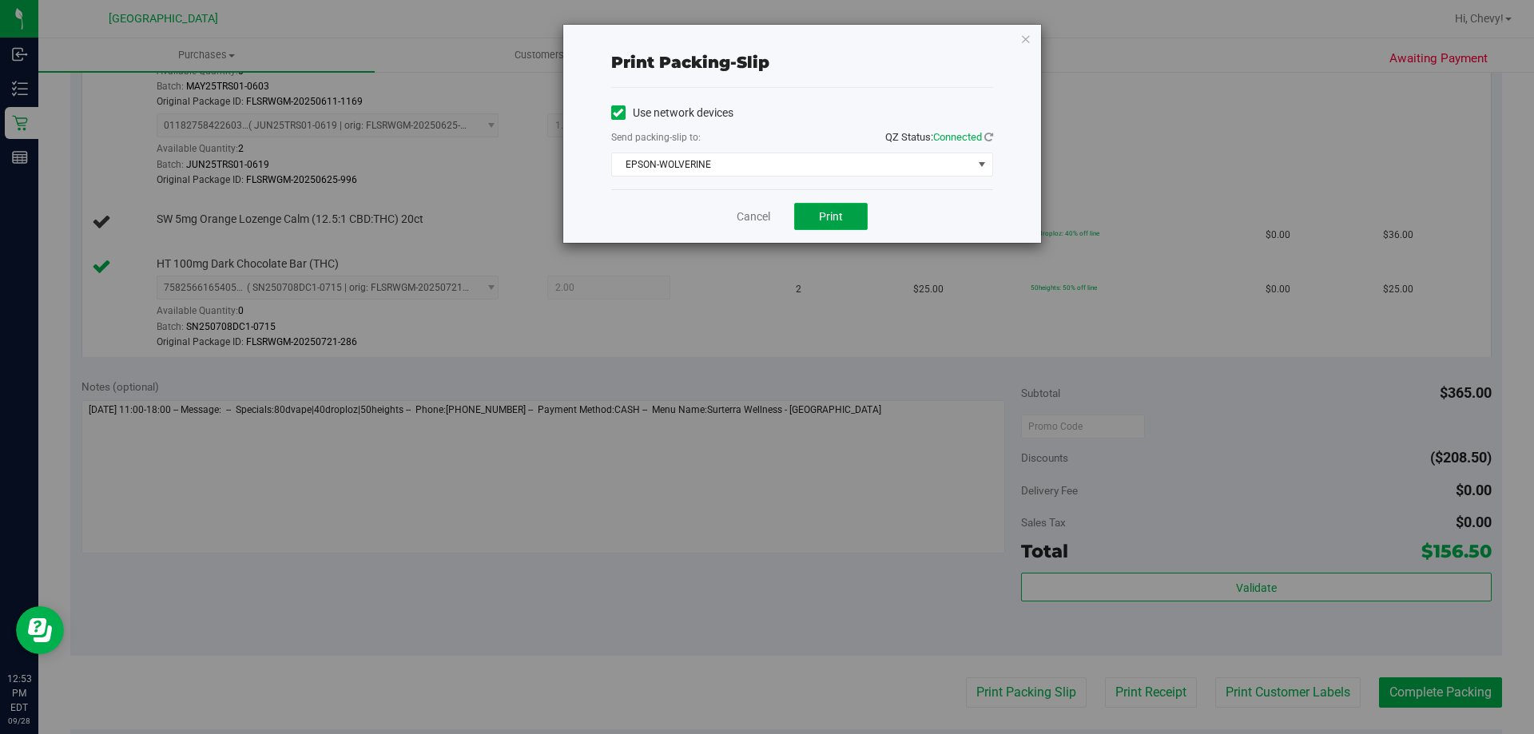
click at [839, 221] on span "Print" at bounding box center [831, 216] width 24 height 13
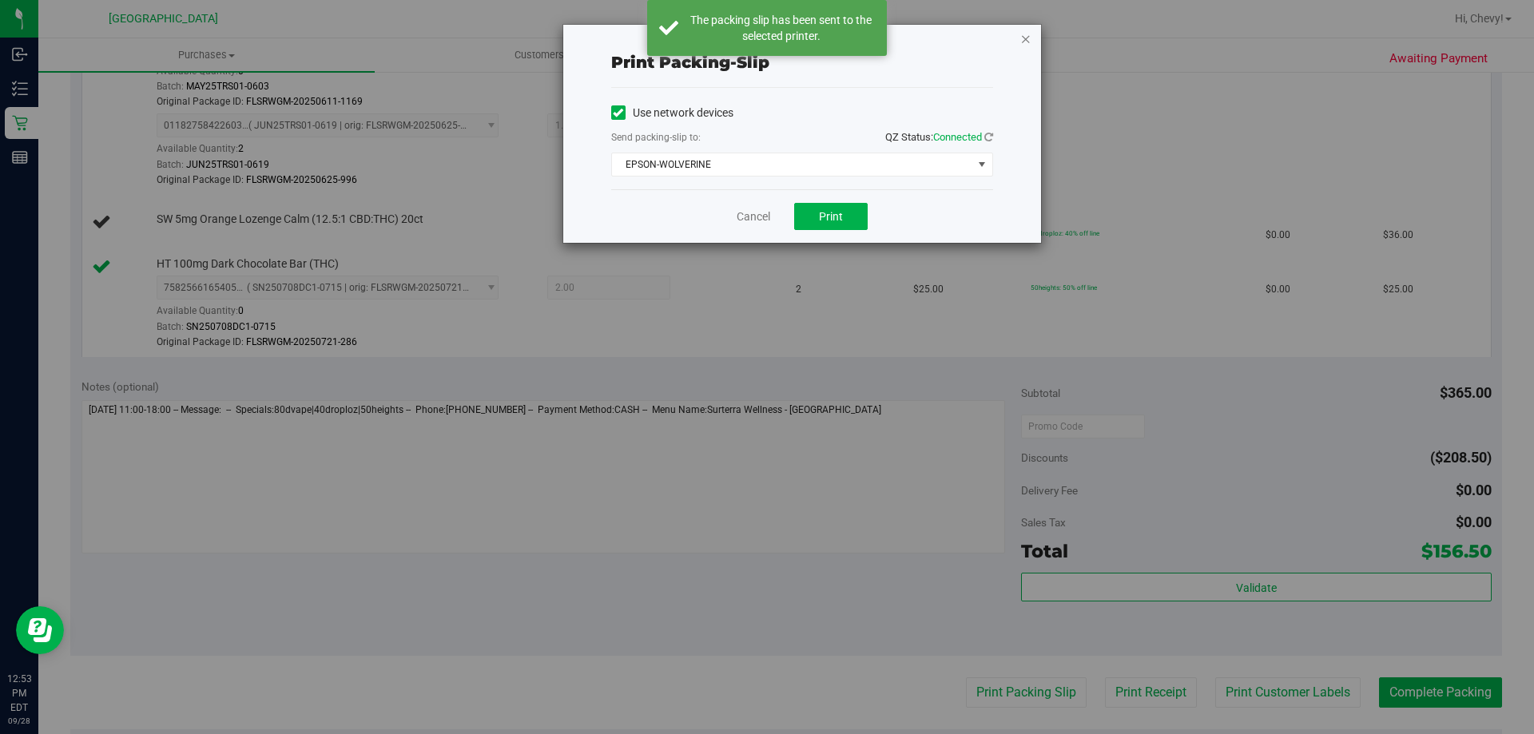
click at [1026, 34] on icon "button" at bounding box center [1025, 38] width 11 height 19
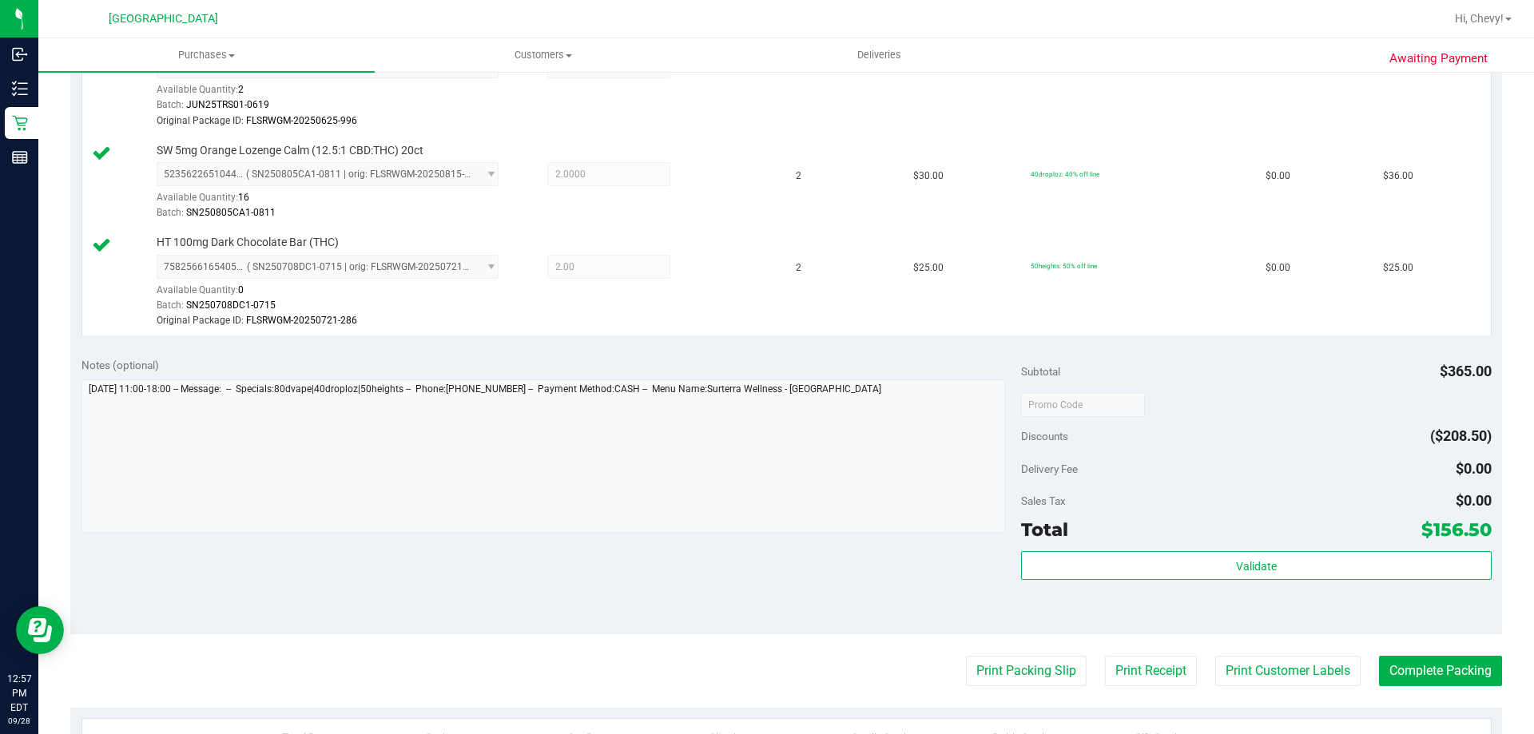
scroll to position [863, 0]
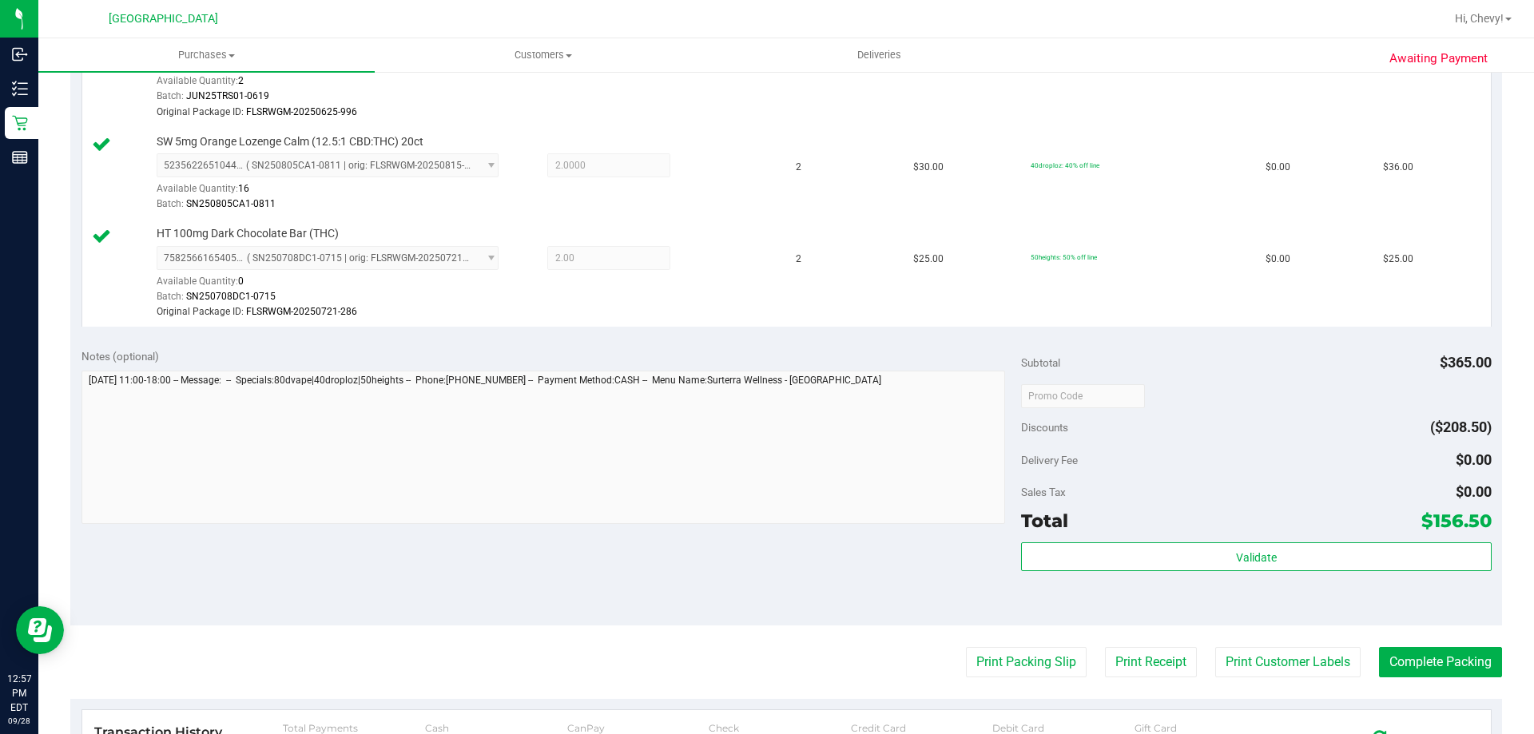
click at [1357, 530] on div "Total $156.50" at bounding box center [1256, 520] width 470 height 29
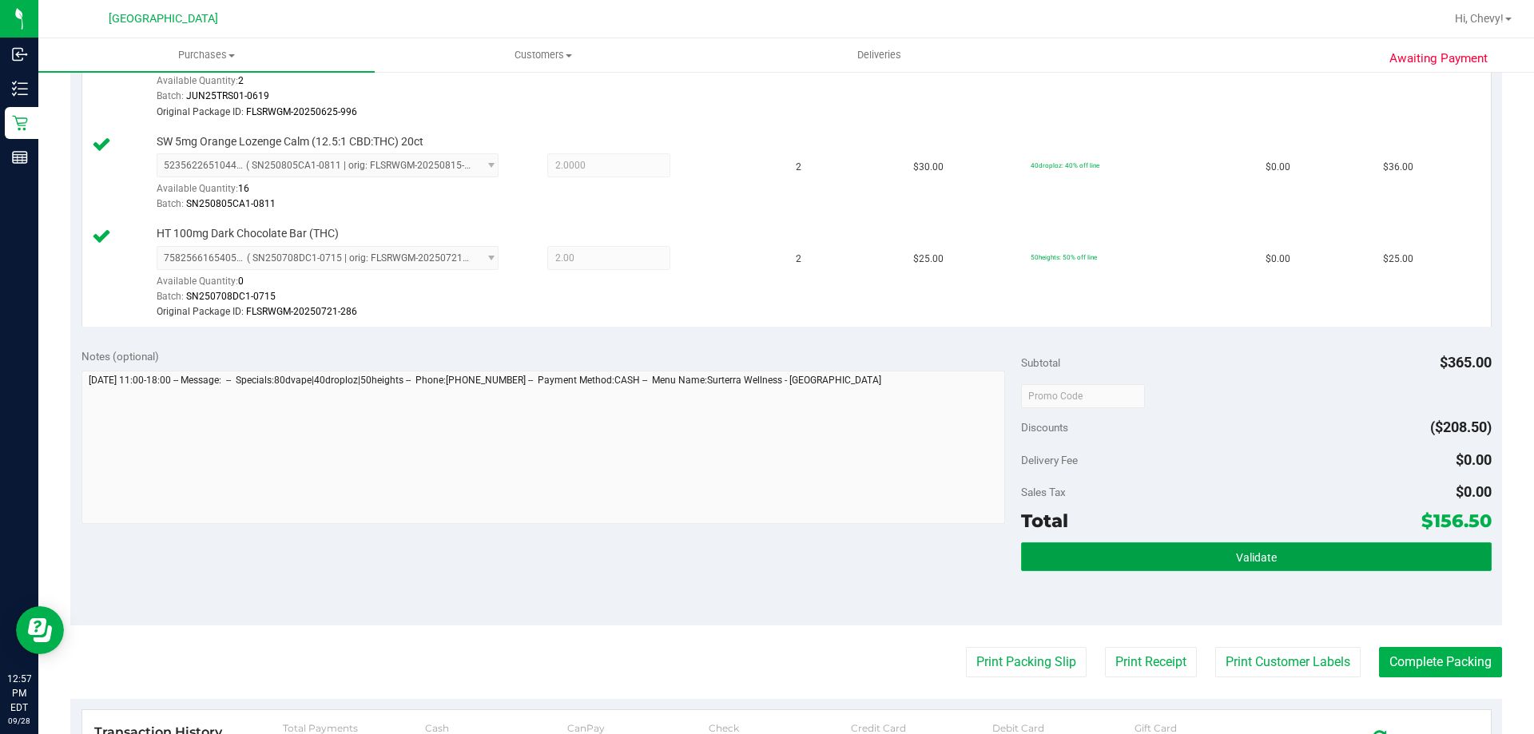
click at [1353, 561] on button "Validate" at bounding box center [1256, 556] width 470 height 29
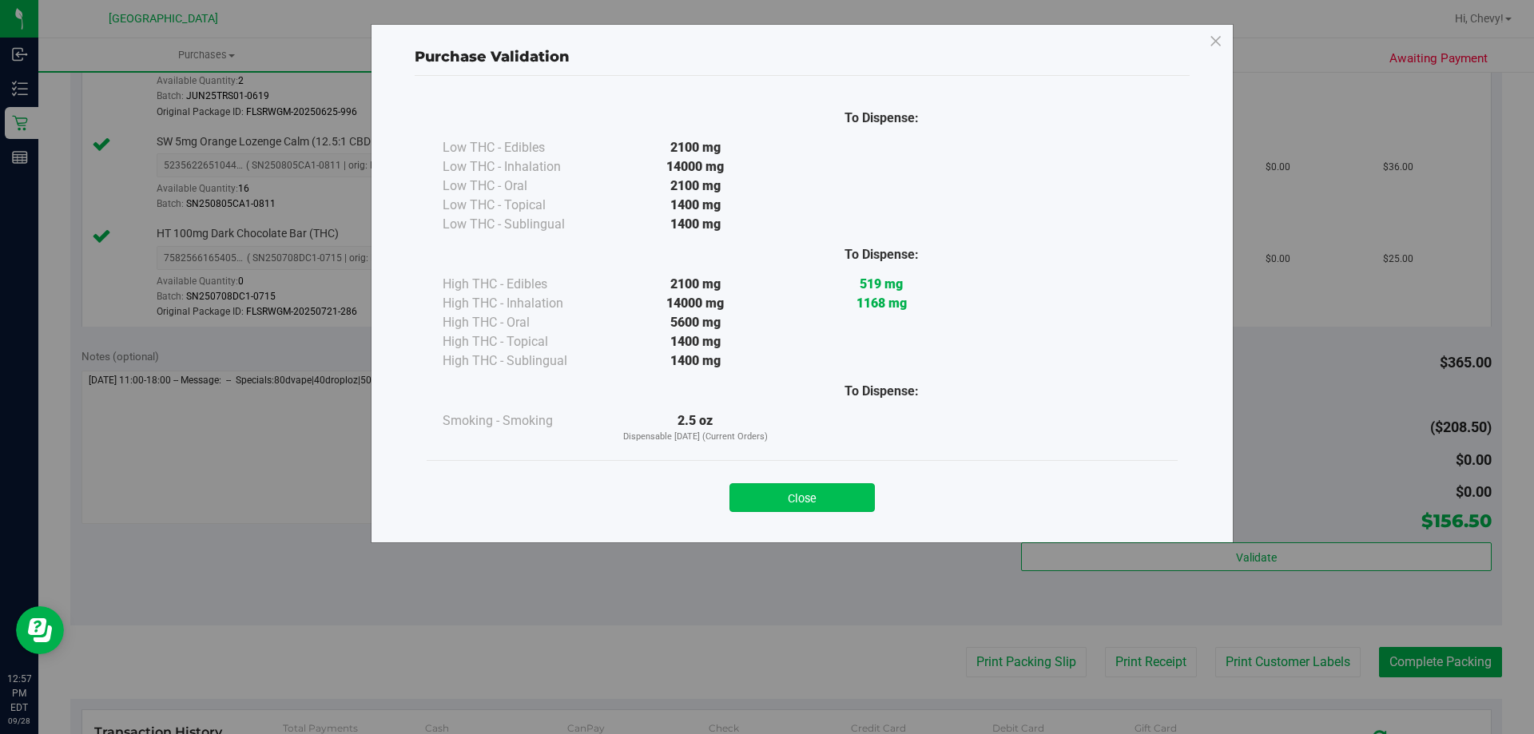
click at [854, 494] on button "Close" at bounding box center [801, 497] width 145 height 29
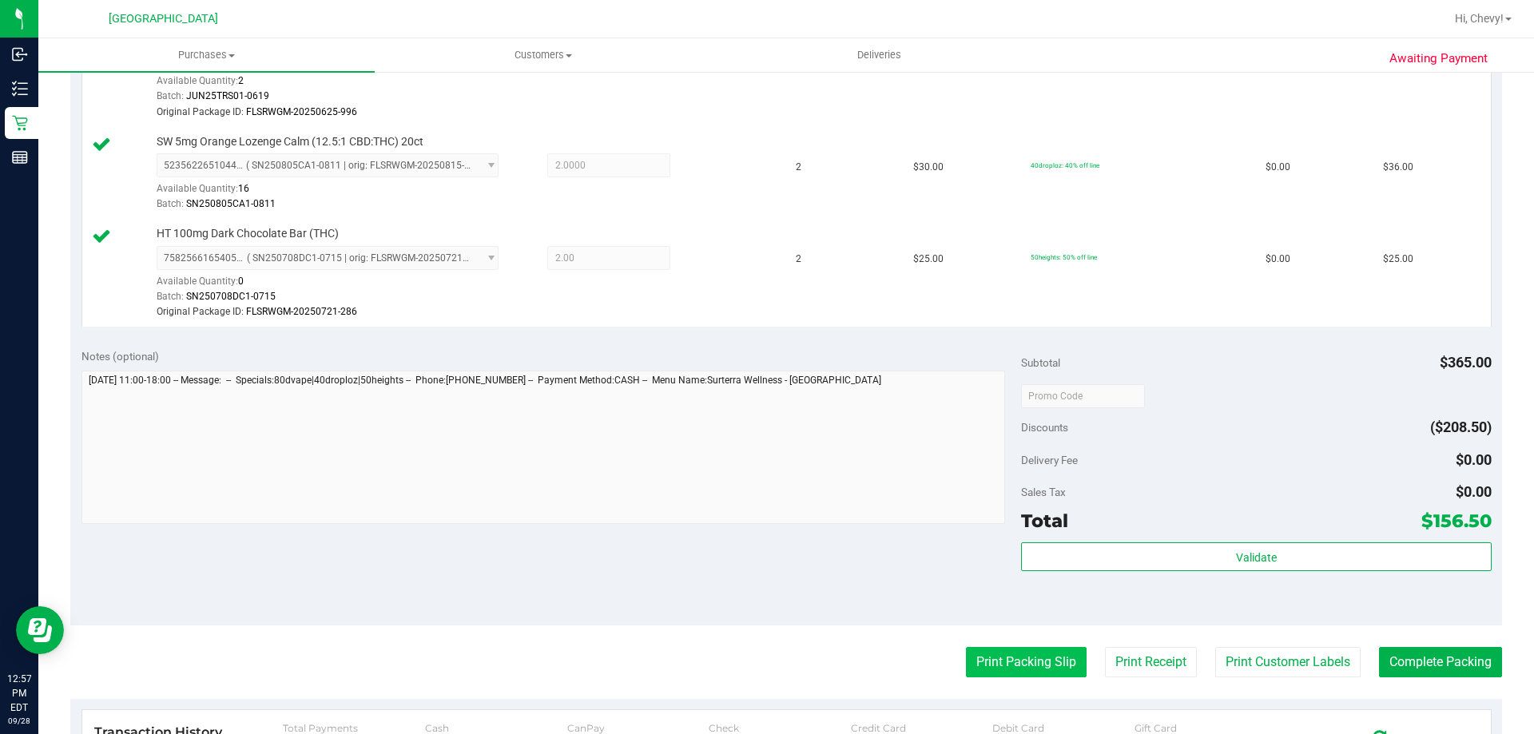
click at [1019, 659] on button "Print Packing Slip" at bounding box center [1026, 662] width 121 height 30
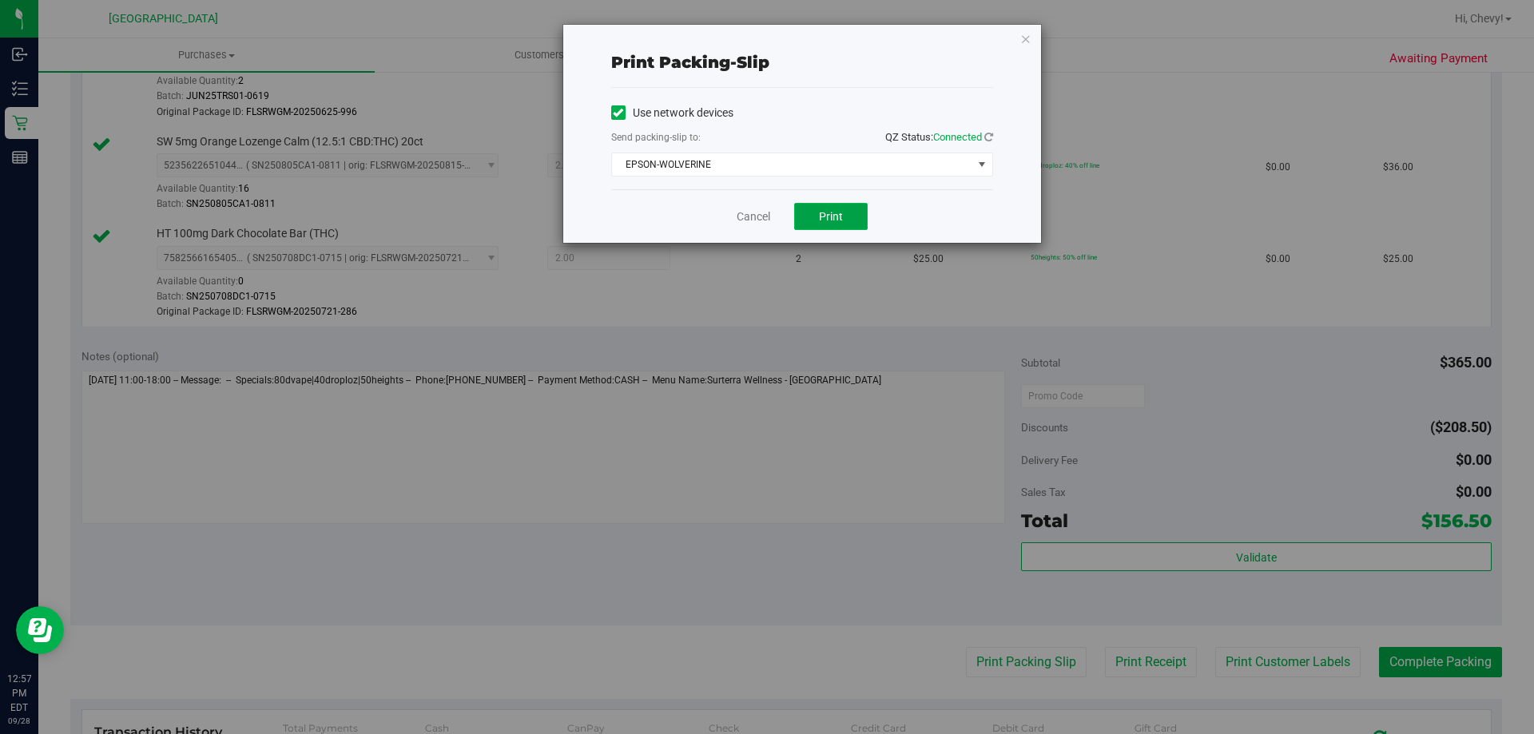
click at [813, 216] on button "Print" at bounding box center [830, 216] width 73 height 27
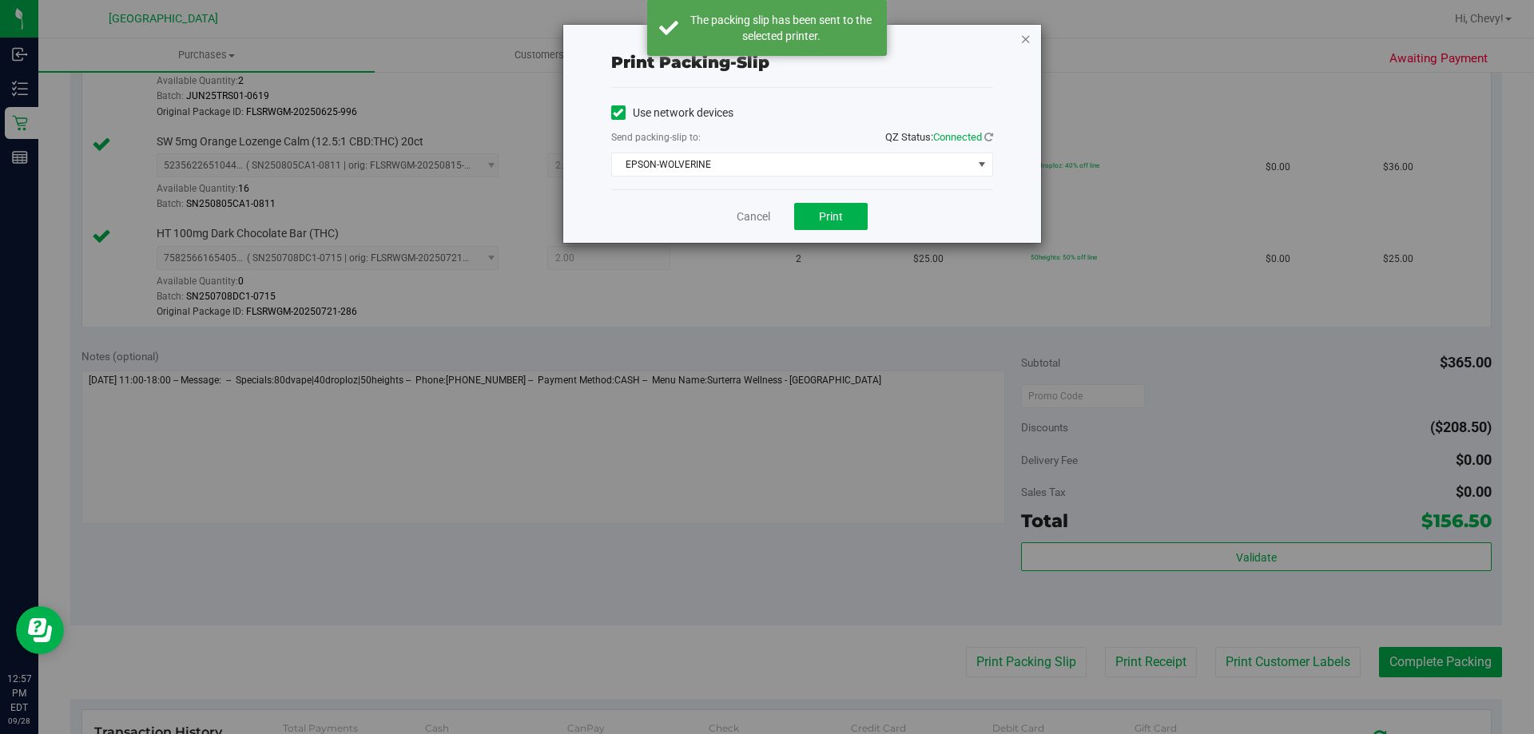
click at [1028, 37] on icon "button" at bounding box center [1025, 38] width 11 height 19
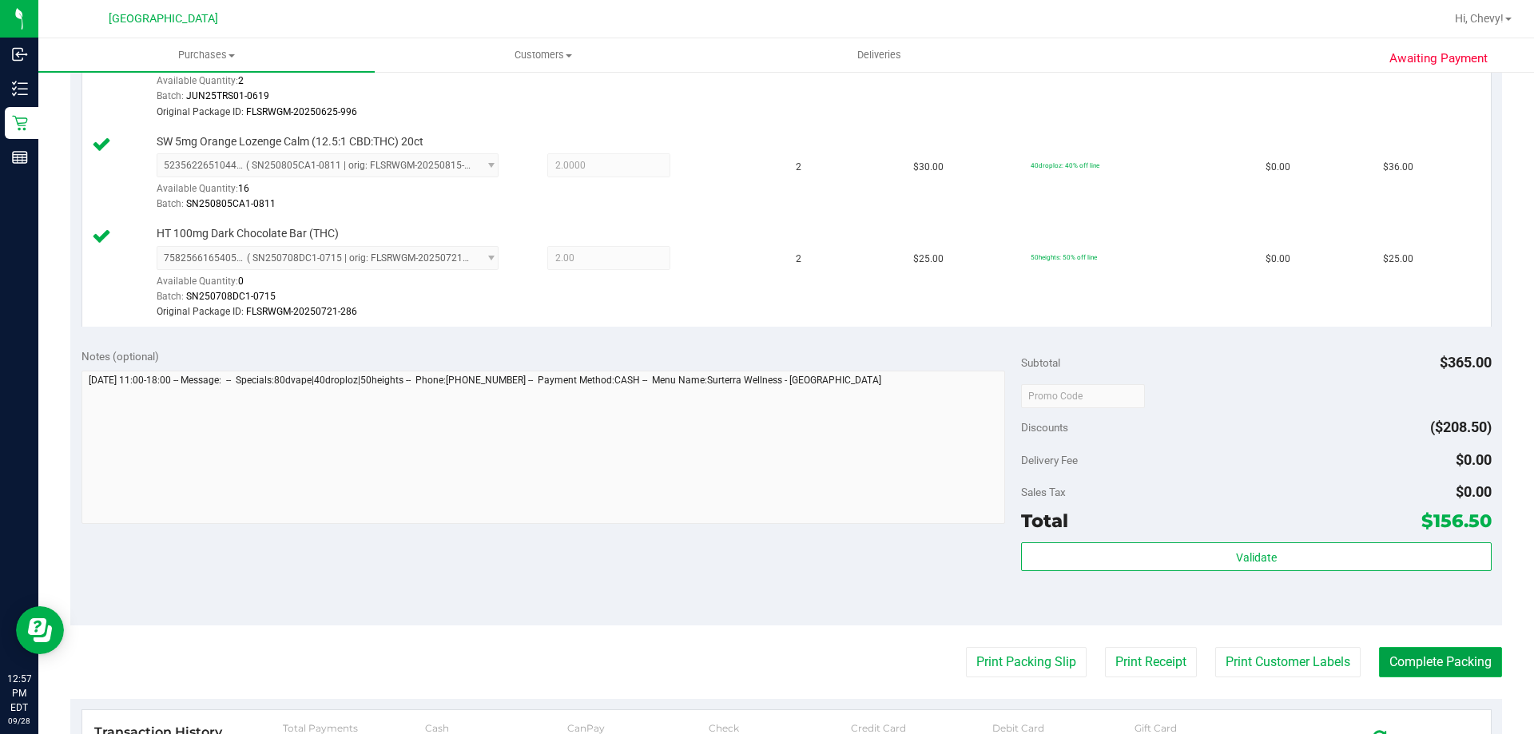
click at [1476, 665] on button "Complete Packing" at bounding box center [1440, 662] width 123 height 30
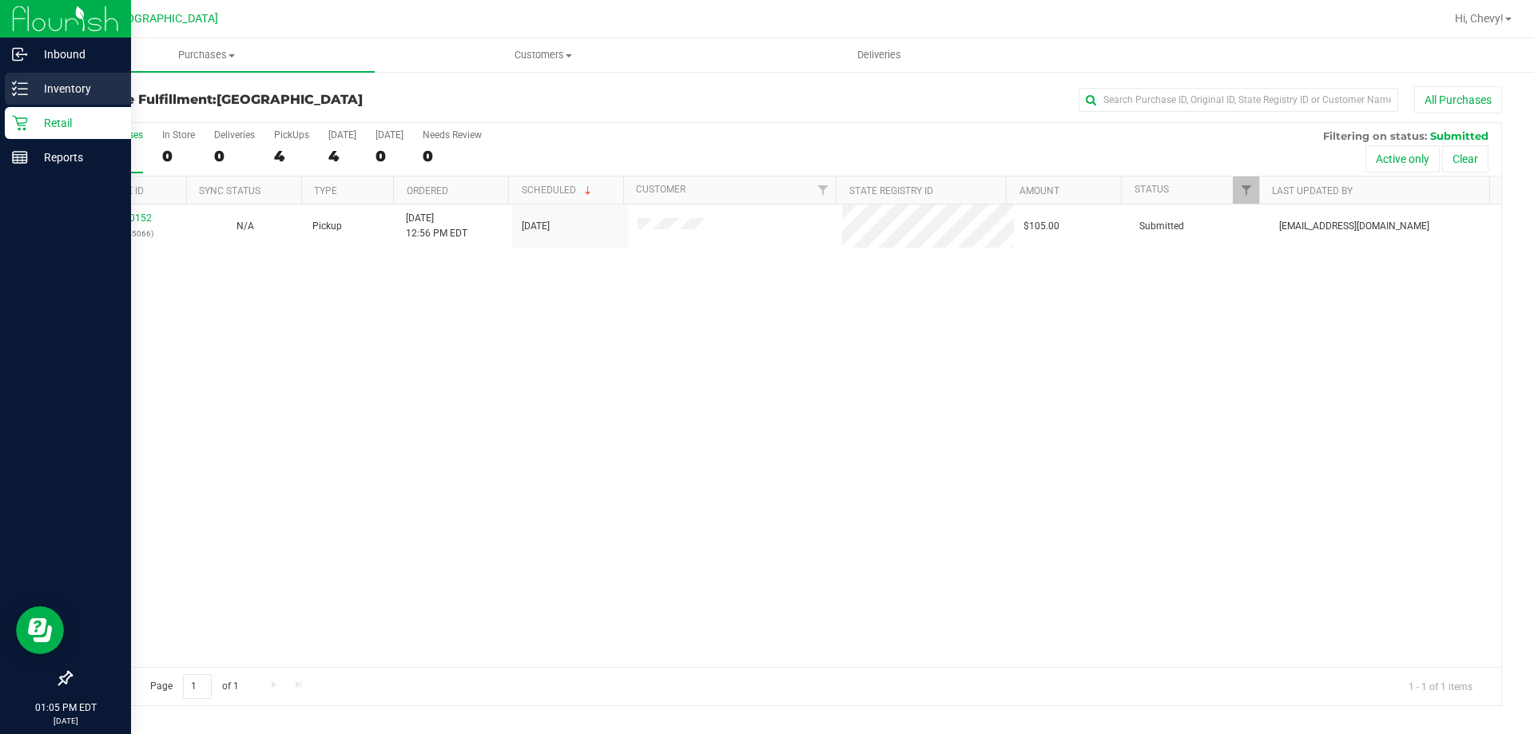
click at [30, 85] on p "Inventory" at bounding box center [76, 88] width 96 height 19
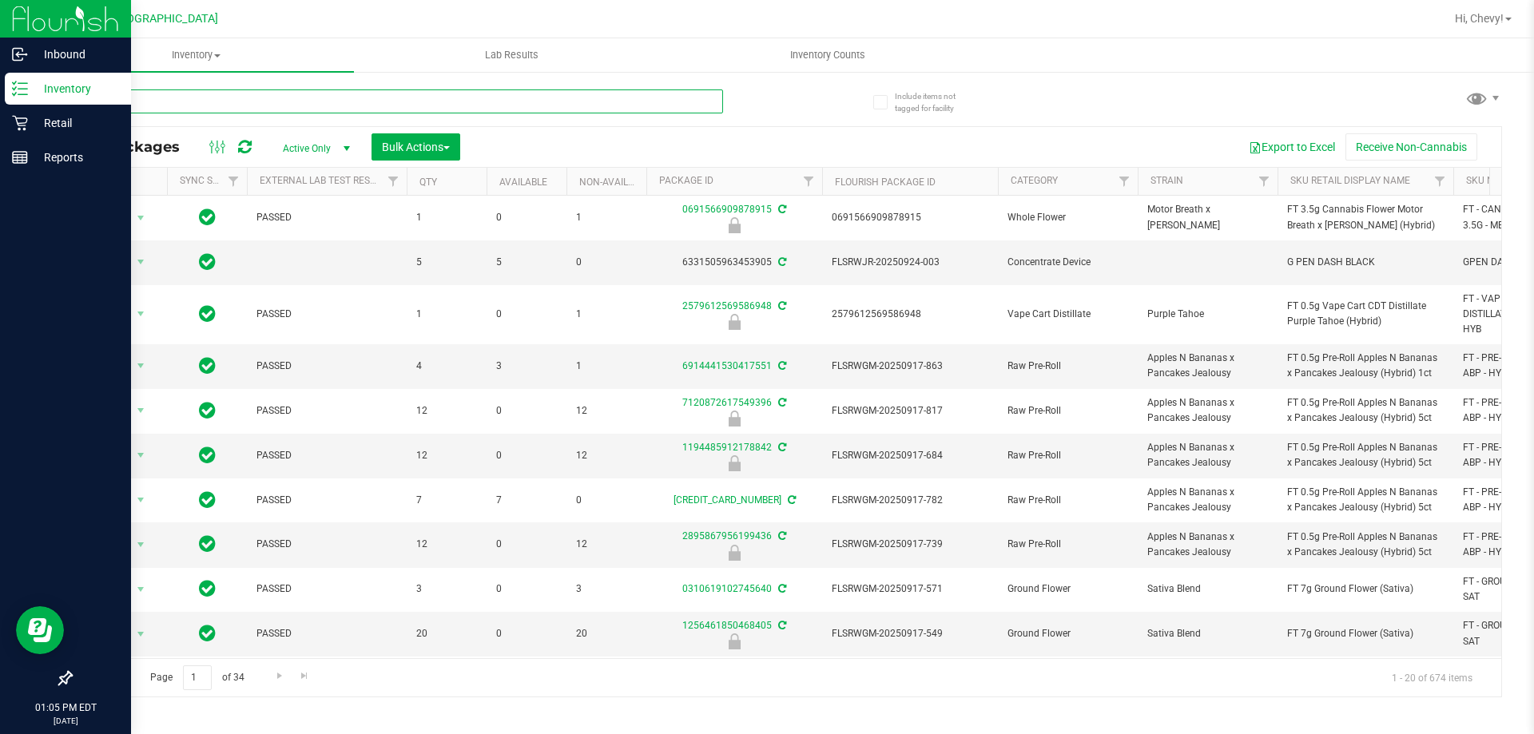
click at [252, 106] on input "text" at bounding box center [396, 101] width 653 height 24
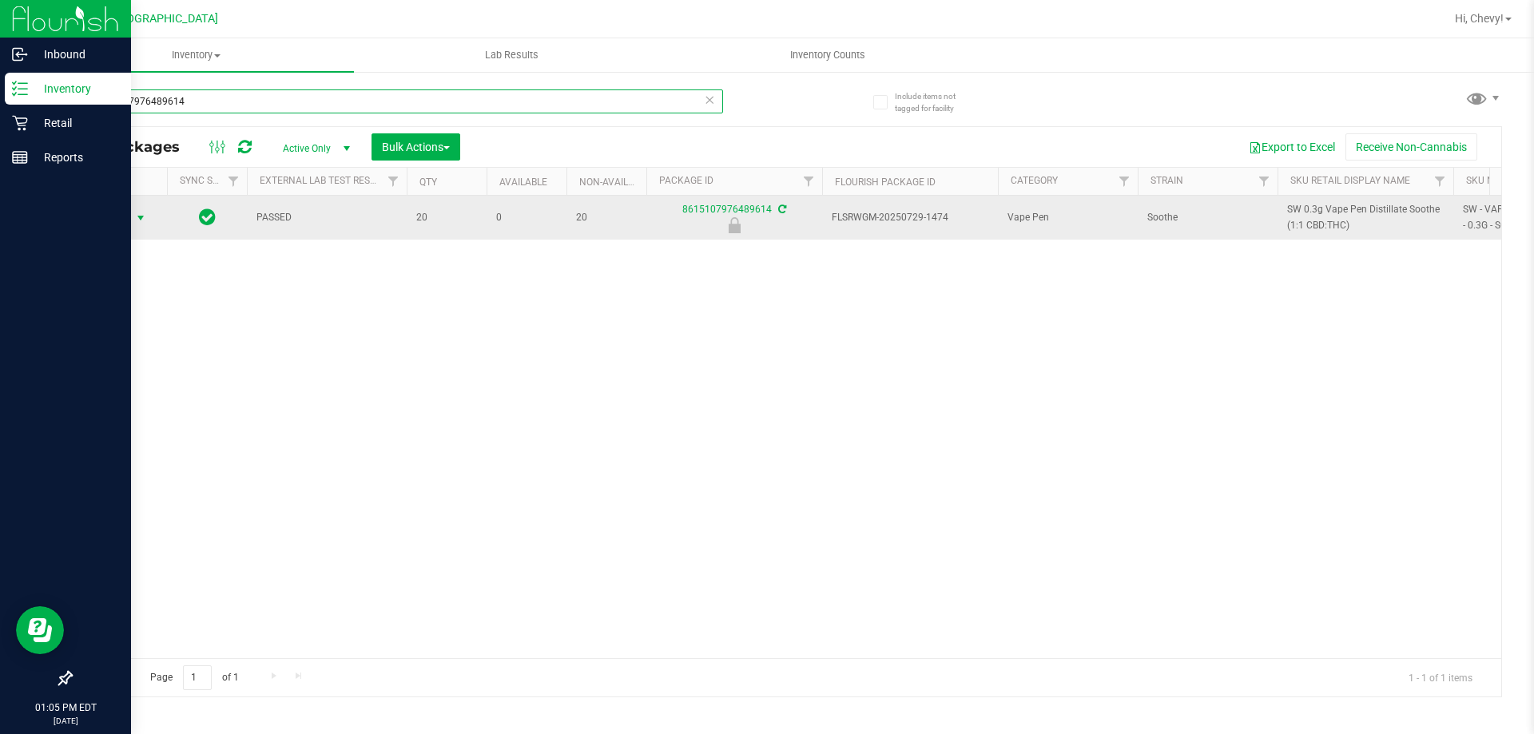
type input "8615107976489614"
click at [107, 220] on span "Action" at bounding box center [108, 218] width 43 height 22
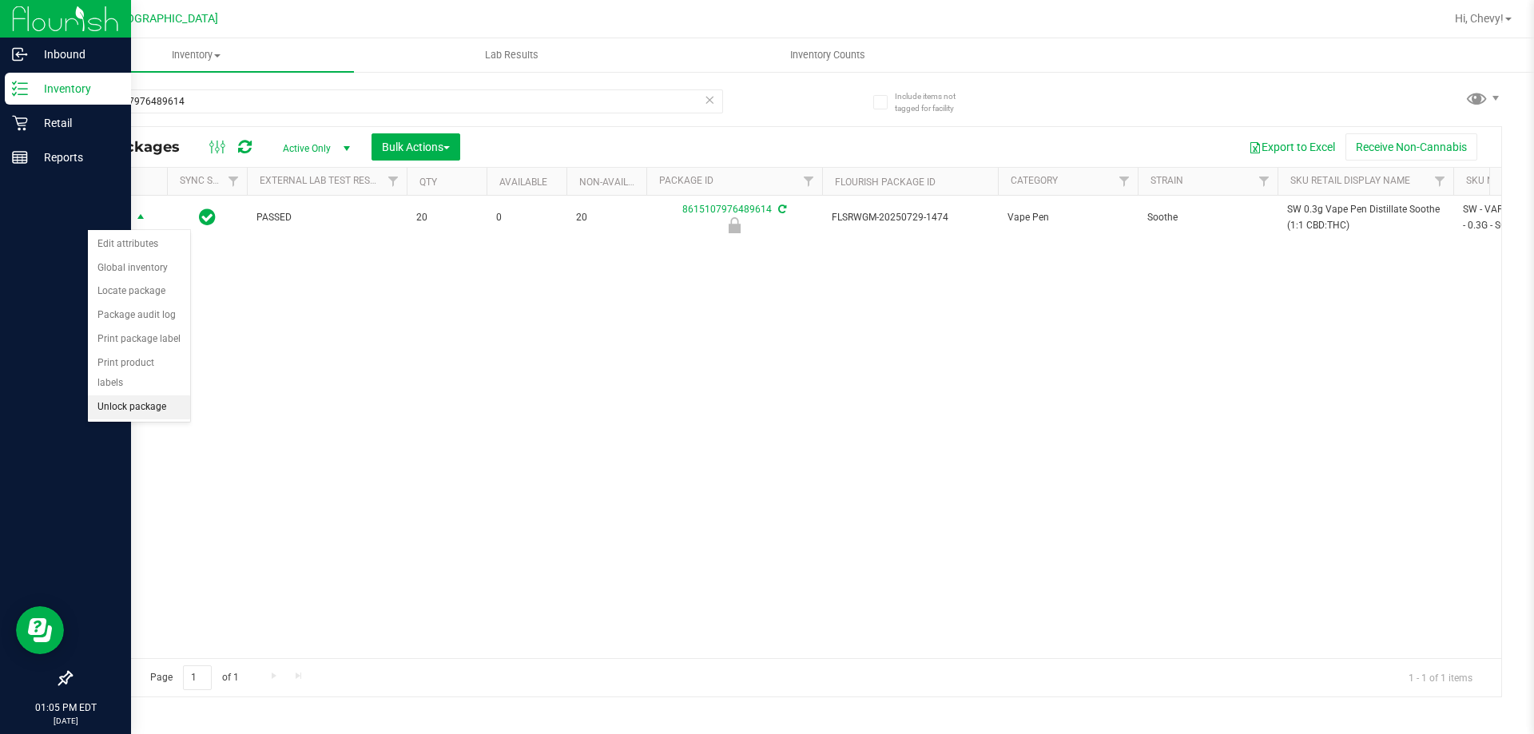
click at [118, 395] on li "Unlock package" at bounding box center [139, 407] width 102 height 24
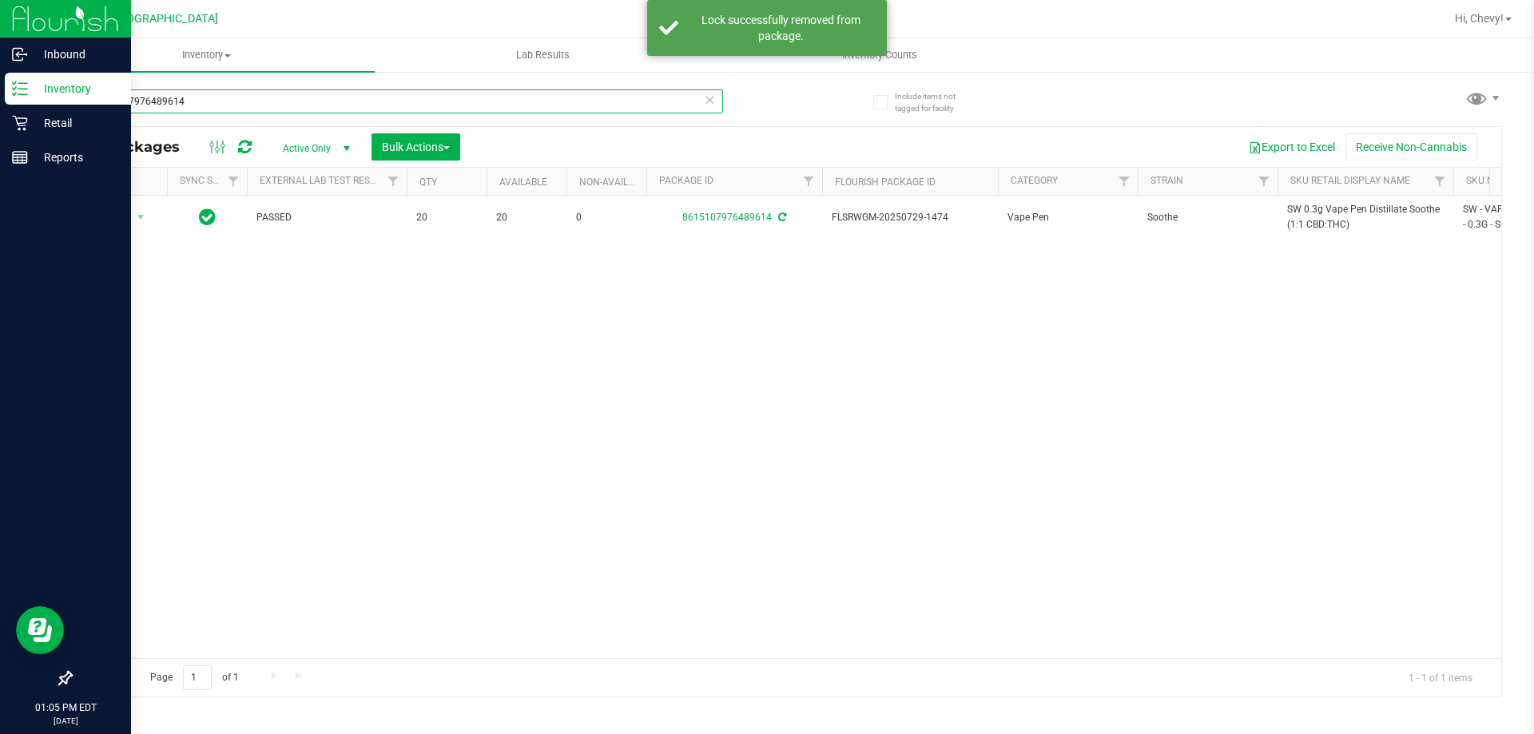
drag, startPoint x: 209, startPoint y: 101, endPoint x: 10, endPoint y: 77, distance: 200.4
click at [10, 77] on div "Inbound Inventory Retail Reports 01:05 PM EDT [DATE] 09/28 Palm Coast WC Hi, Ch…" at bounding box center [767, 367] width 1534 height 734
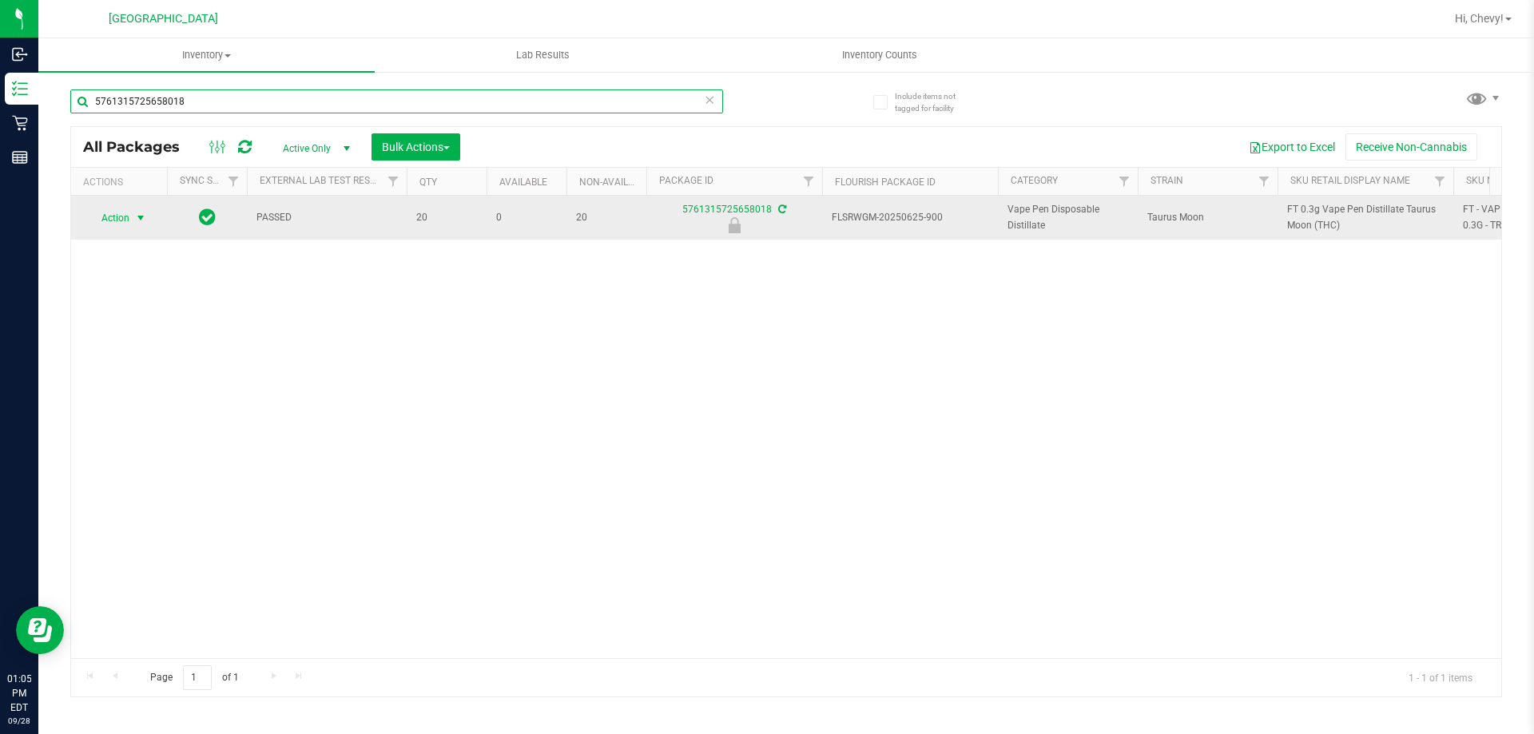
type input "5761315725658018"
click at [107, 220] on span "Action" at bounding box center [108, 218] width 43 height 22
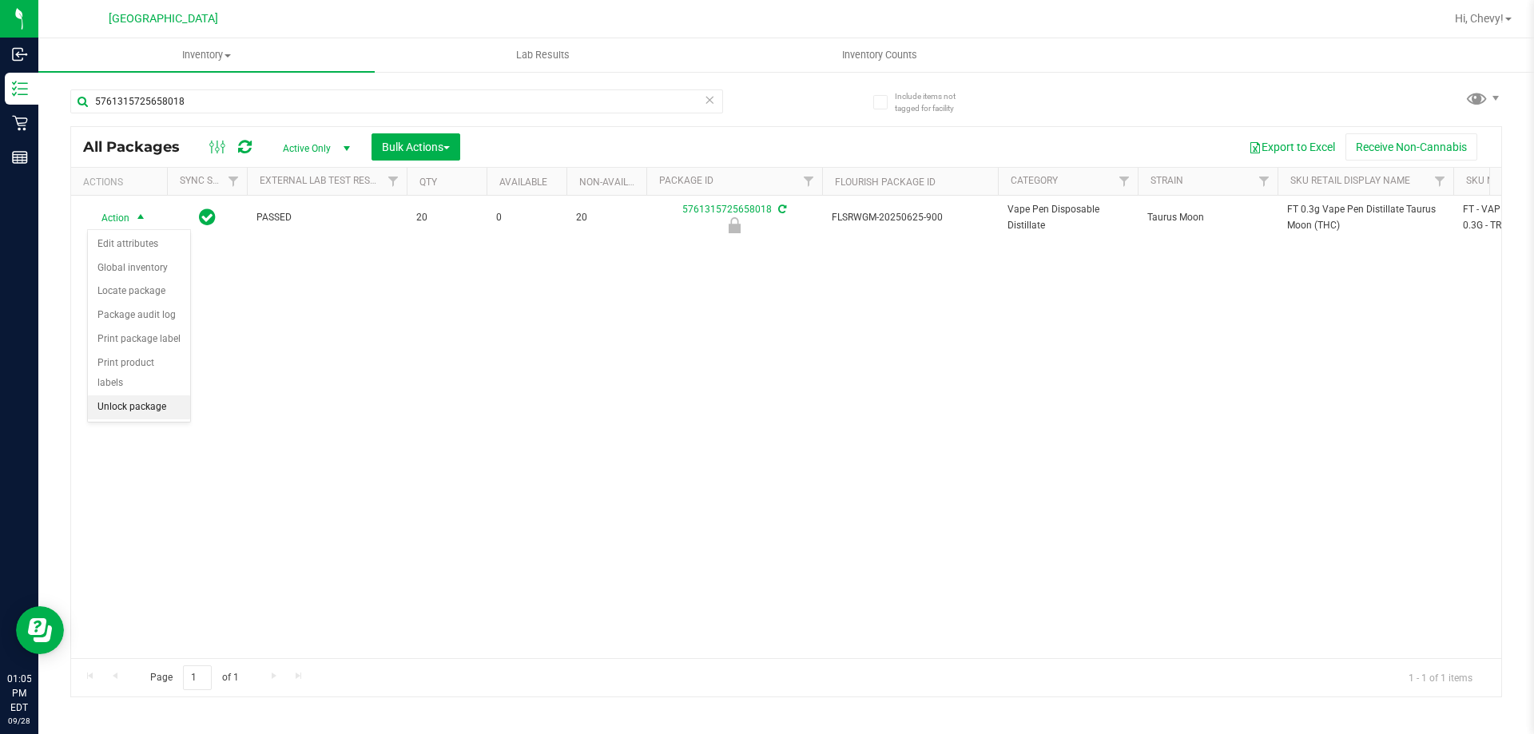
click at [121, 395] on li "Unlock package" at bounding box center [139, 407] width 102 height 24
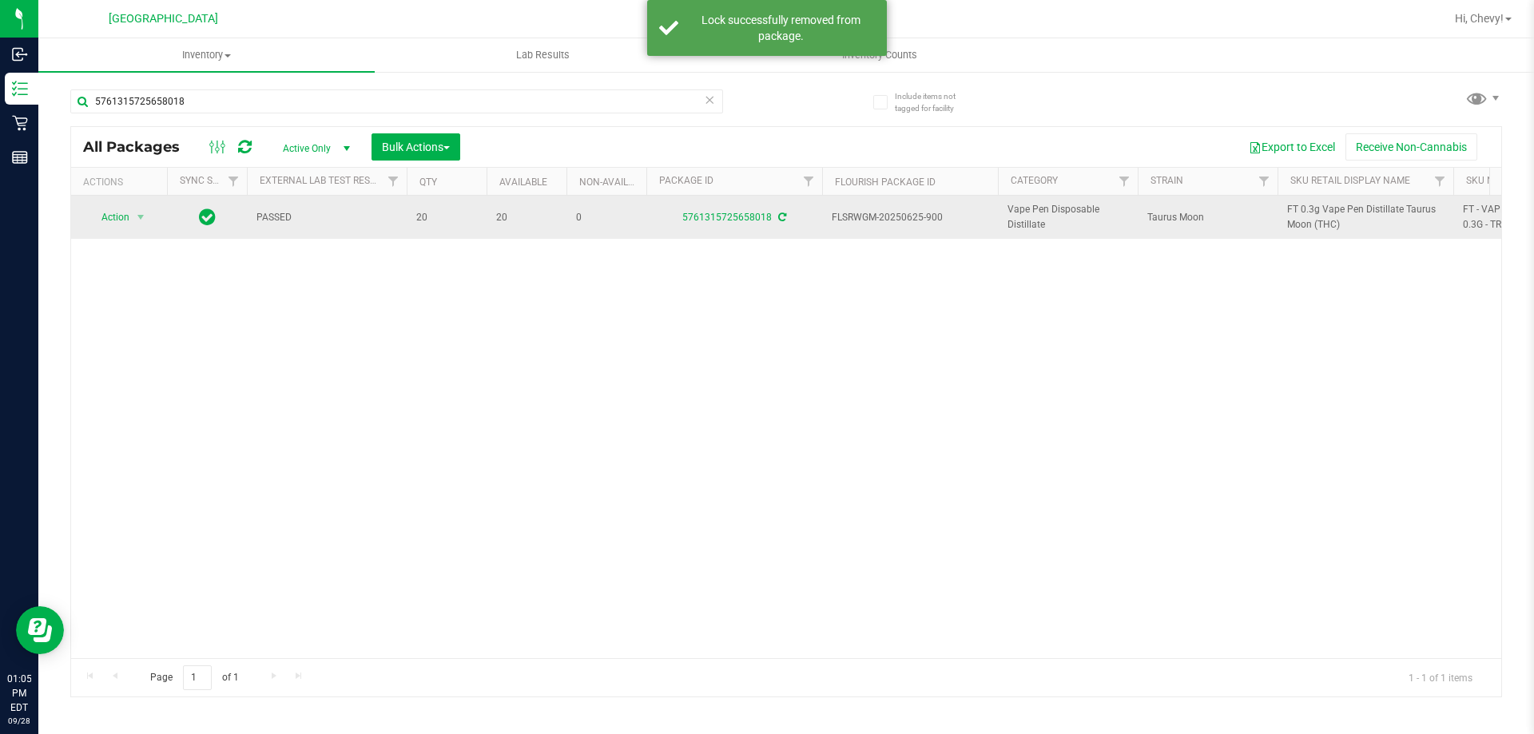
click at [1316, 220] on span "FT 0.3g Vape Pen Distillate Taurus Moon (THC)" at bounding box center [1365, 217] width 157 height 30
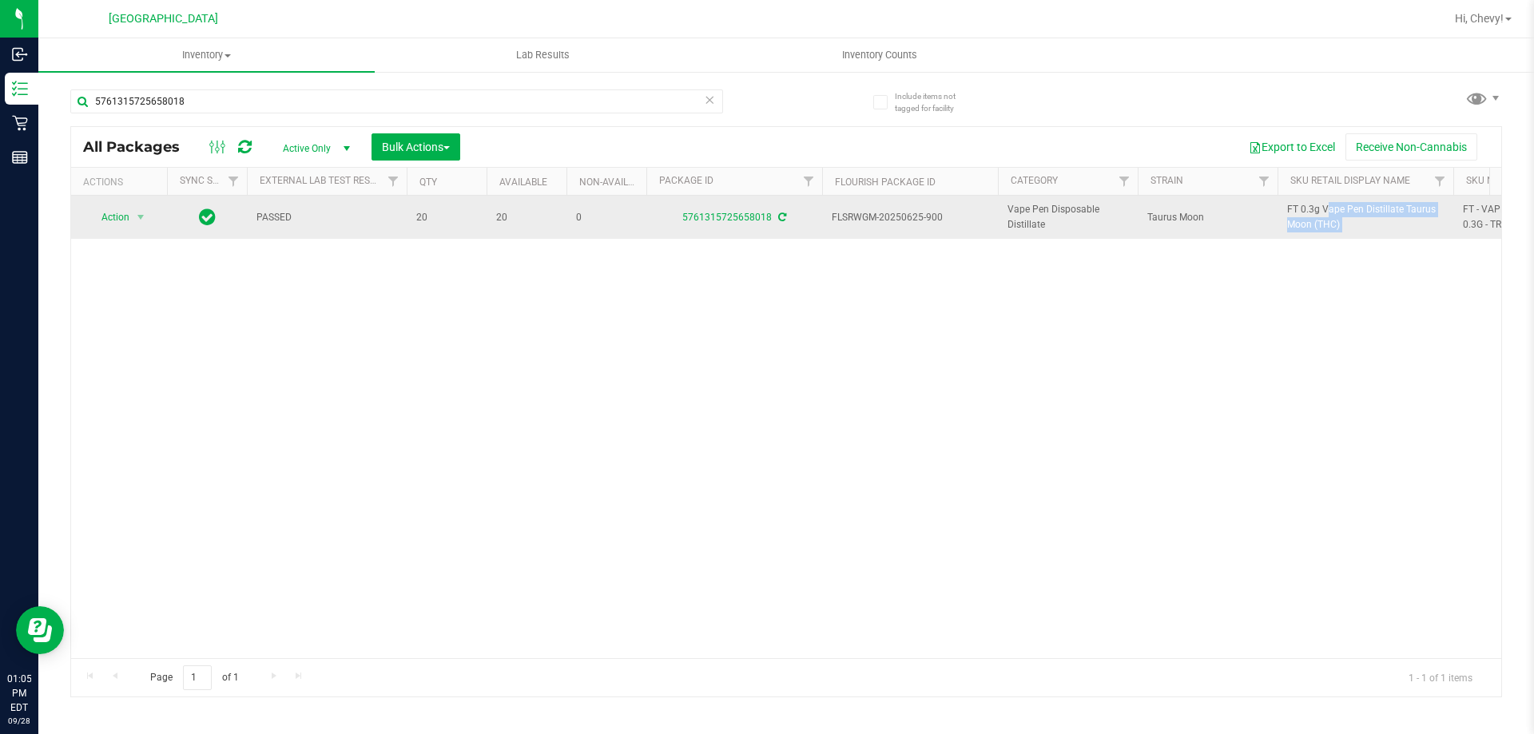
copy tr "FT 0.3g Vape Pen Distillate Taurus Moon (THC)"
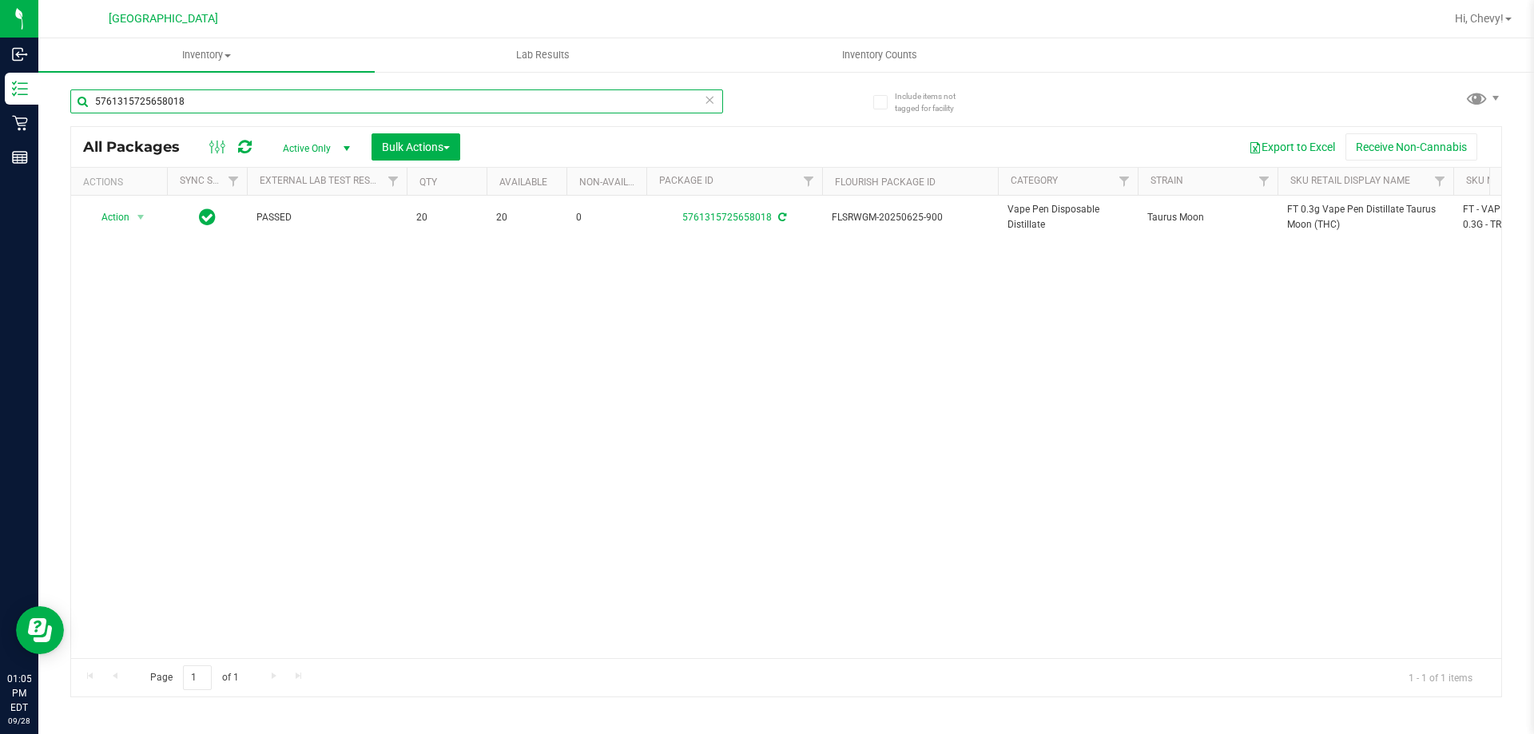
click at [236, 106] on input "5761315725658018" at bounding box center [396, 101] width 653 height 24
paste input "FT 0.3g Vape Pen Distillate Taurus Moon (THC)"
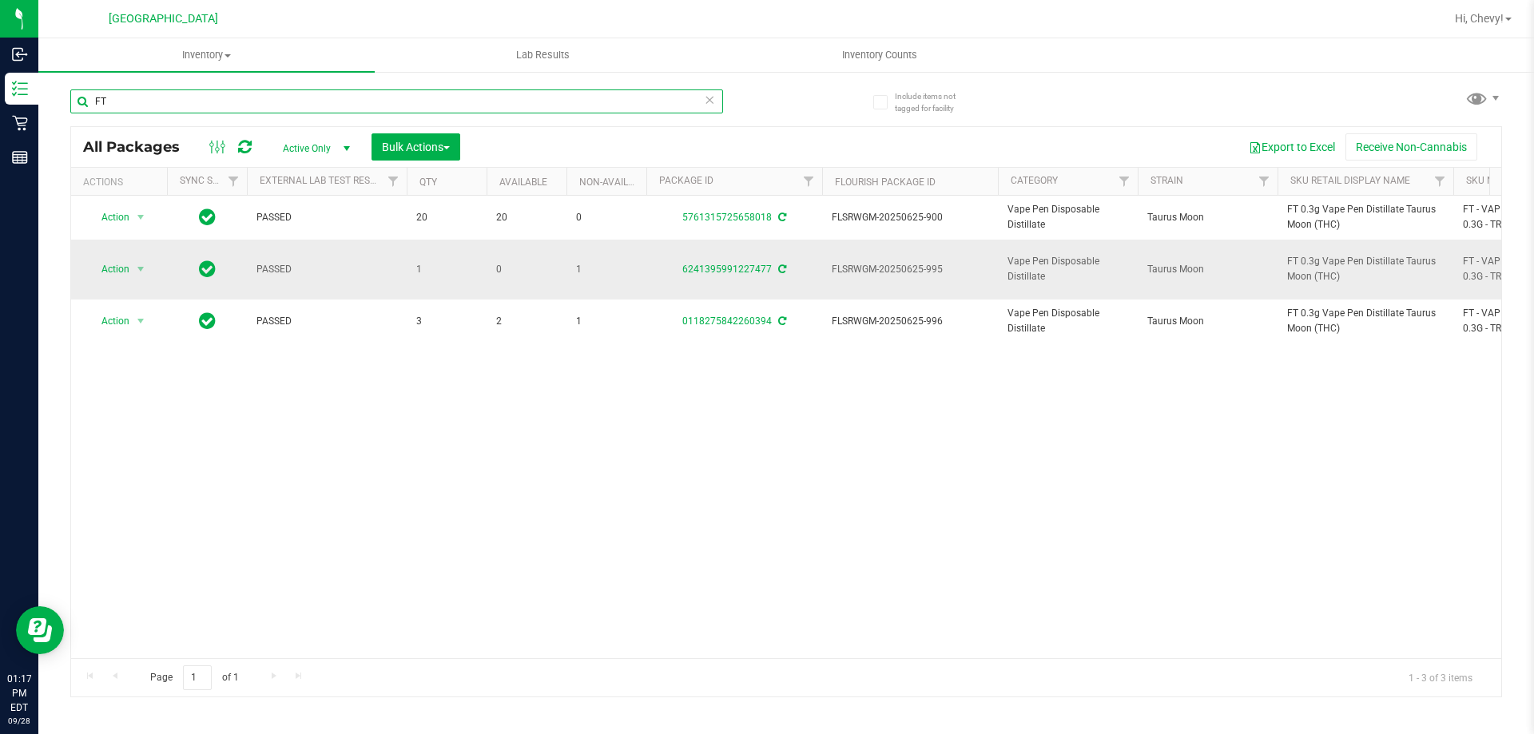
type input "F"
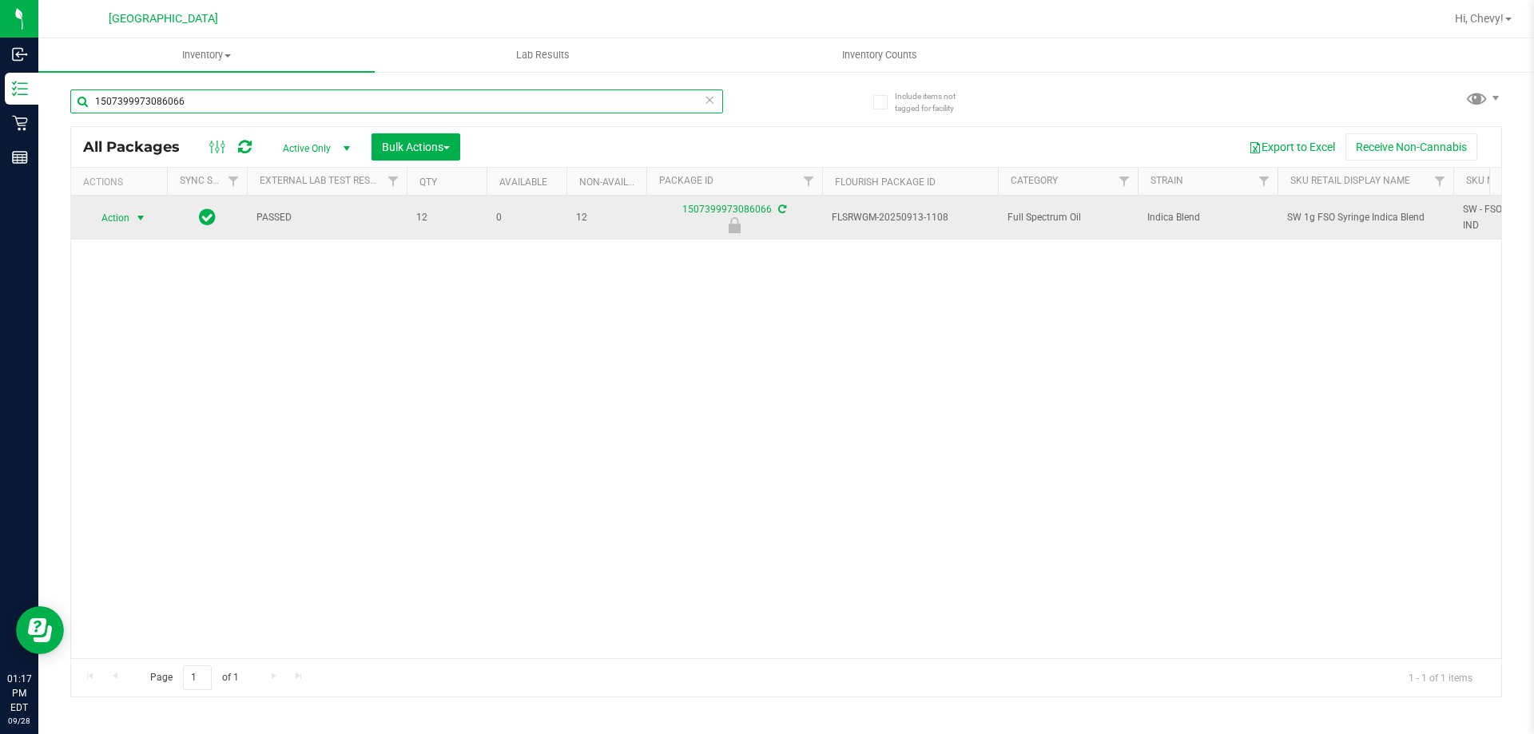
type input "1507399973086066"
click at [108, 220] on span "Action" at bounding box center [108, 218] width 43 height 22
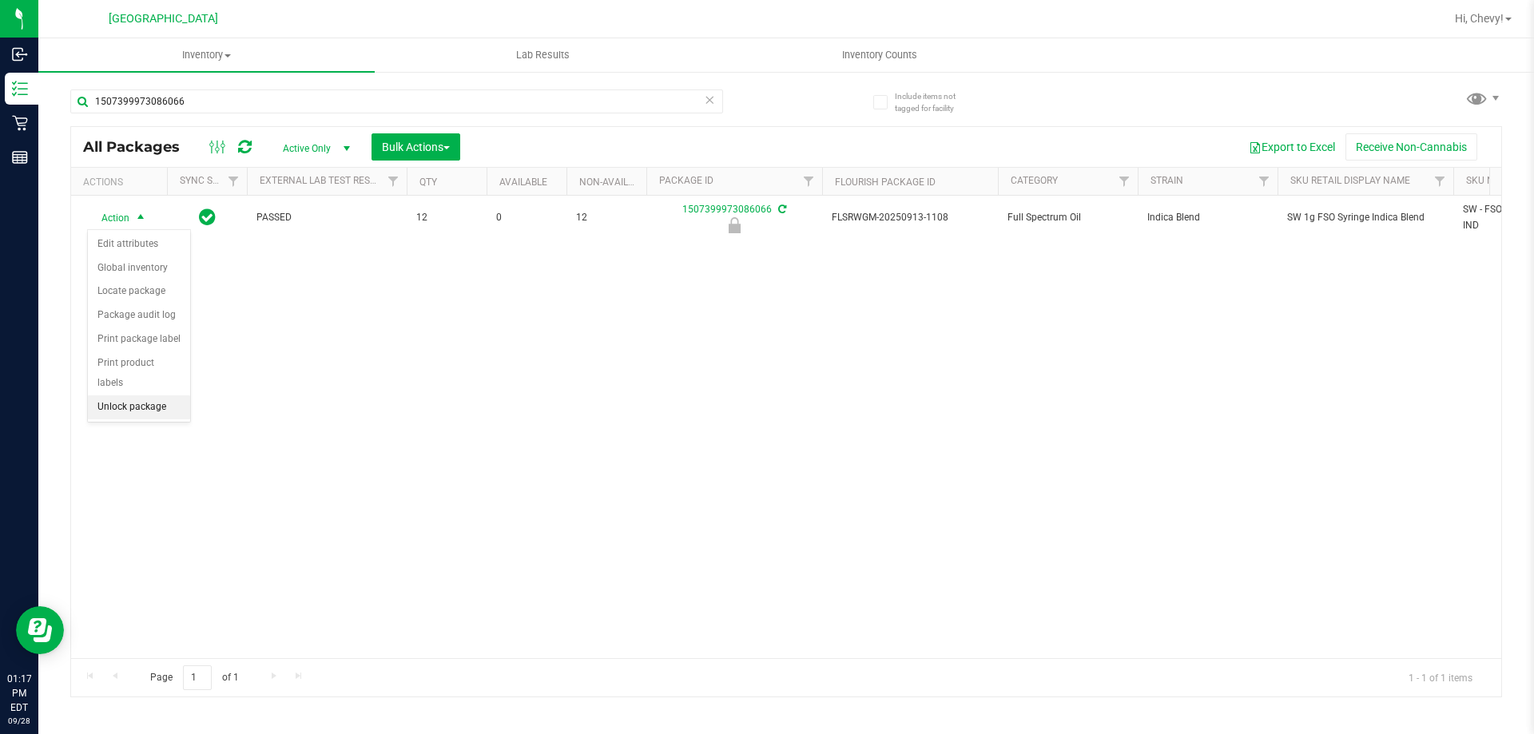
click at [141, 395] on li "Unlock package" at bounding box center [139, 407] width 102 height 24
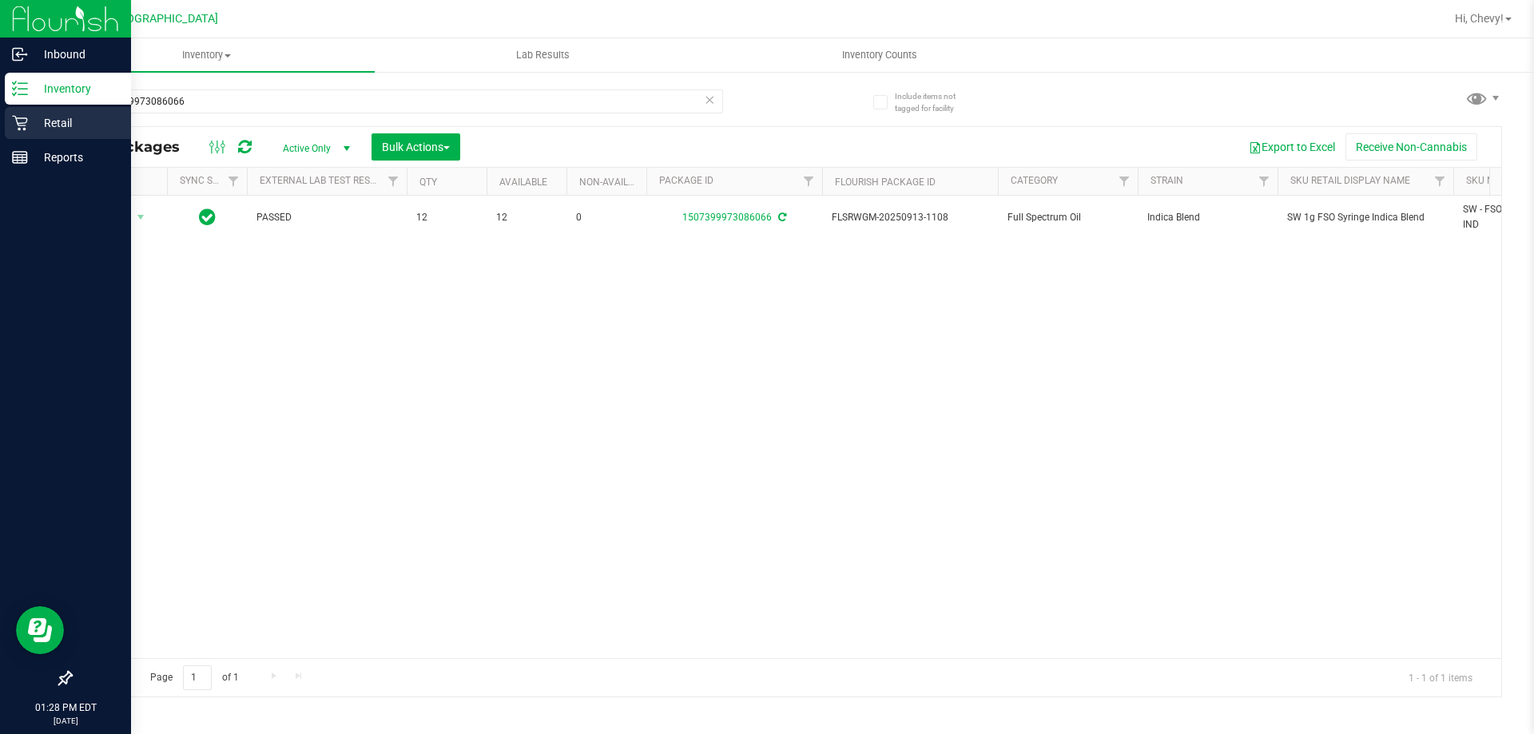
click at [45, 111] on div "Retail" at bounding box center [68, 123] width 126 height 32
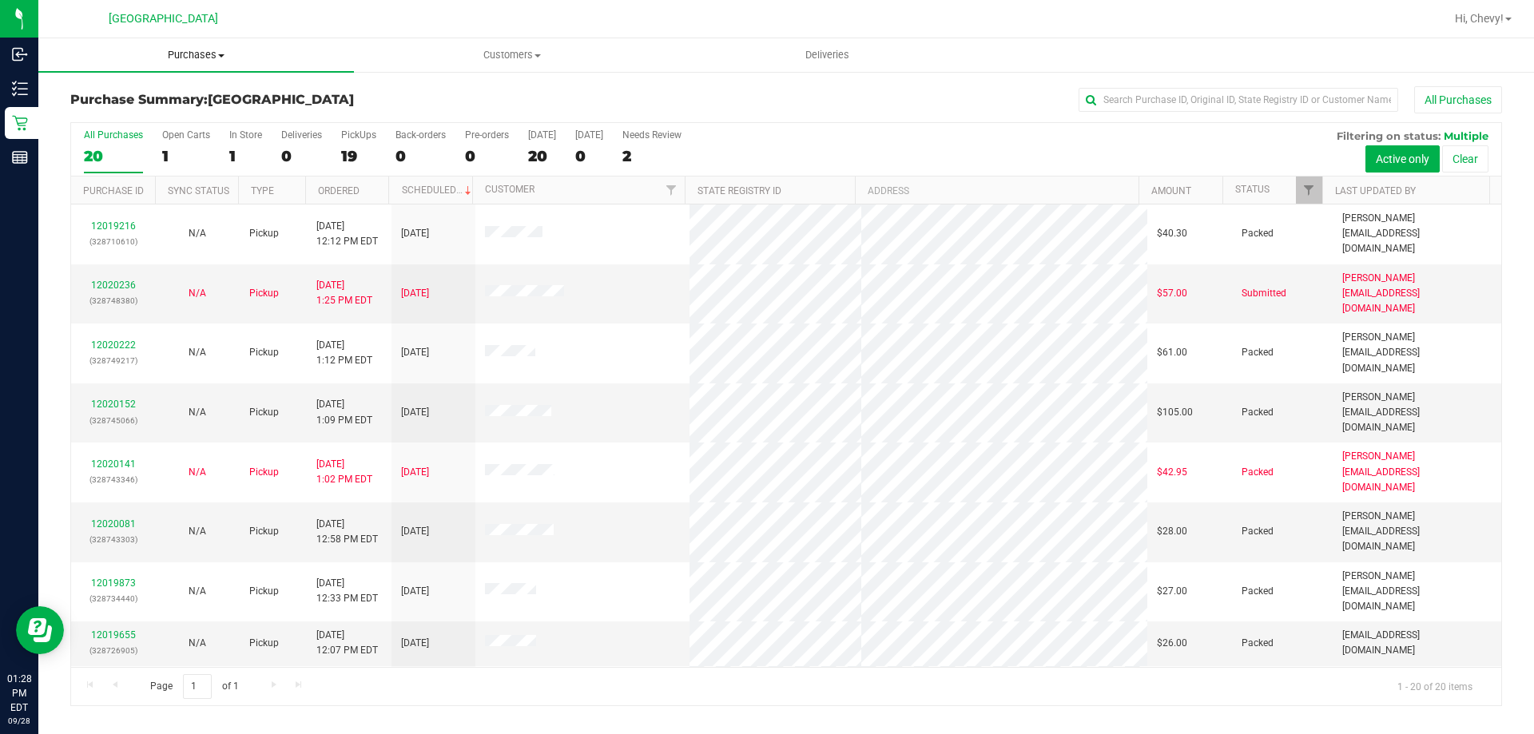
click at [173, 58] on span "Purchases" at bounding box center [196, 55] width 316 height 14
click at [159, 115] on li "Fulfillment" at bounding box center [196, 115] width 316 height 19
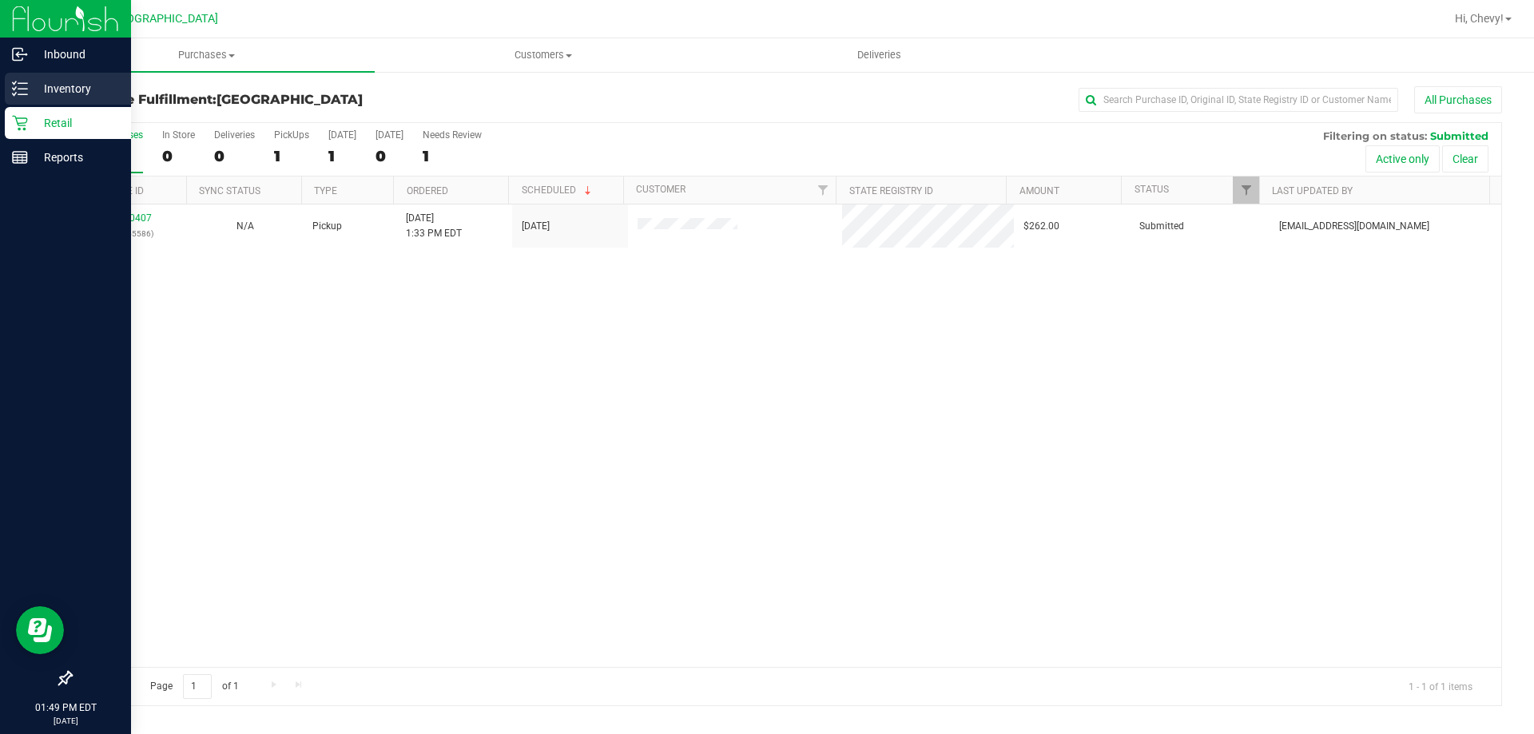
click at [22, 91] on icon at bounding box center [20, 89] width 16 height 16
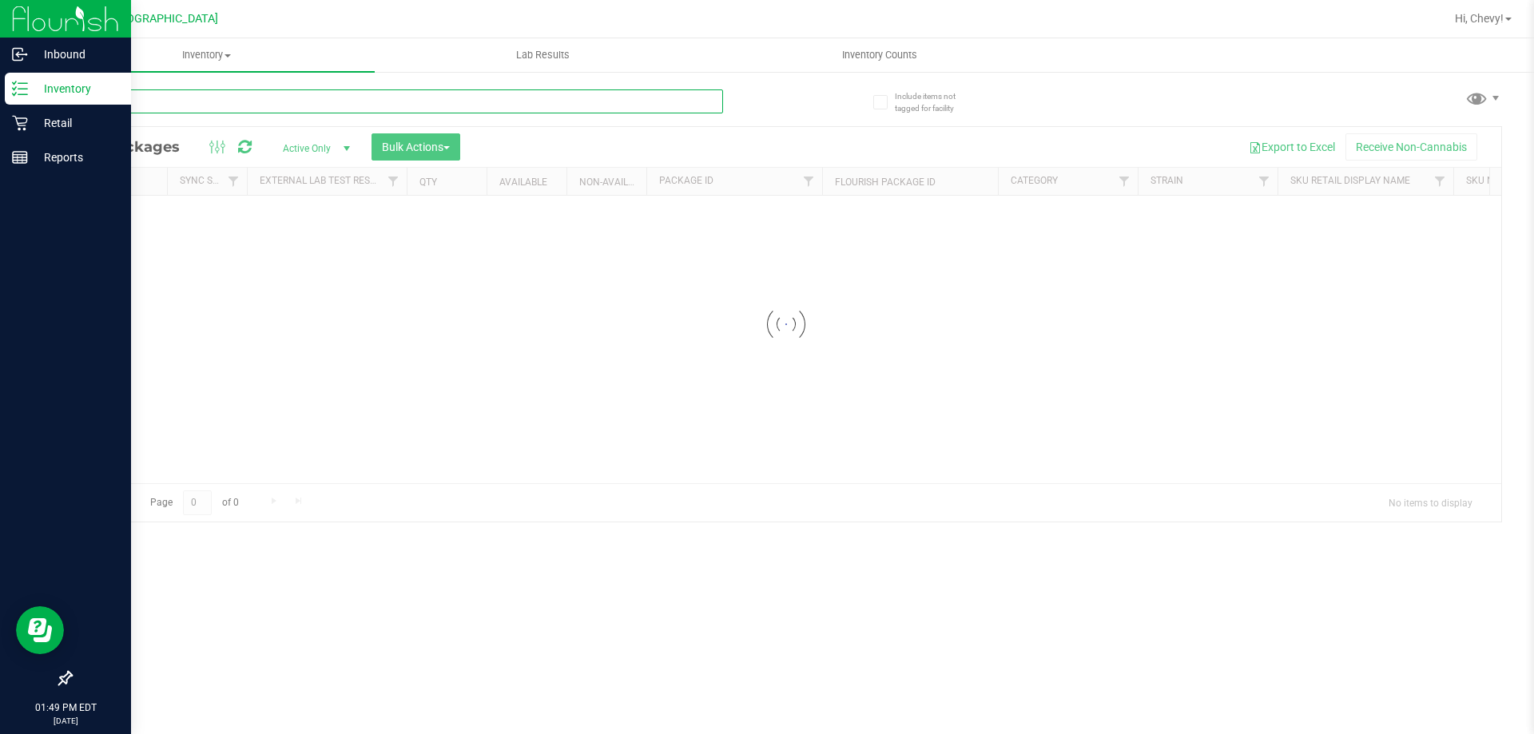
click at [238, 98] on input "text" at bounding box center [396, 101] width 653 height 24
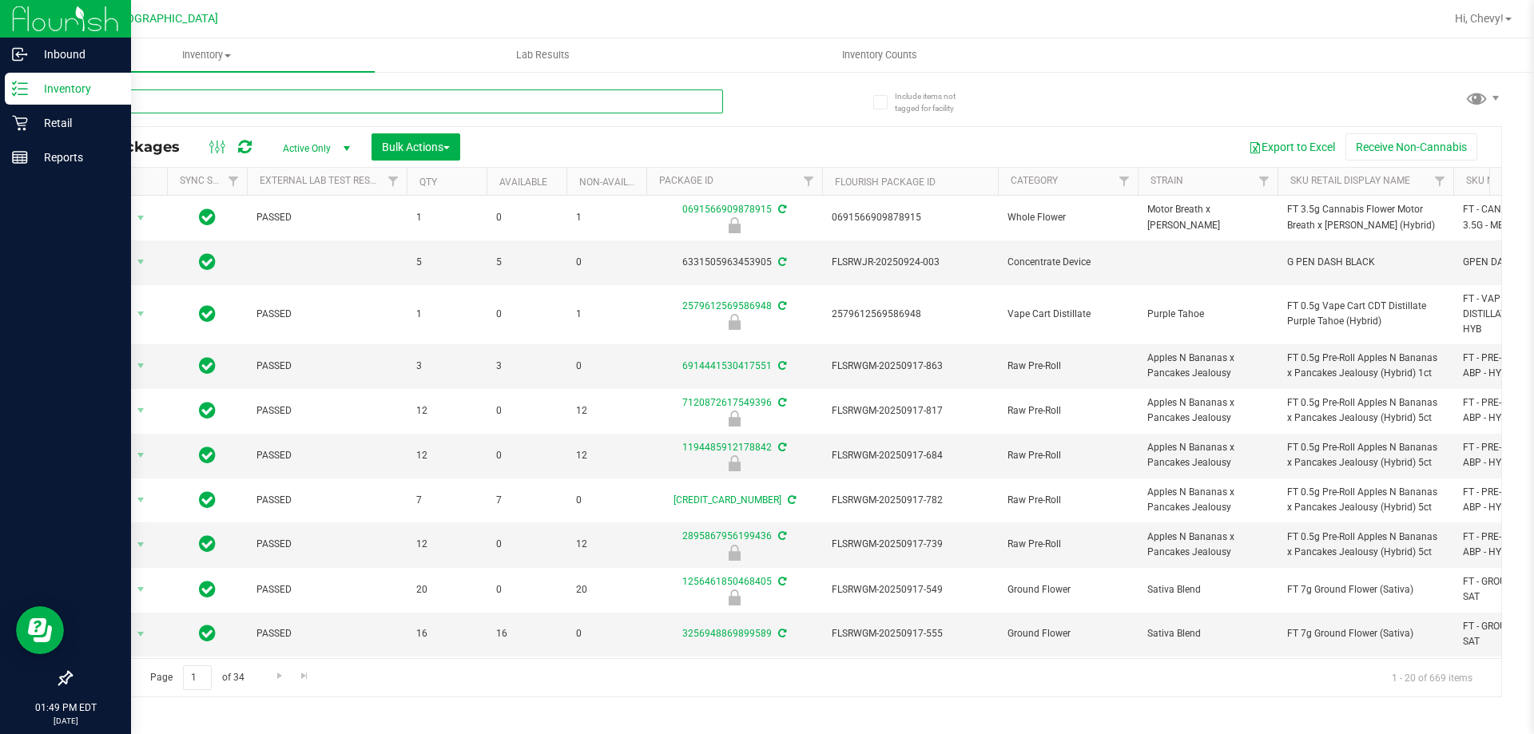
click at [238, 98] on input "text" at bounding box center [396, 101] width 653 height 24
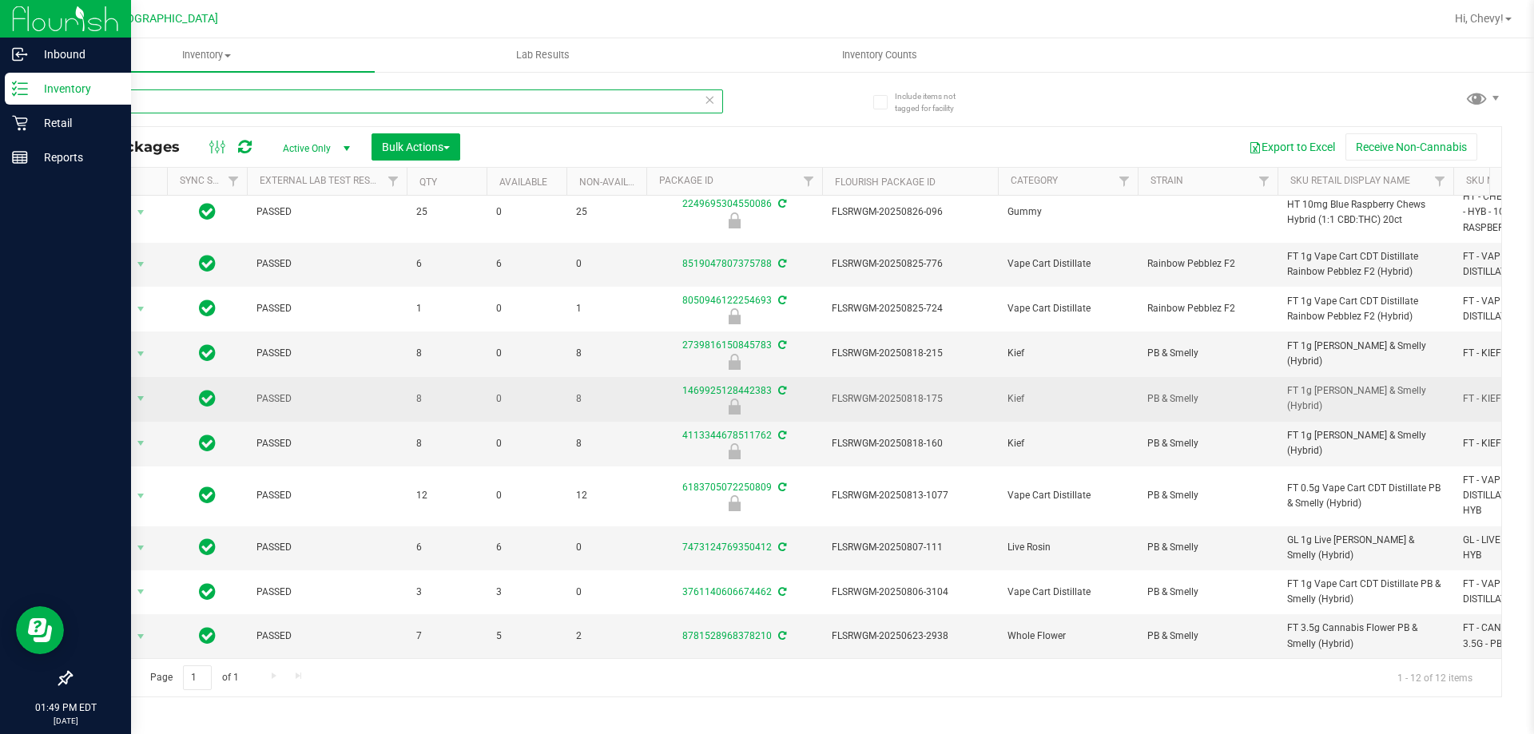
scroll to position [173, 0]
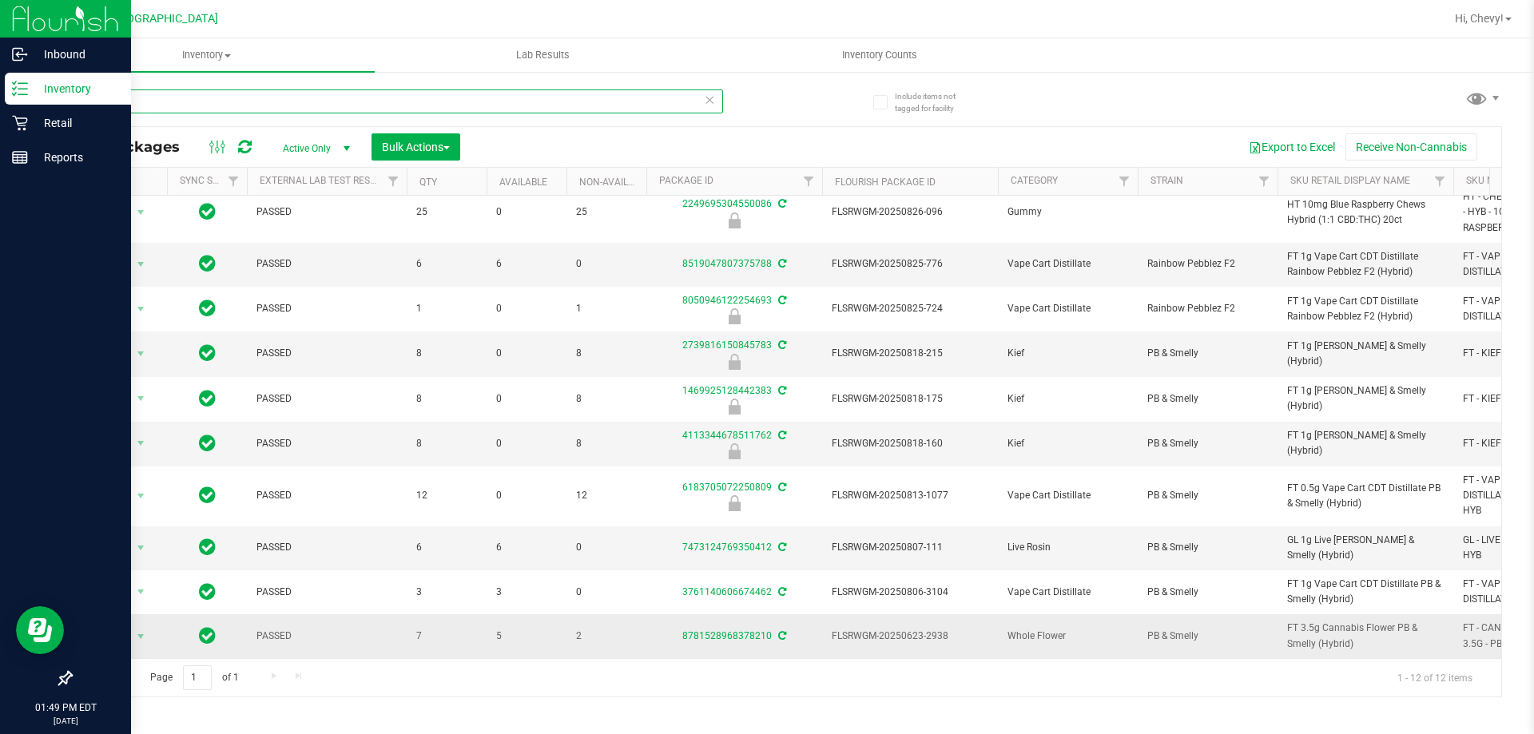
type input "pb"
